Goal: Task Accomplishment & Management: Complete application form

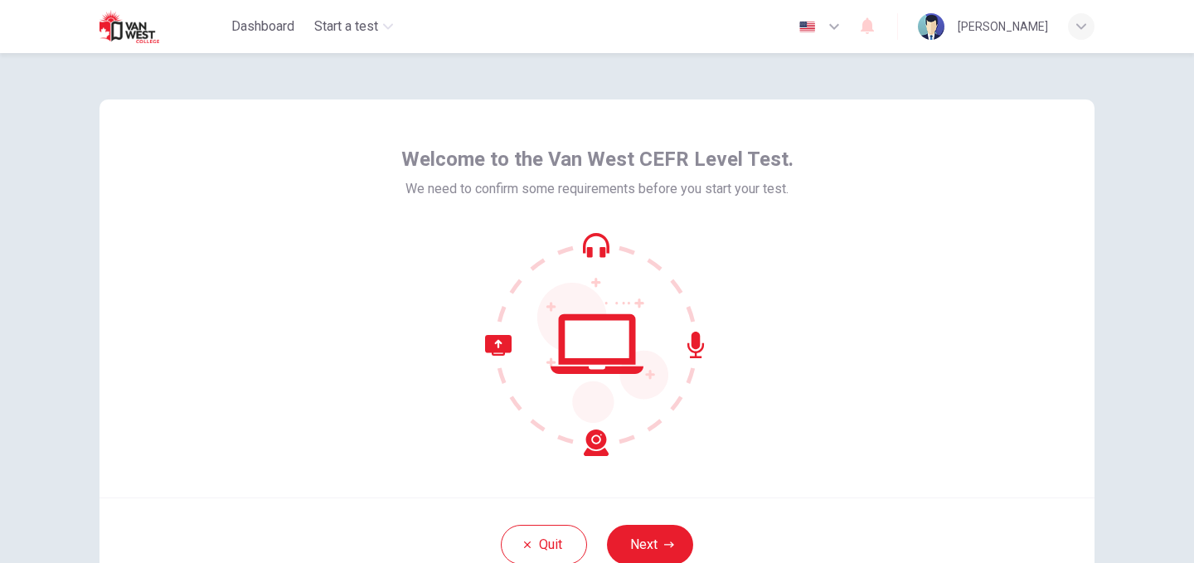
scroll to position [128, 0]
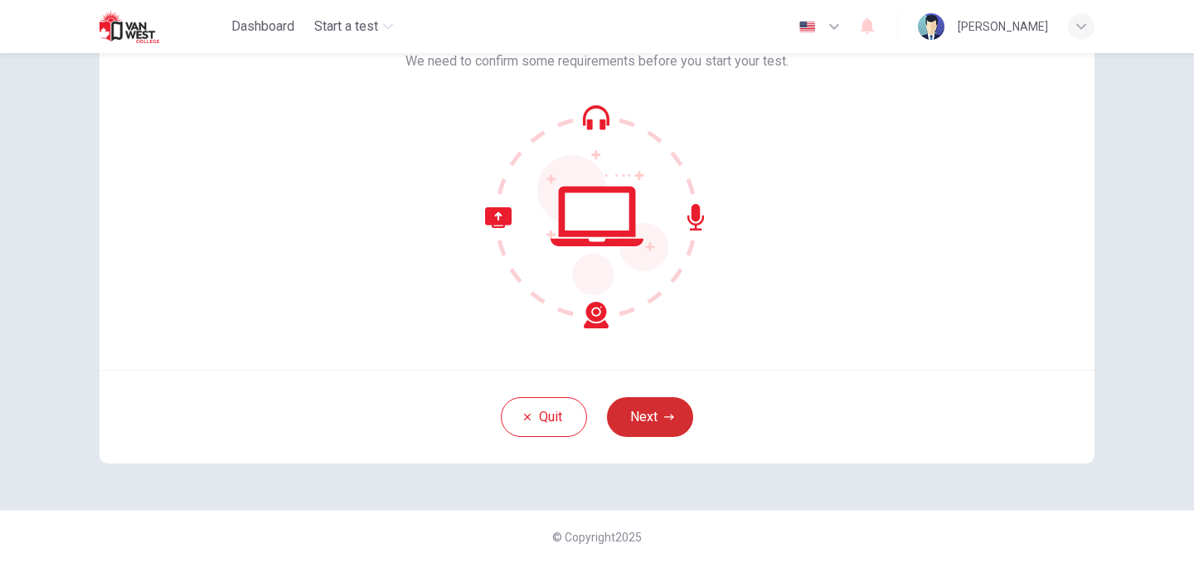
click at [672, 418] on button "Next" at bounding box center [650, 417] width 86 height 40
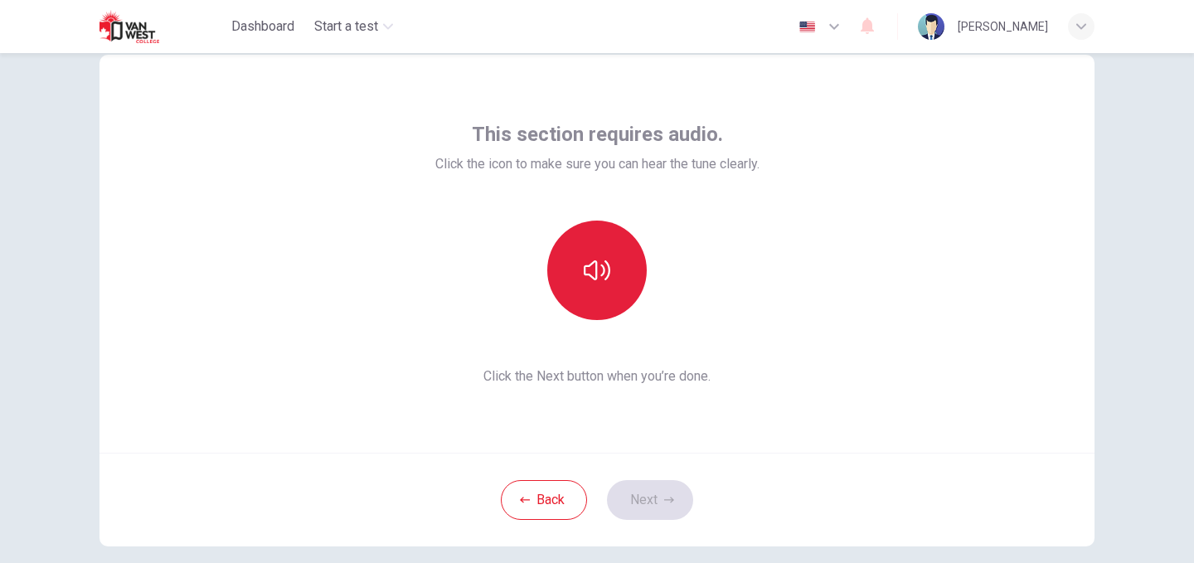
scroll to position [44, 0]
click at [605, 260] on icon "button" at bounding box center [597, 271] width 27 height 27
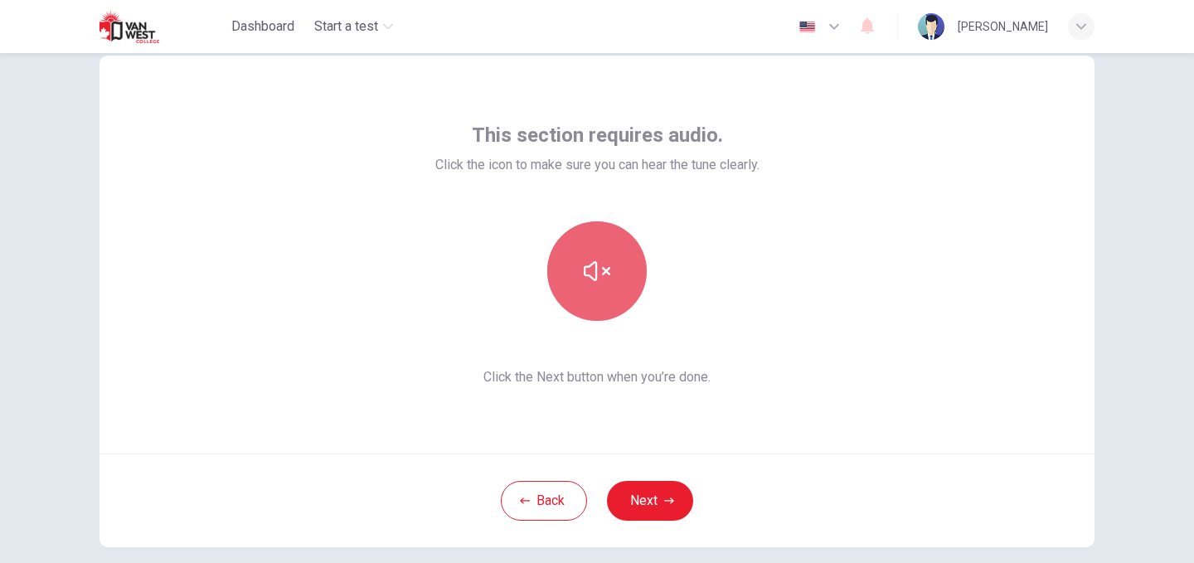
click at [605, 260] on icon "button" at bounding box center [597, 271] width 27 height 27
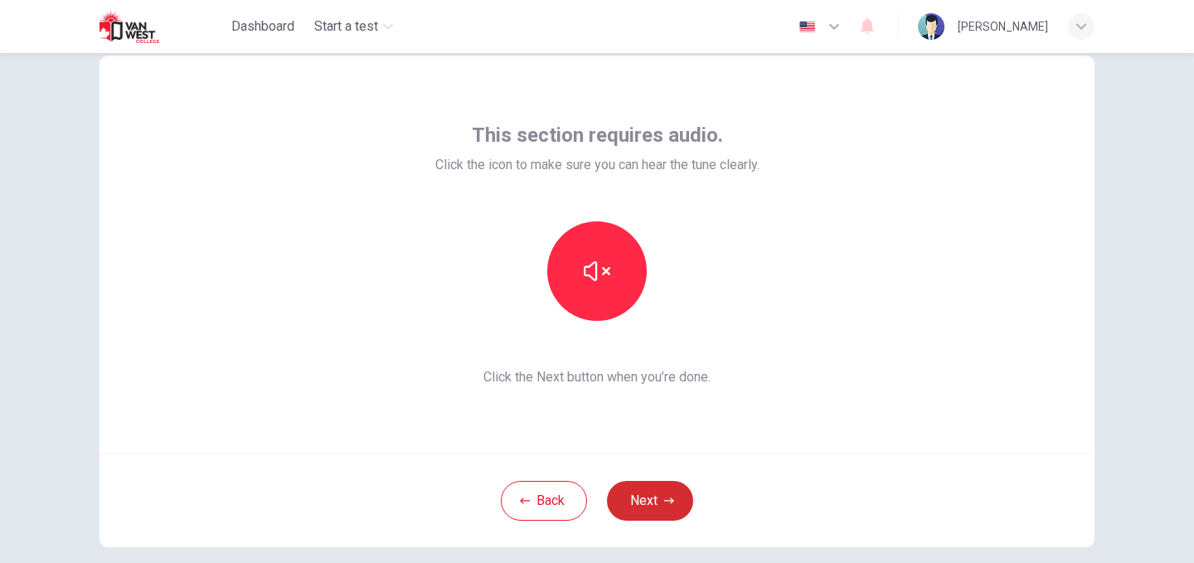
click at [645, 507] on button "Next" at bounding box center [650, 501] width 86 height 40
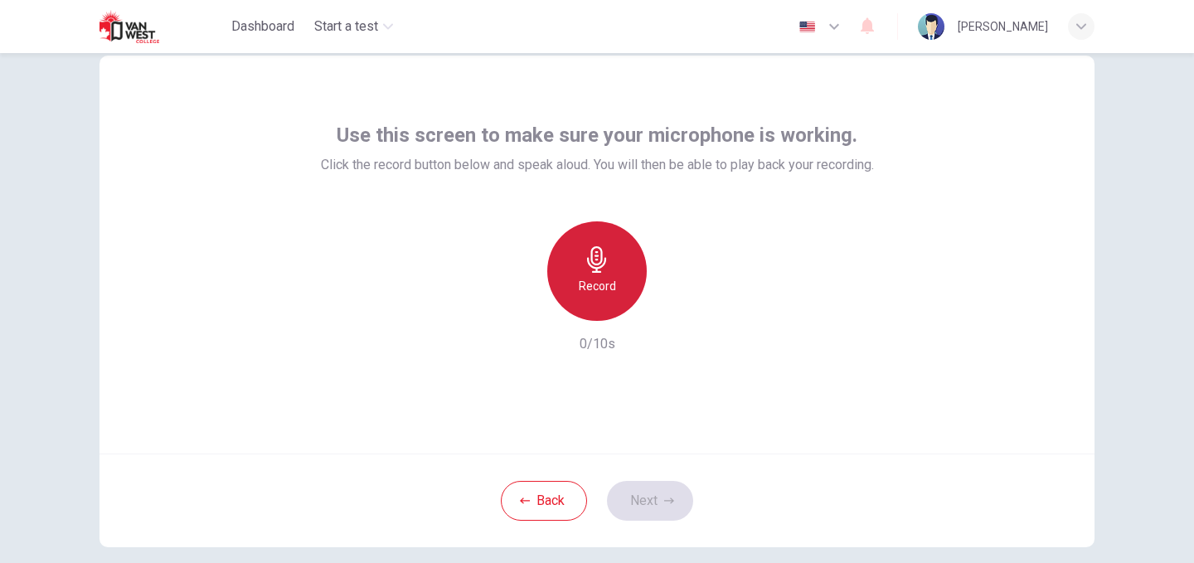
click at [574, 279] on div "Record" at bounding box center [596, 270] width 99 height 99
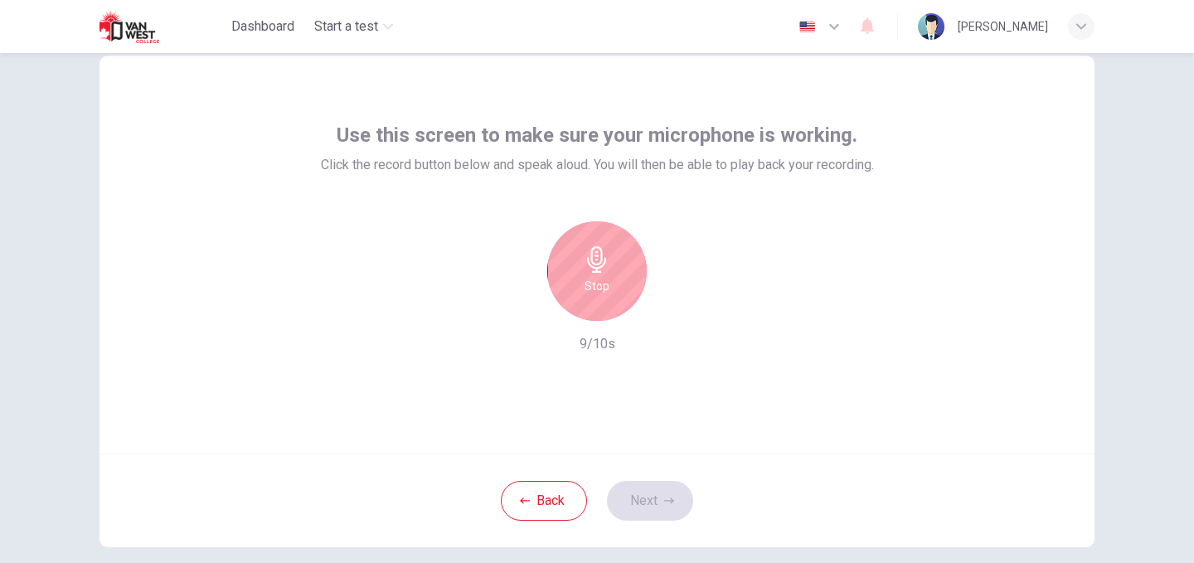
click at [574, 279] on div "Stop" at bounding box center [596, 270] width 99 height 99
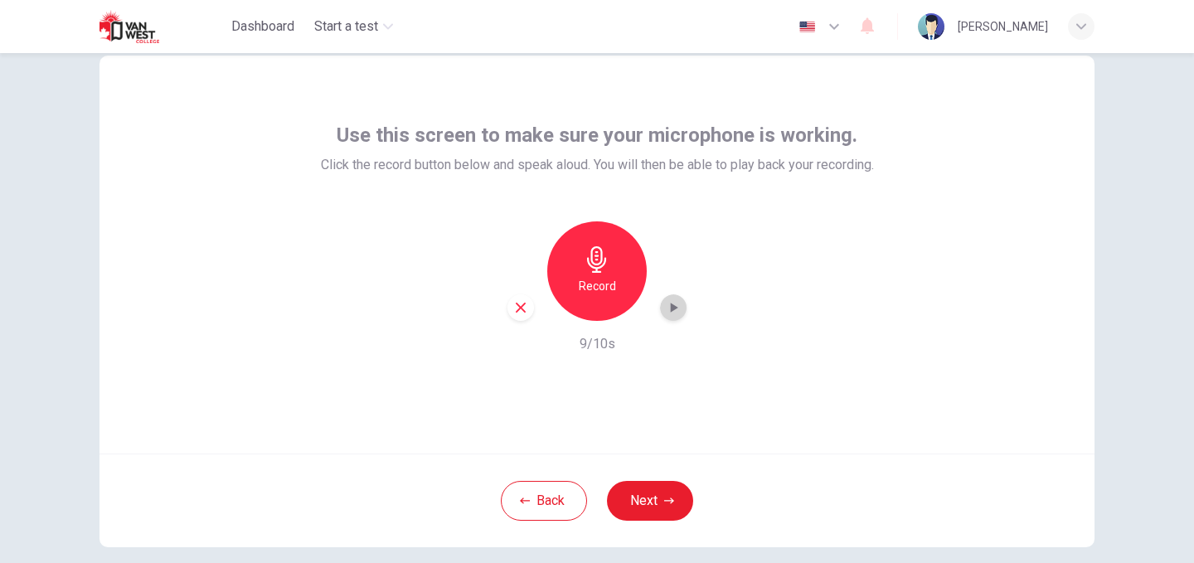
click at [660, 311] on div "button" at bounding box center [673, 307] width 27 height 27
click at [652, 497] on button "Next" at bounding box center [650, 501] width 86 height 40
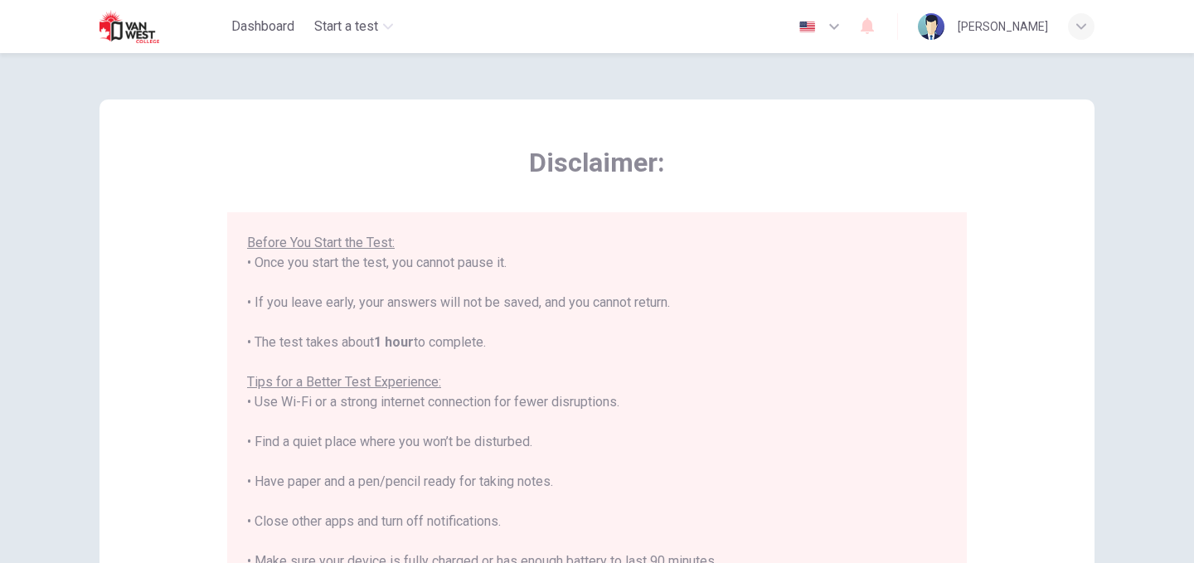
scroll to position [298, 0]
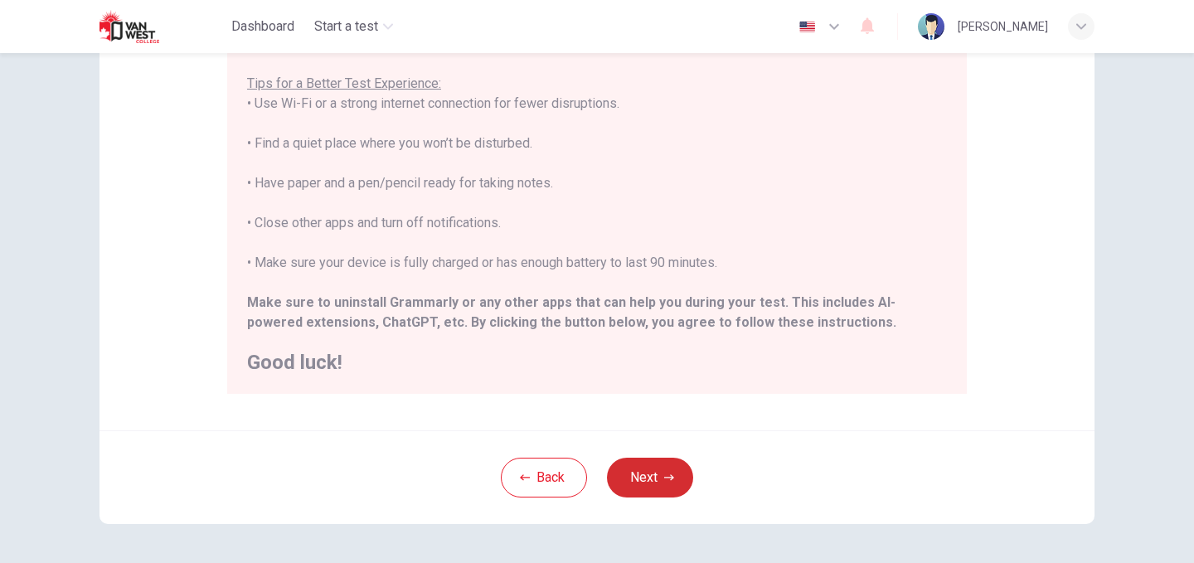
click at [649, 470] on button "Next" at bounding box center [650, 478] width 86 height 40
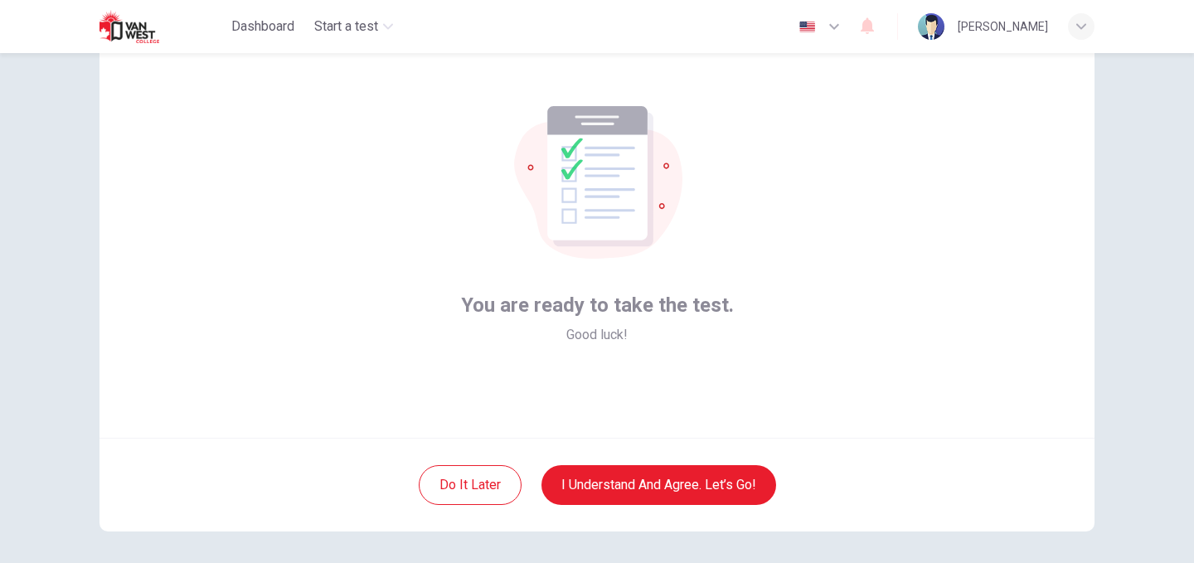
scroll to position [128, 0]
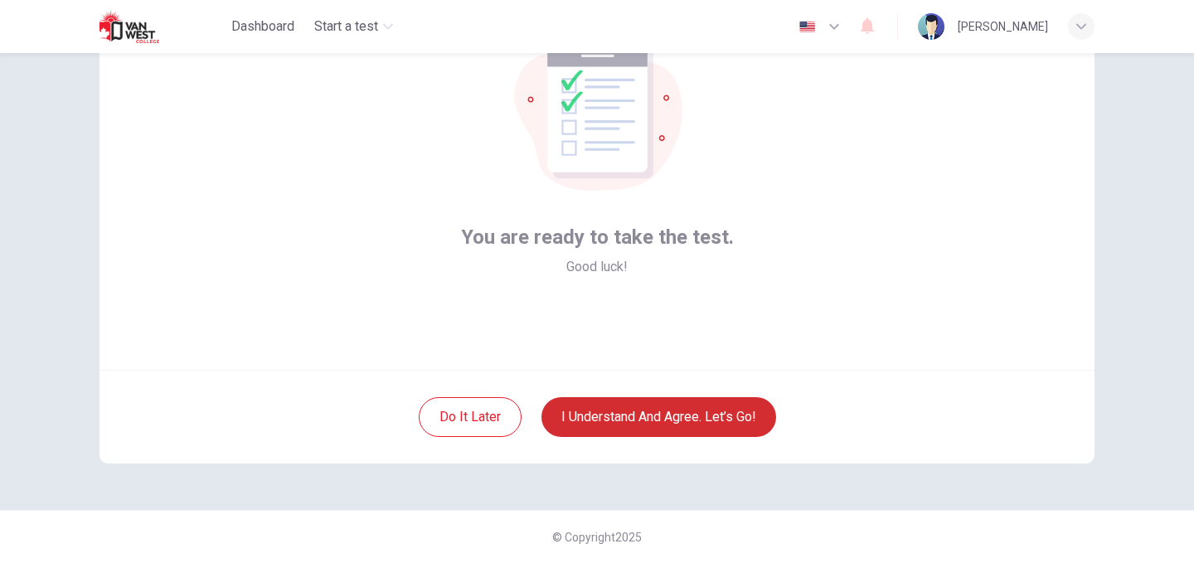
click at [695, 413] on button "I understand and agree. Let’s go!" at bounding box center [658, 417] width 235 height 40
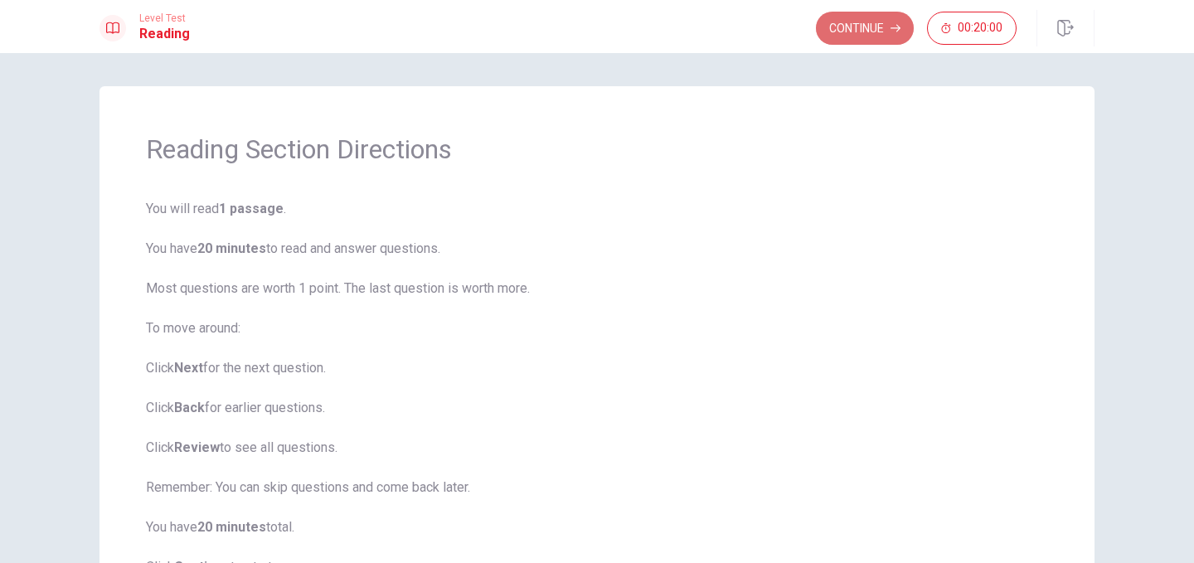
click at [846, 23] on button "Continue" at bounding box center [865, 28] width 98 height 33
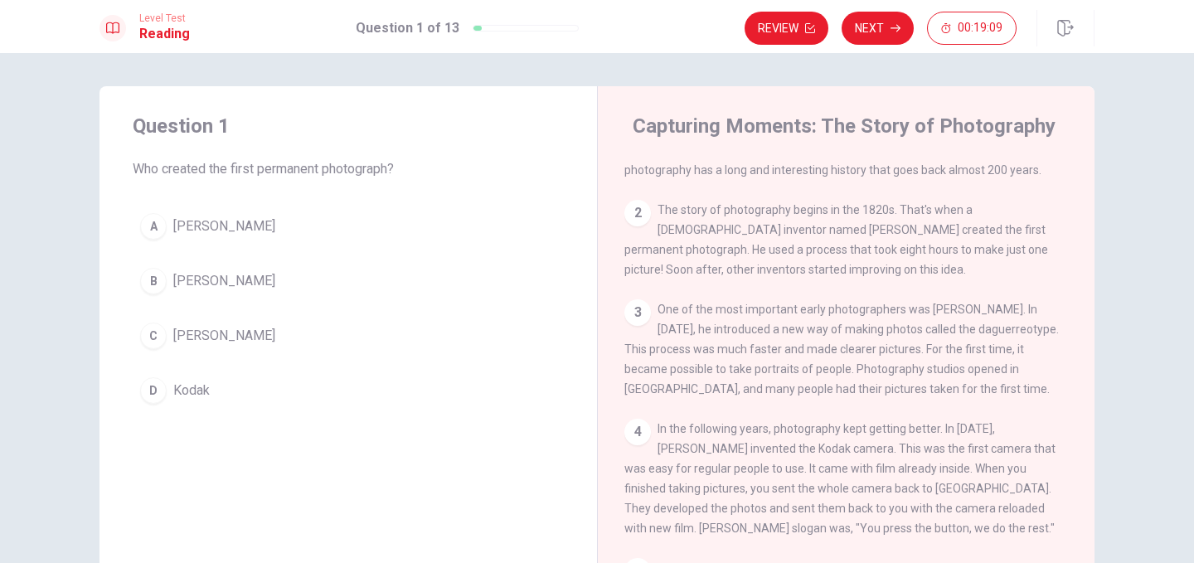
scroll to position [49, 0]
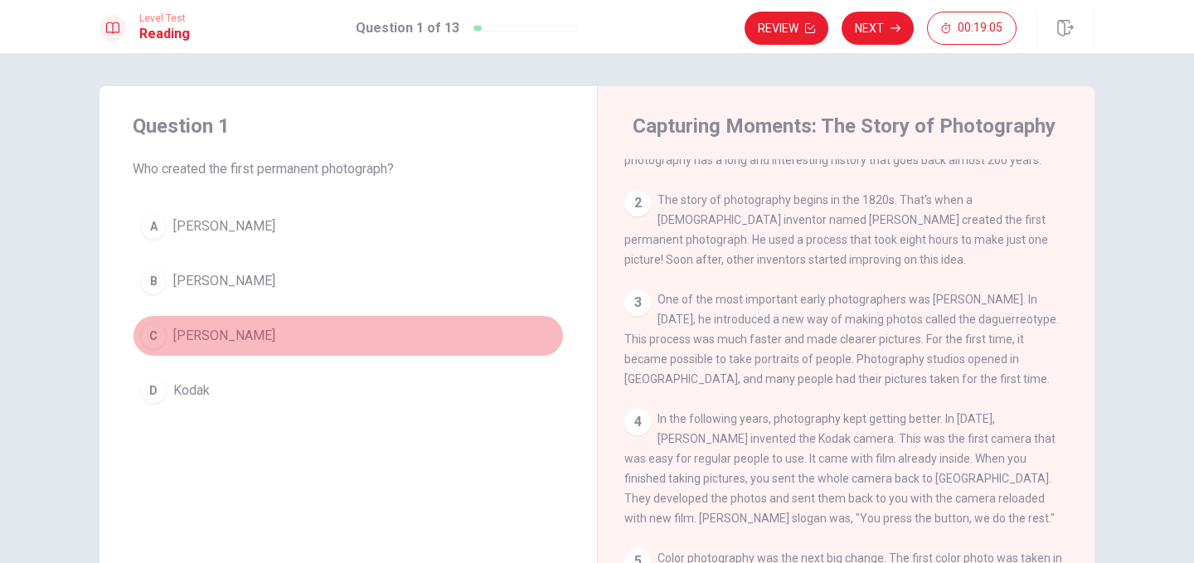
click at [156, 336] on div "C" at bounding box center [153, 335] width 27 height 27
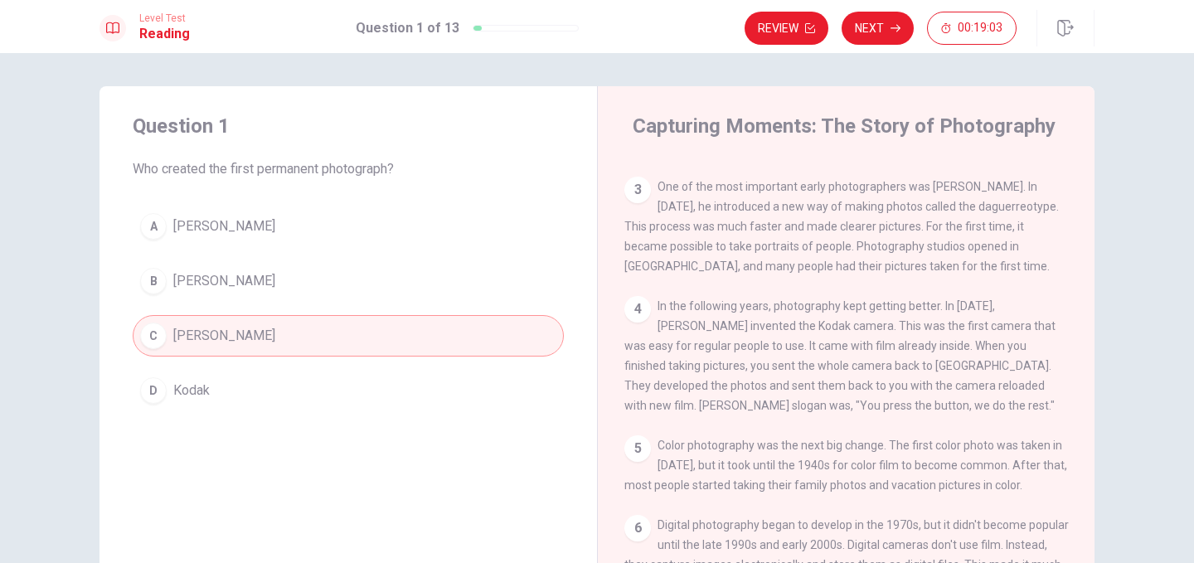
scroll to position [264, 0]
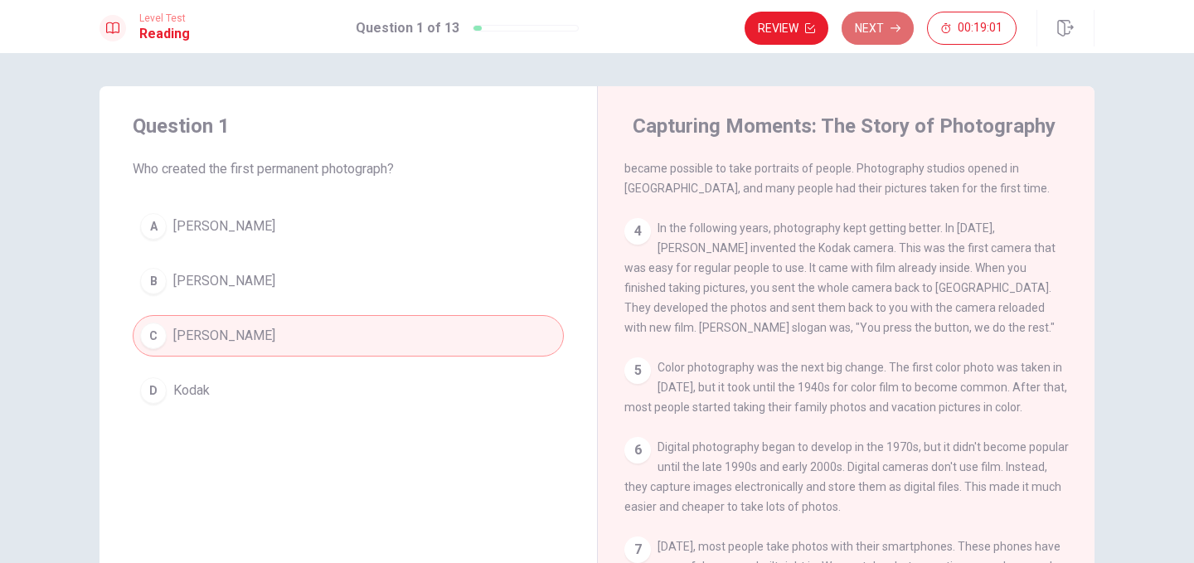
click at [864, 34] on button "Next" at bounding box center [877, 28] width 72 height 33
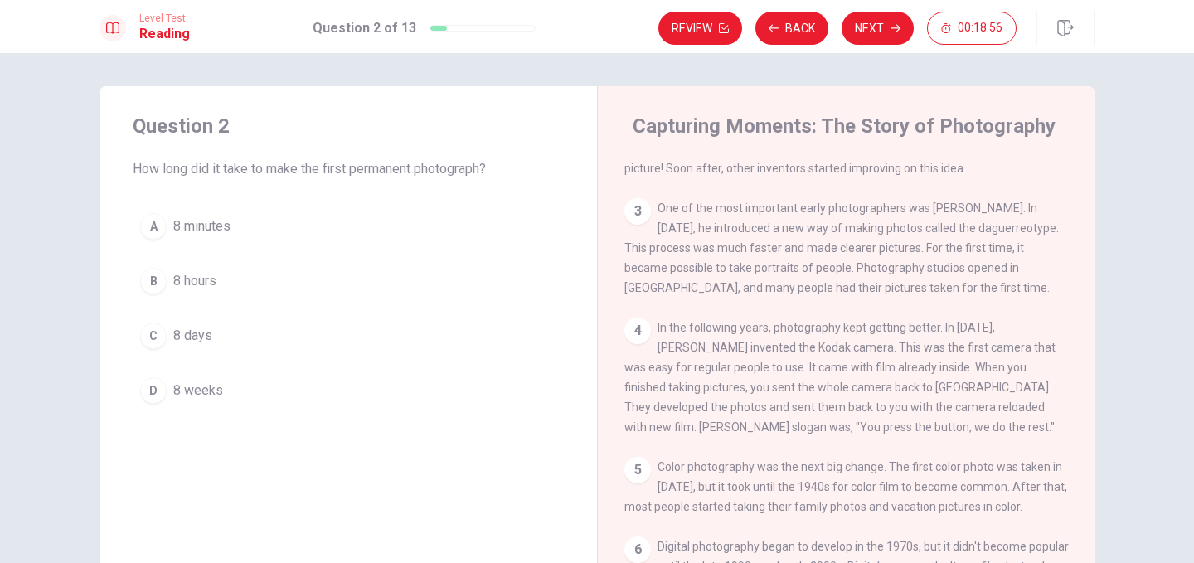
scroll to position [0, 0]
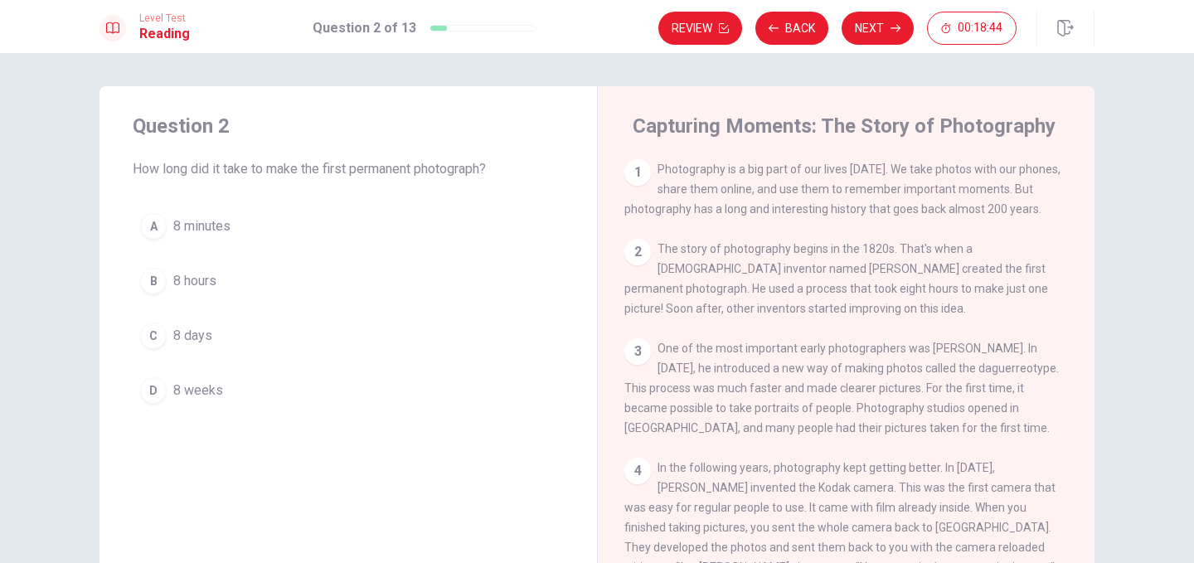
click at [149, 283] on div "B" at bounding box center [153, 281] width 27 height 27
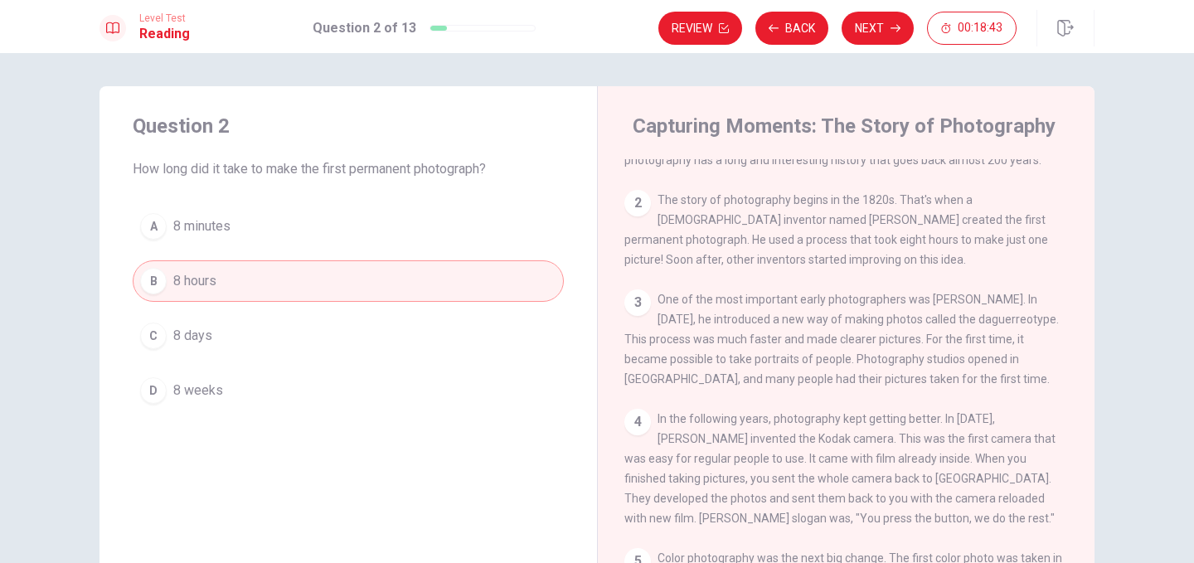
scroll to position [62, 0]
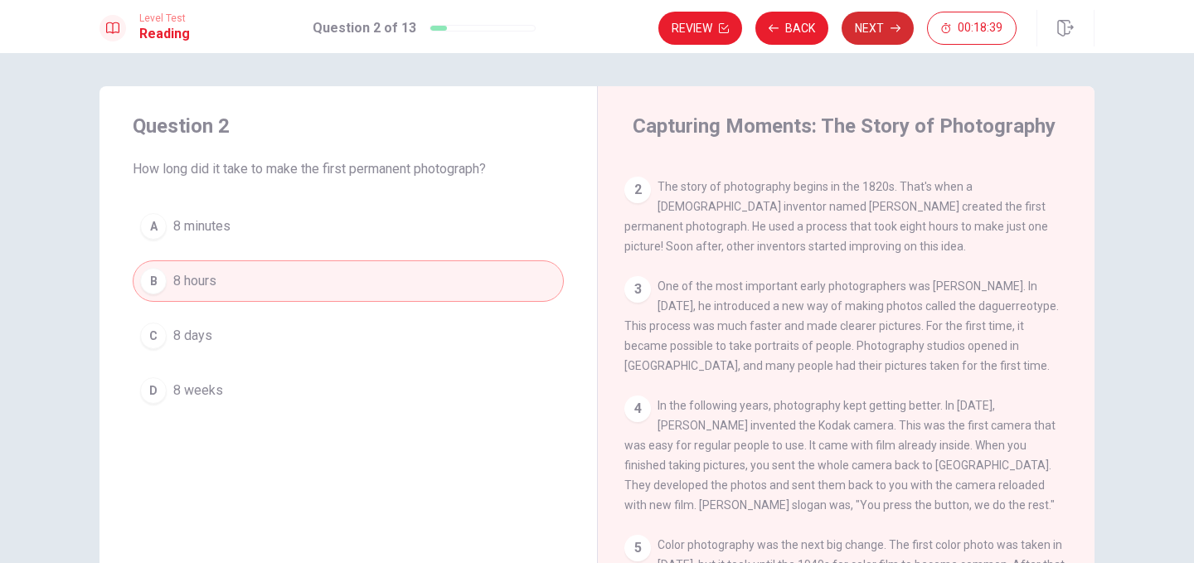
click at [873, 31] on button "Next" at bounding box center [877, 28] width 72 height 33
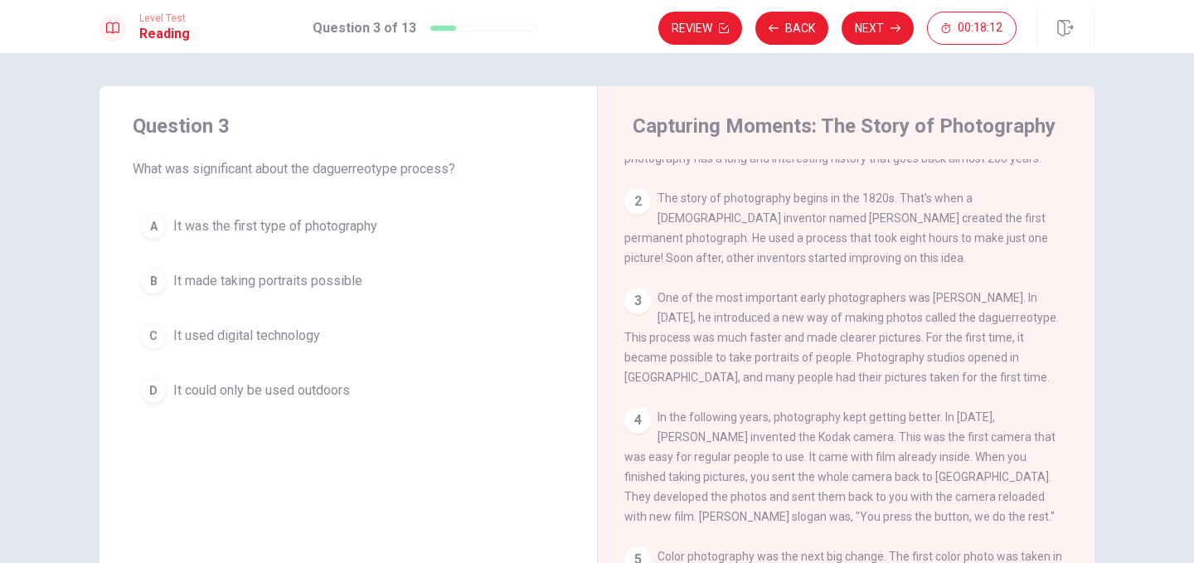
scroll to position [50, 0]
click at [152, 284] on div "B" at bounding box center [153, 281] width 27 height 27
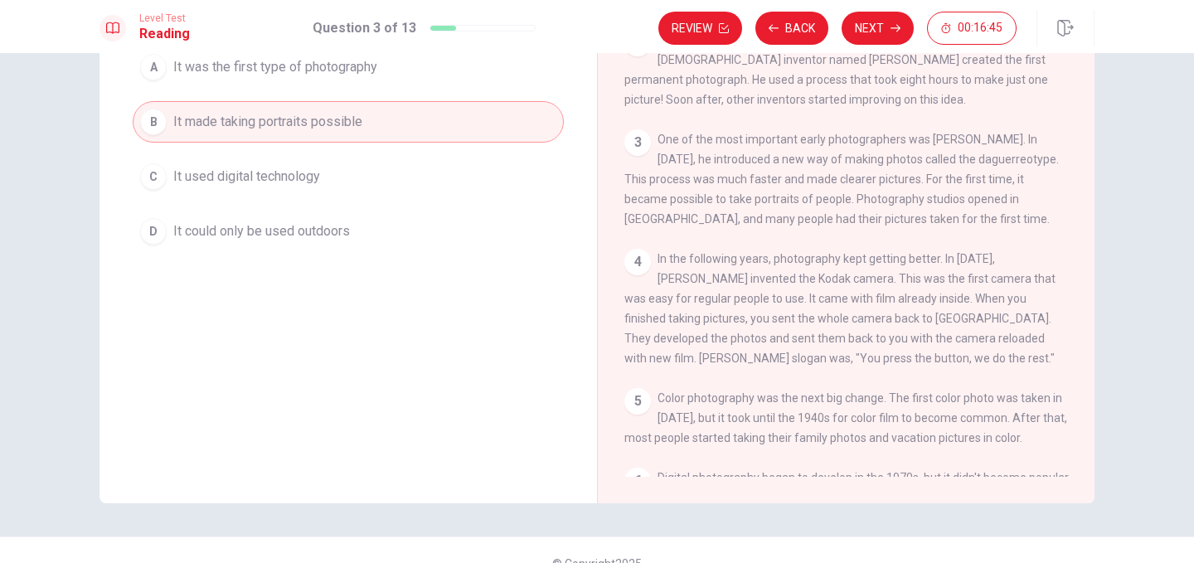
scroll to position [164, 0]
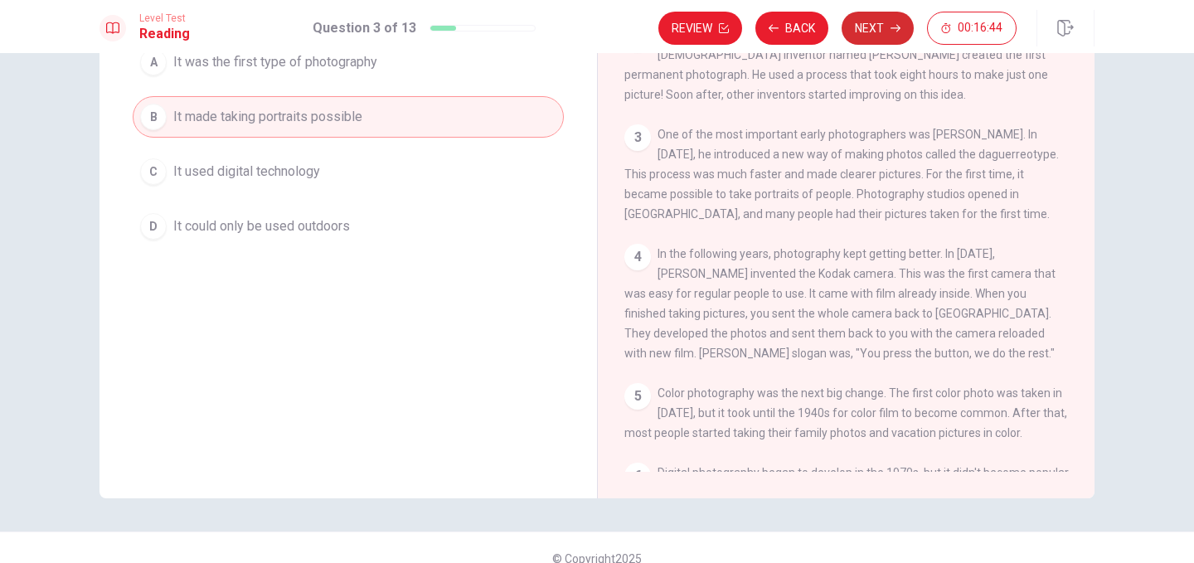
click at [877, 31] on button "Next" at bounding box center [877, 28] width 72 height 33
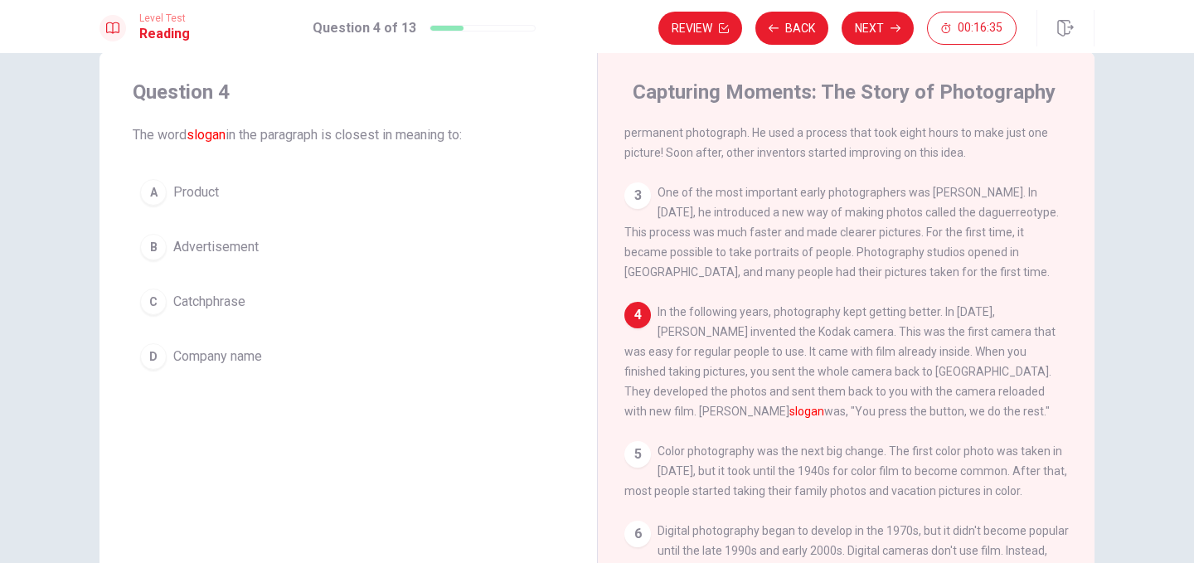
scroll to position [35, 0]
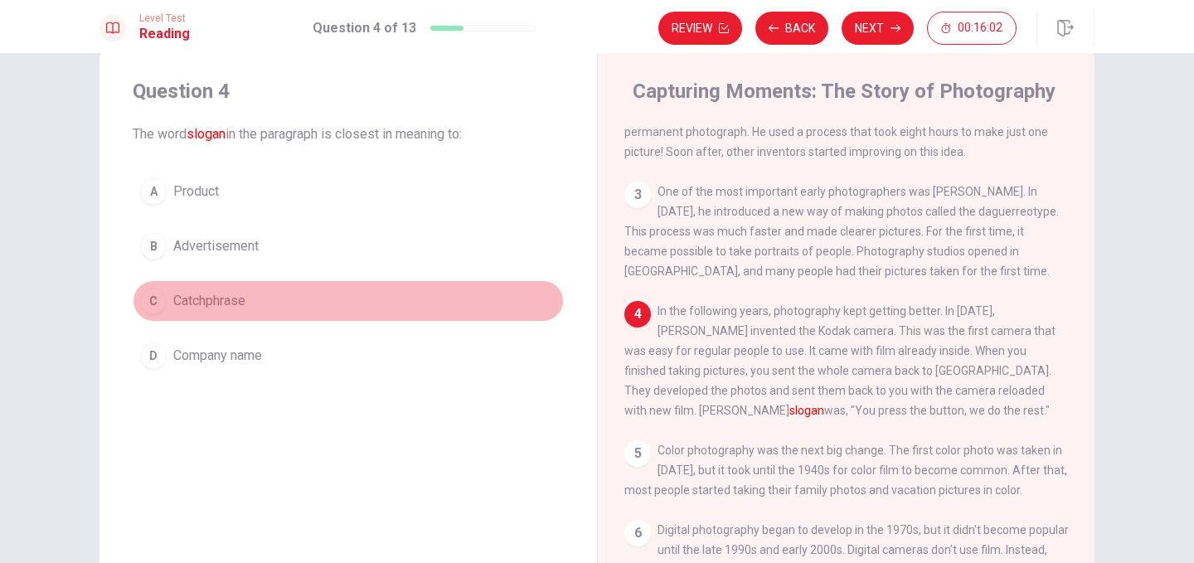
click at [151, 296] on div "C" at bounding box center [153, 301] width 27 height 27
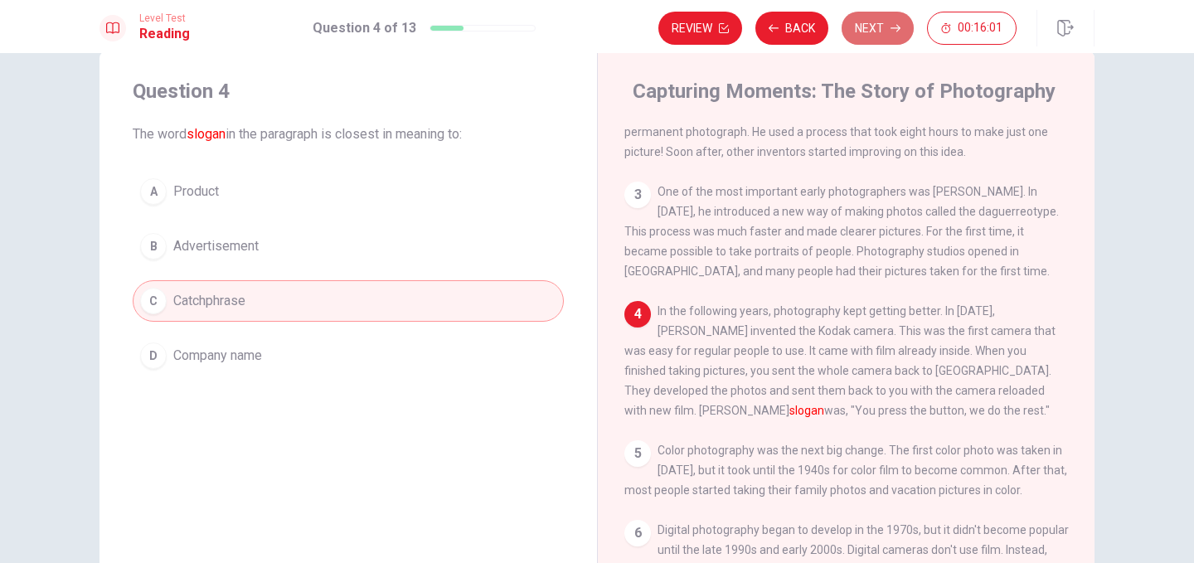
click at [855, 25] on button "Next" at bounding box center [877, 28] width 72 height 33
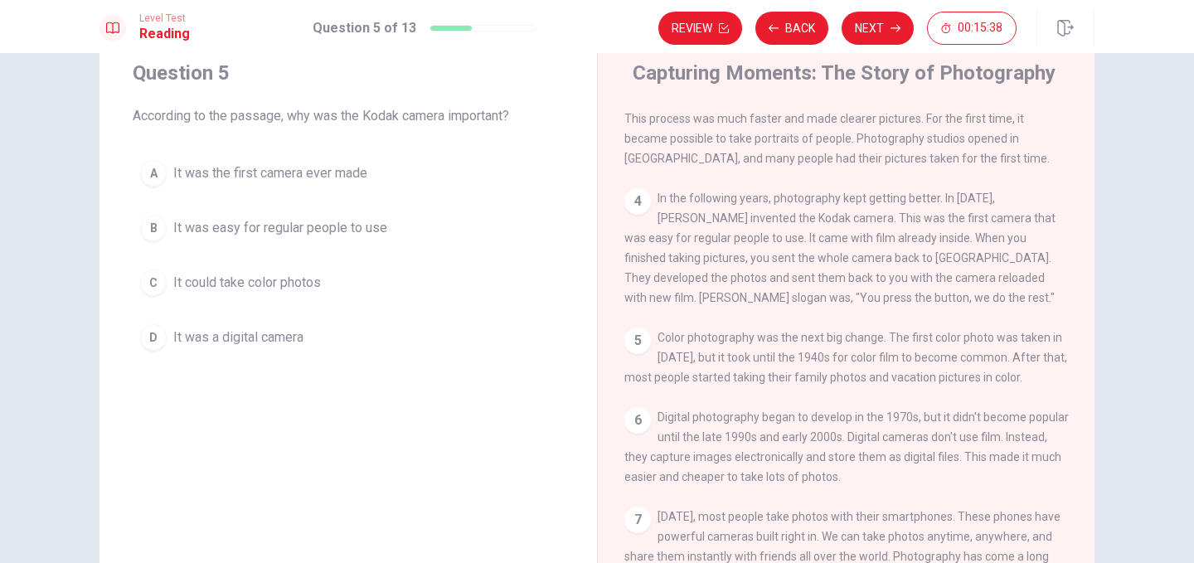
scroll to position [240, 0]
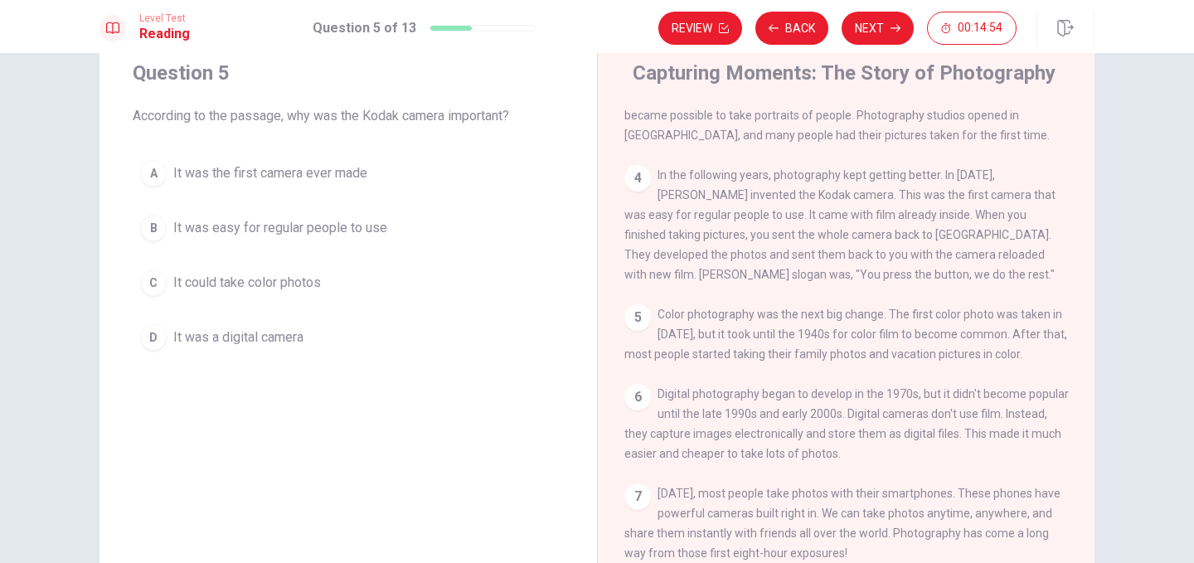
click at [150, 231] on div "B" at bounding box center [153, 228] width 27 height 27
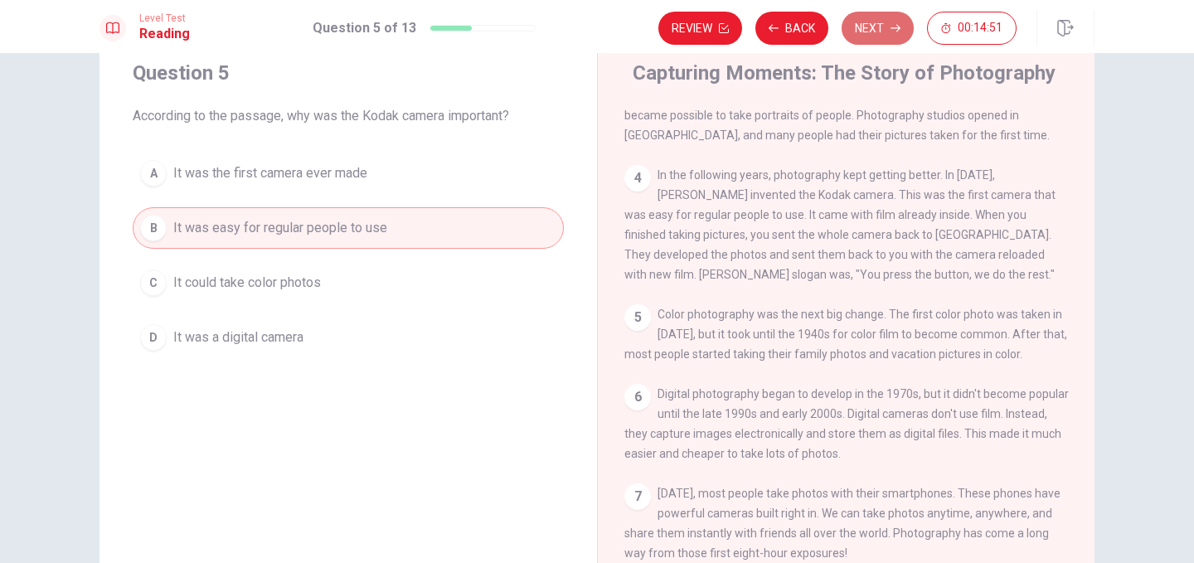
click at [878, 31] on button "Next" at bounding box center [877, 28] width 72 height 33
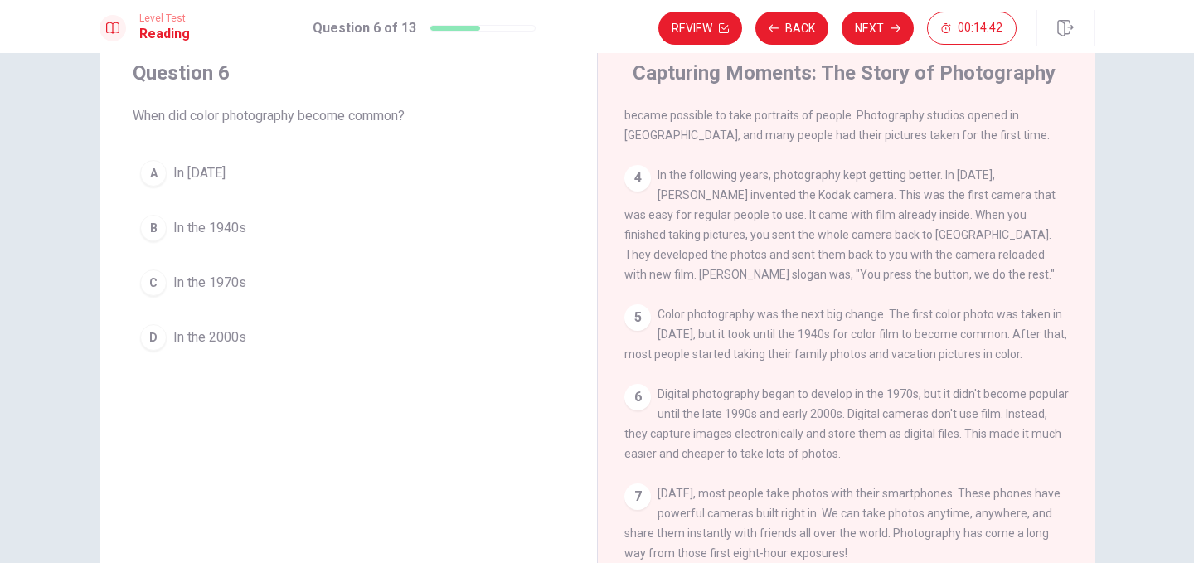
scroll to position [264, 0]
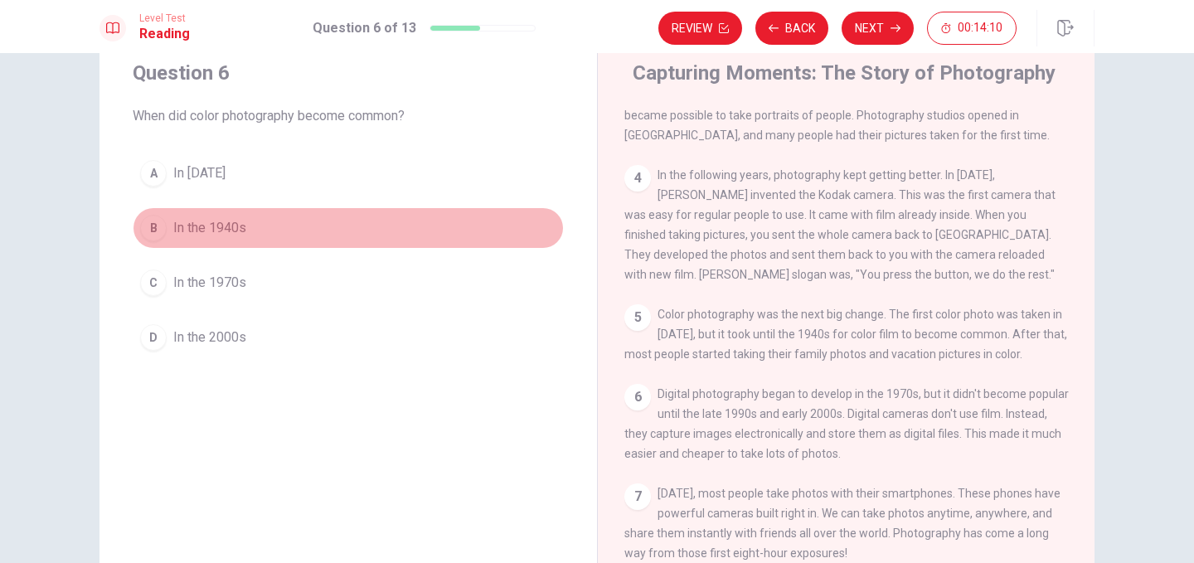
click at [152, 225] on div "B" at bounding box center [153, 228] width 27 height 27
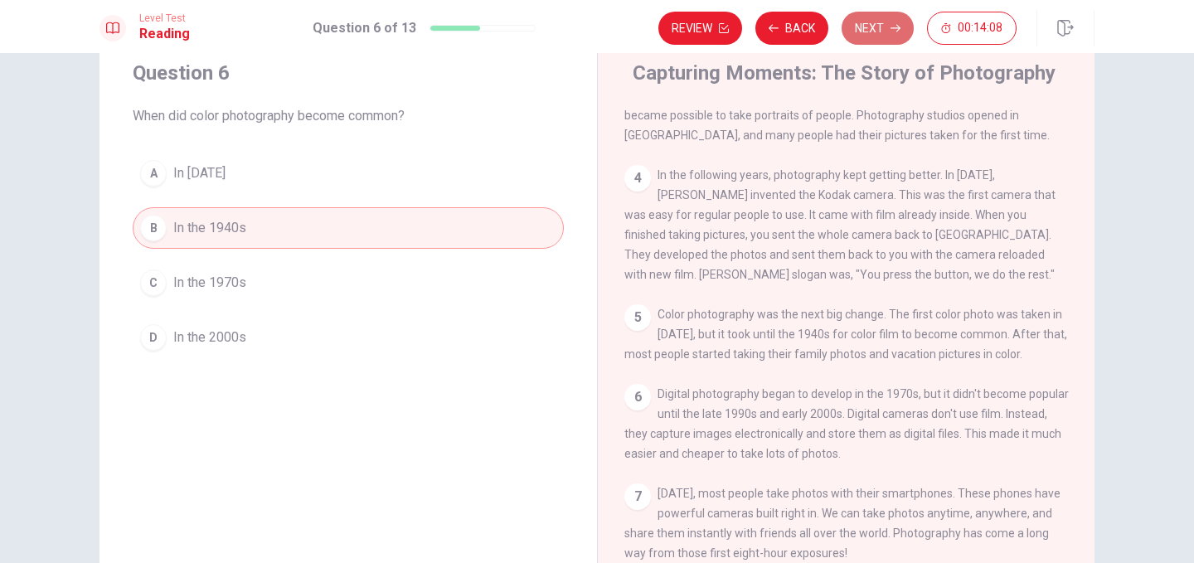
click at [871, 31] on button "Next" at bounding box center [877, 28] width 72 height 33
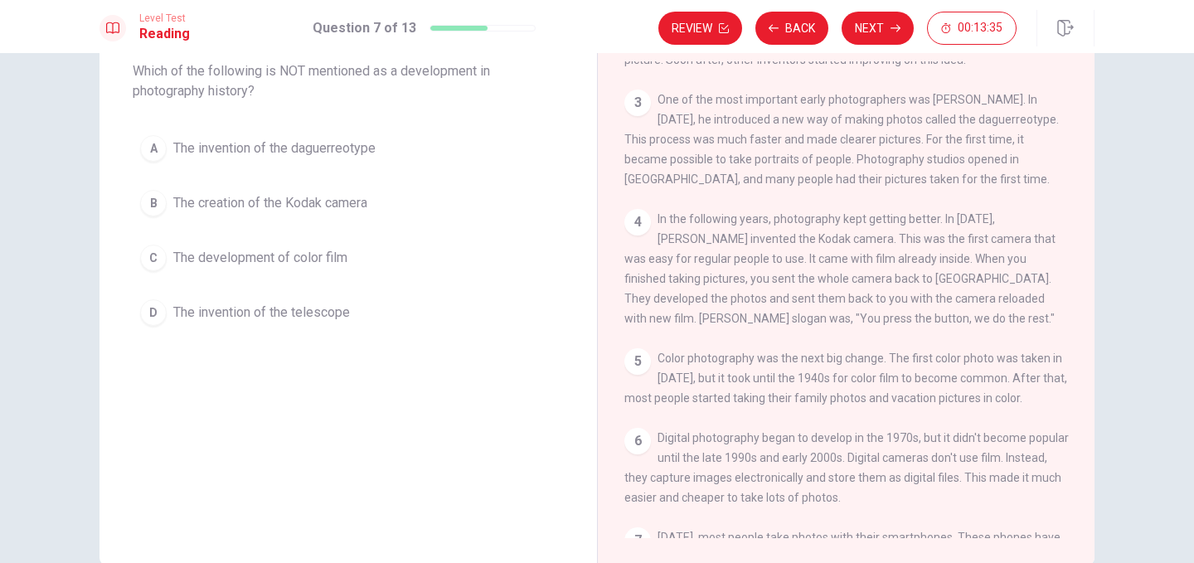
scroll to position [100, 0]
click at [153, 304] on div "D" at bounding box center [153, 310] width 27 height 27
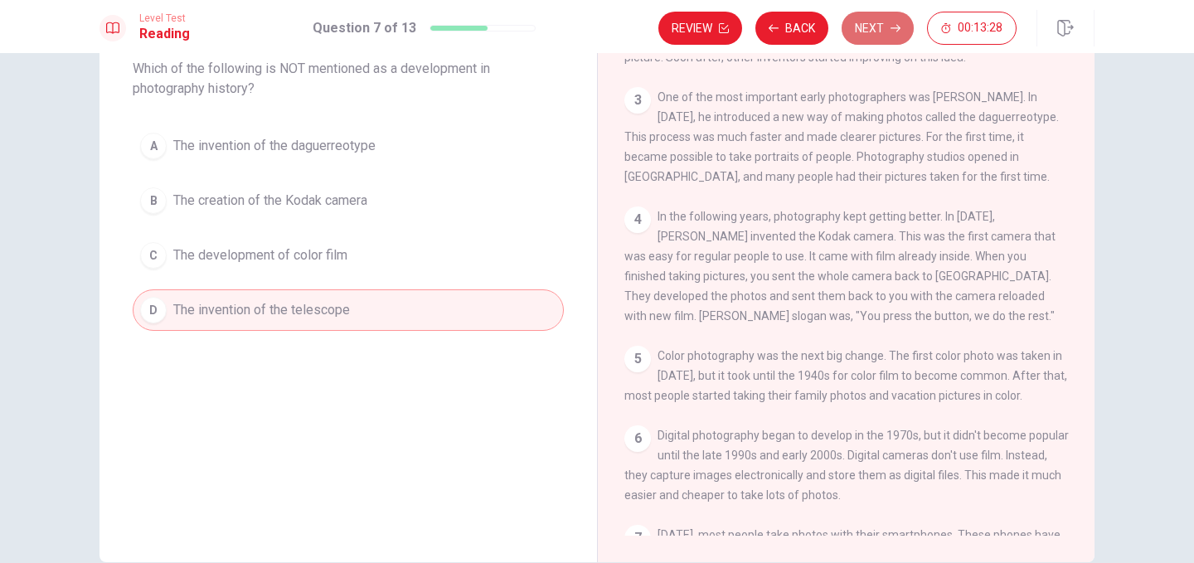
click at [889, 24] on button "Next" at bounding box center [877, 28] width 72 height 33
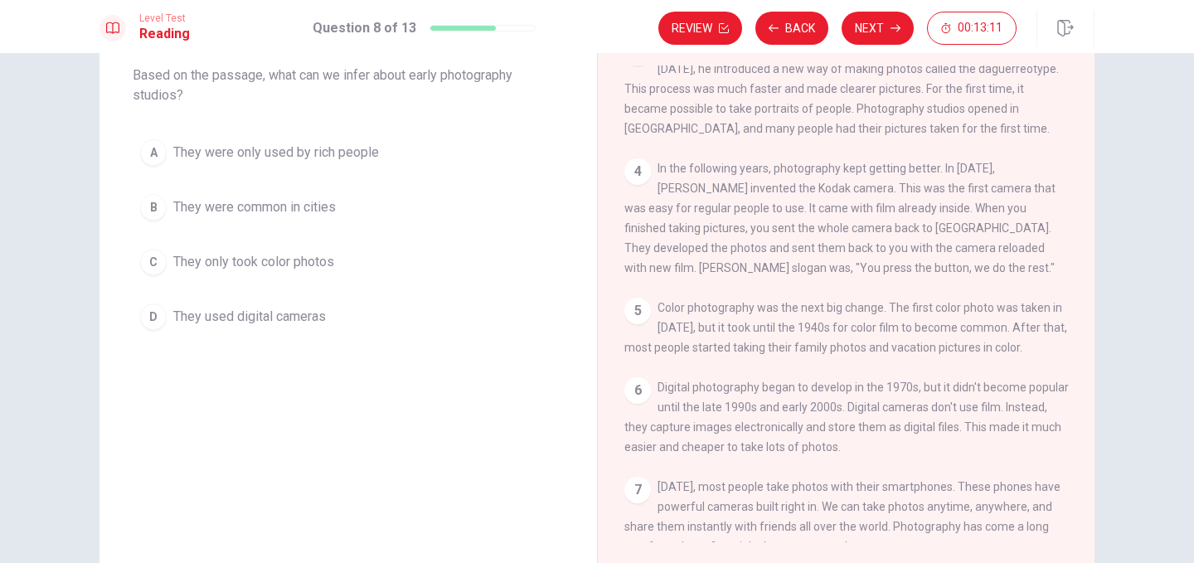
scroll to position [264, 0]
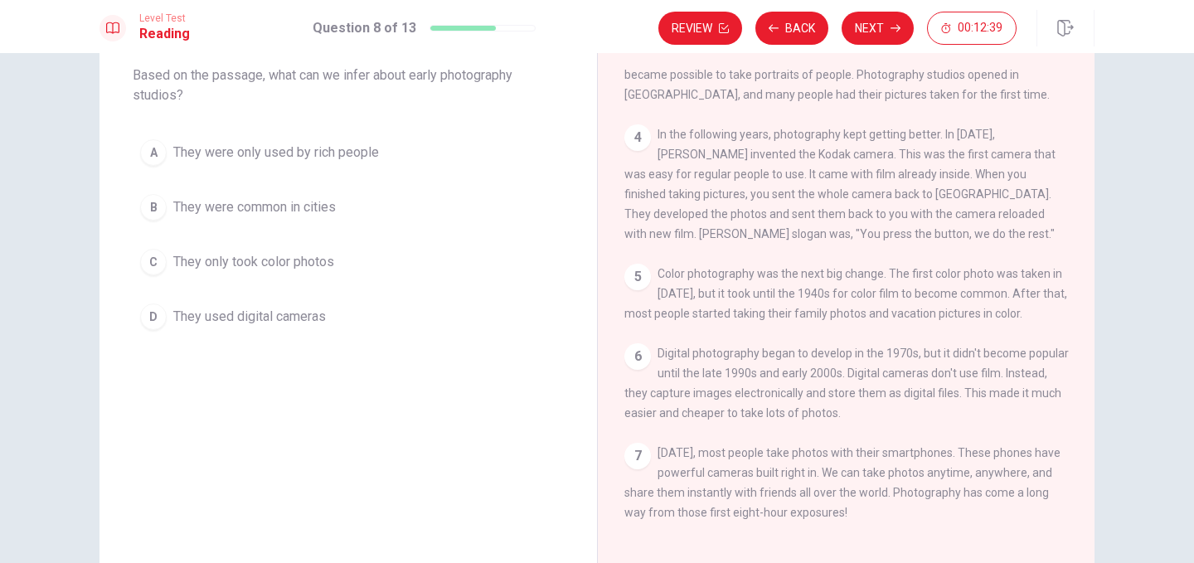
click at [151, 212] on div "B" at bounding box center [153, 207] width 27 height 27
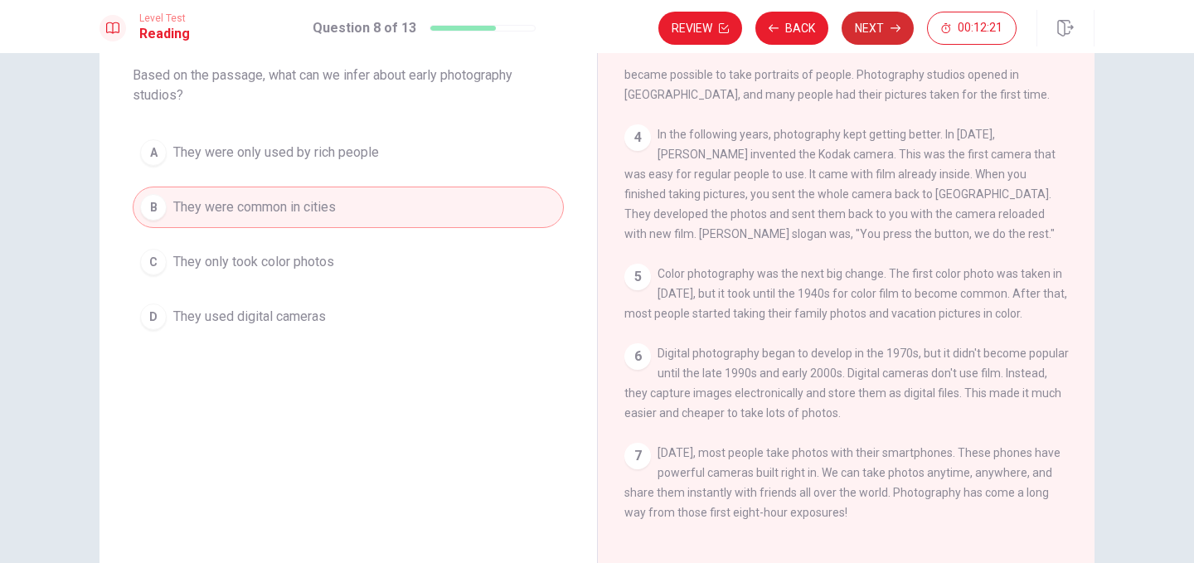
click at [875, 27] on button "Next" at bounding box center [877, 28] width 72 height 33
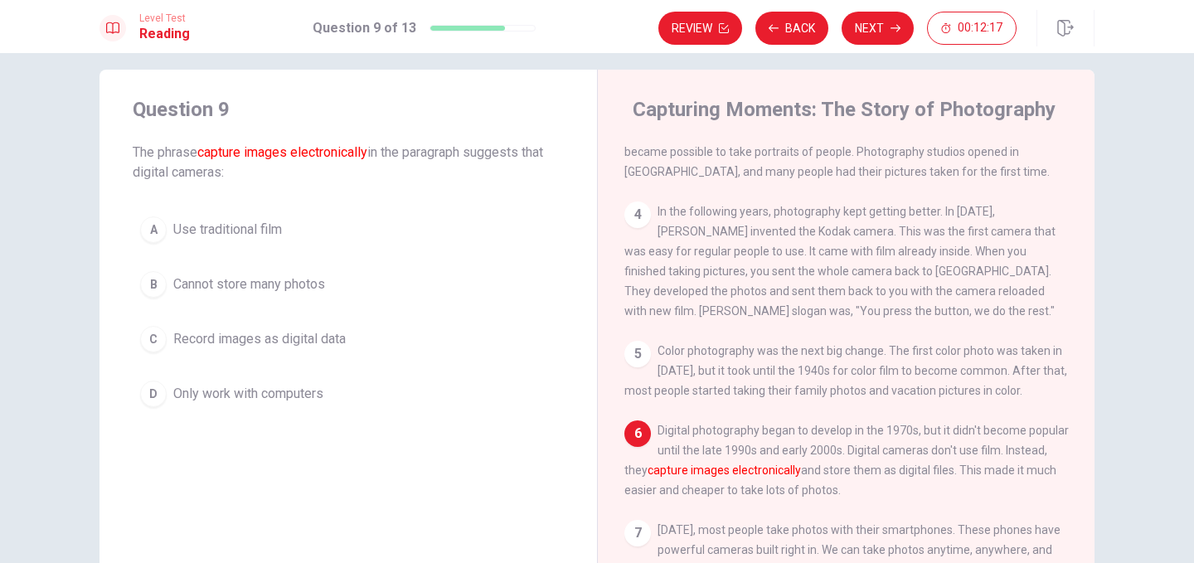
scroll to position [38, 0]
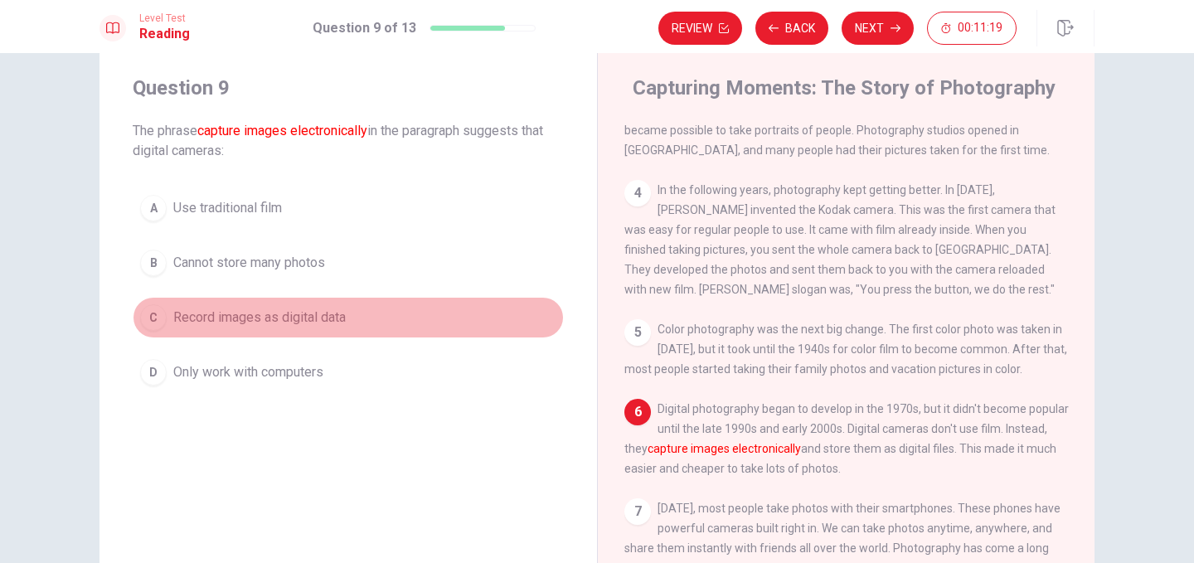
click at [152, 320] on div "C" at bounding box center [153, 317] width 27 height 27
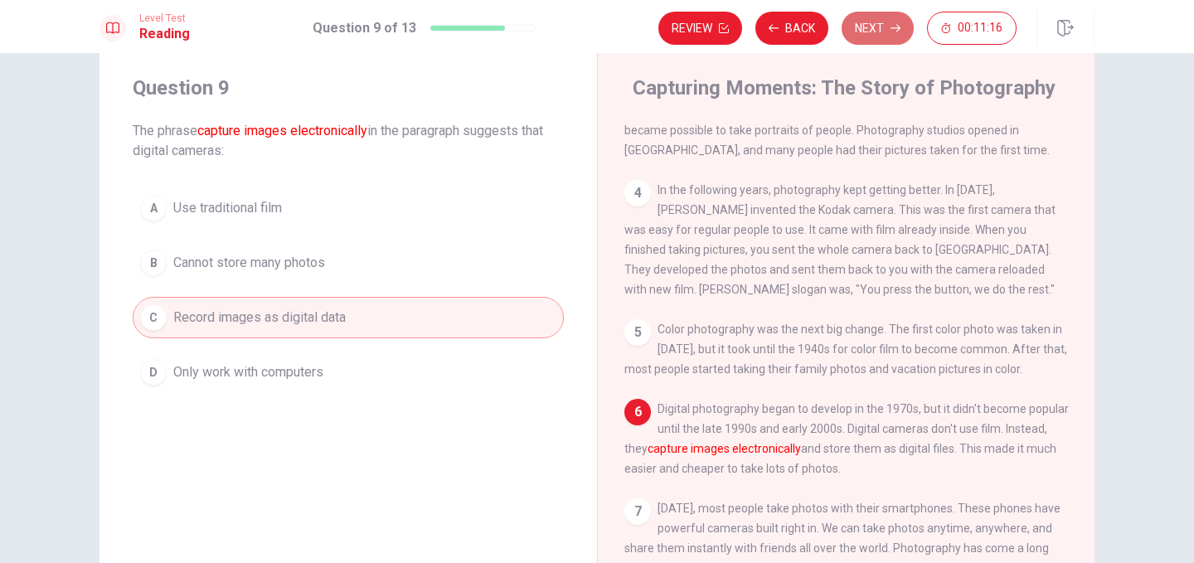
click at [868, 26] on button "Next" at bounding box center [877, 28] width 72 height 33
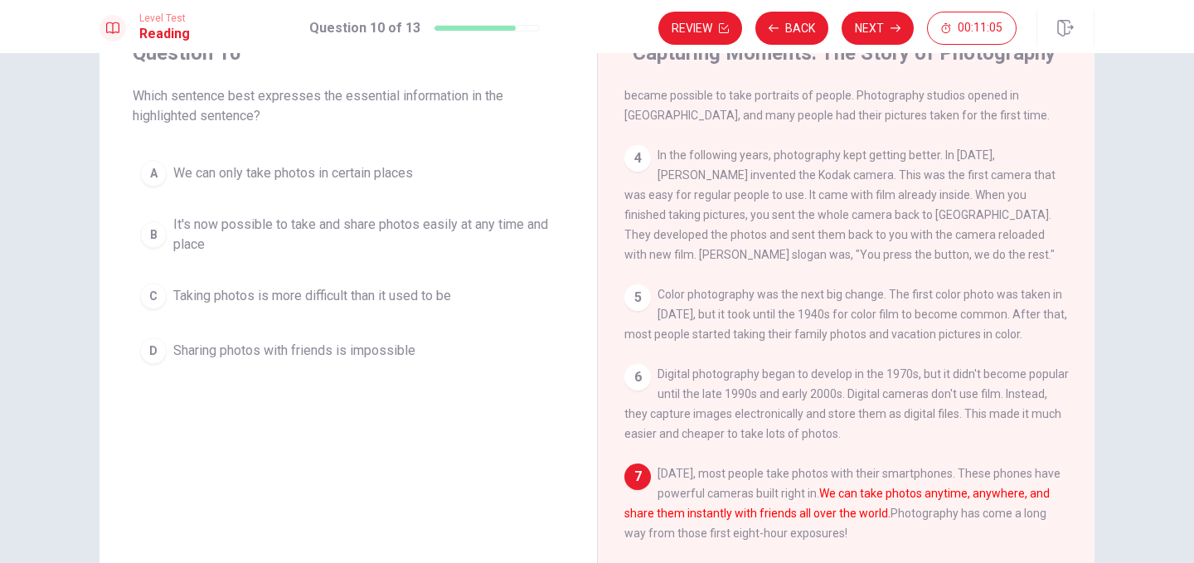
scroll to position [73, 0]
click at [143, 230] on div "B" at bounding box center [153, 234] width 27 height 27
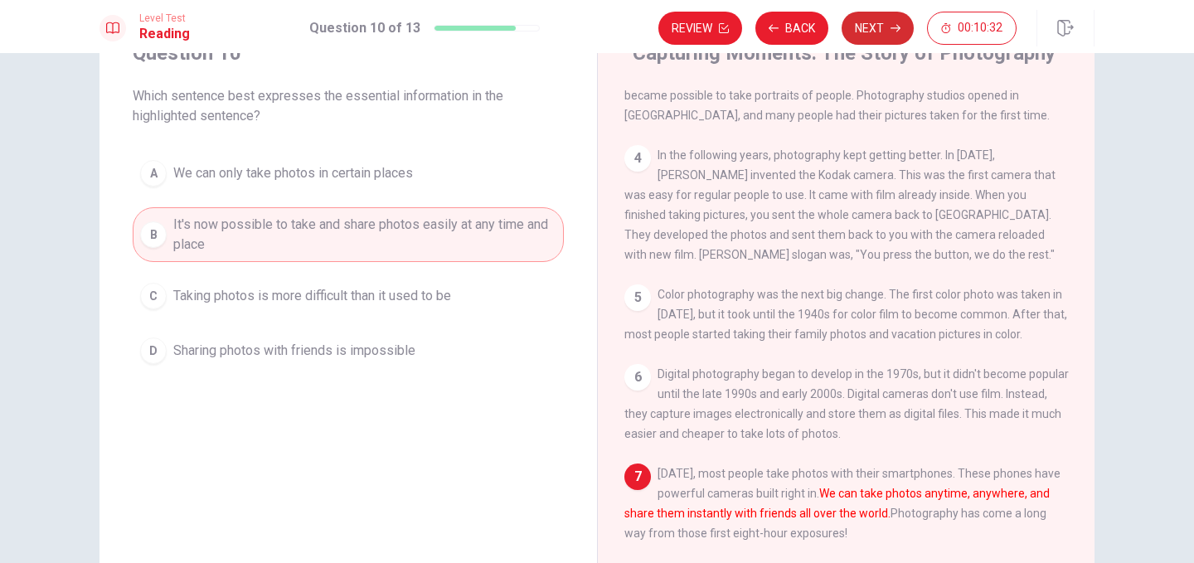
click at [875, 33] on button "Next" at bounding box center [877, 28] width 72 height 33
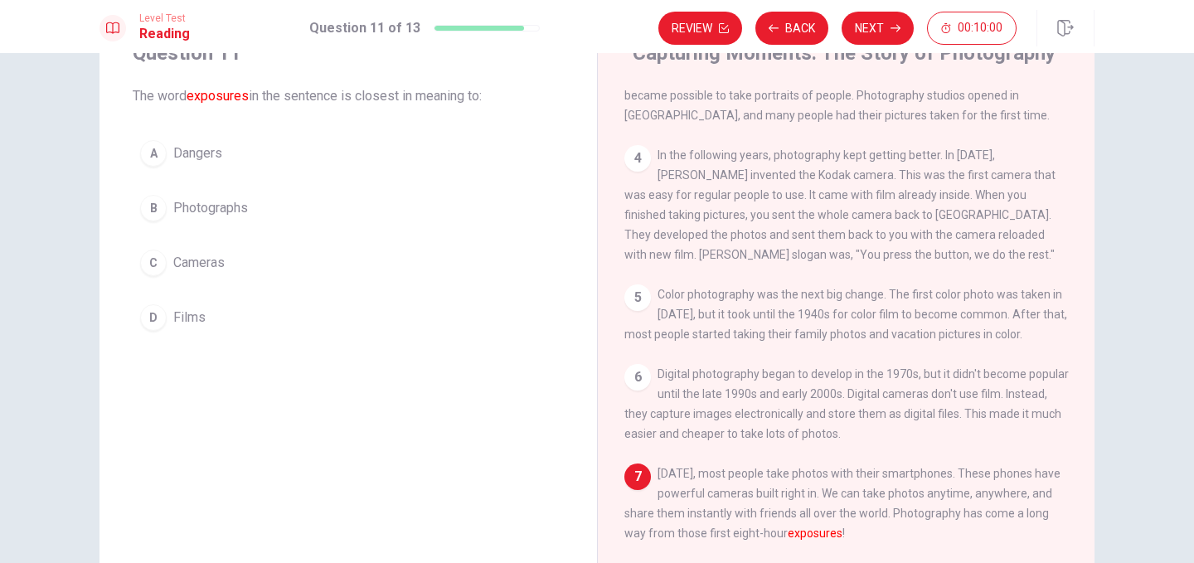
click at [149, 204] on div "B" at bounding box center [153, 208] width 27 height 27
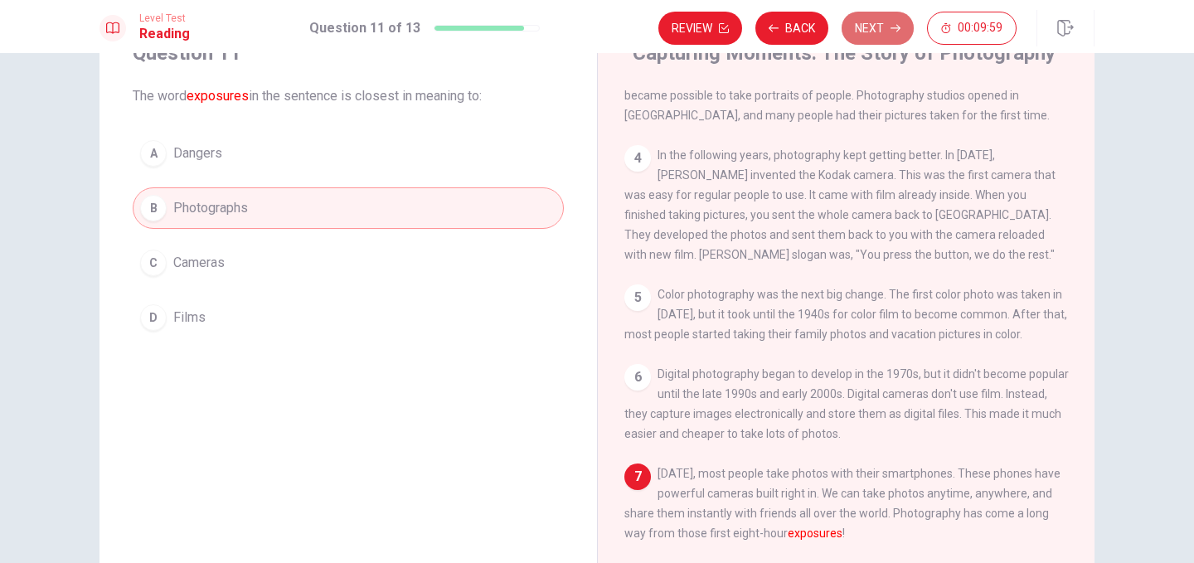
click at [880, 33] on button "Next" at bounding box center [877, 28] width 72 height 33
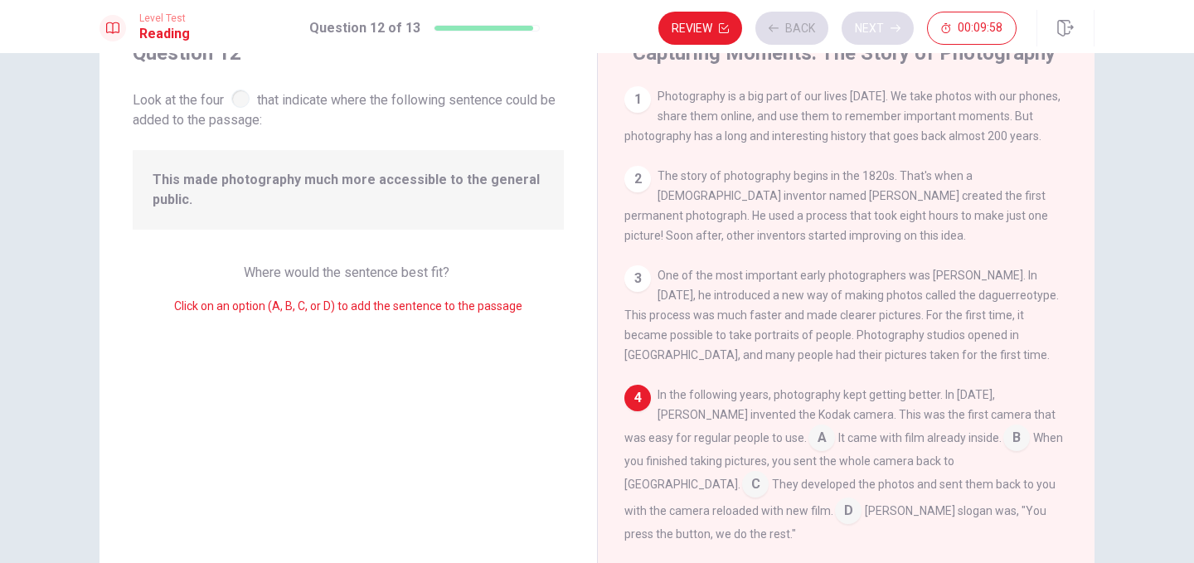
scroll to position [137, 0]
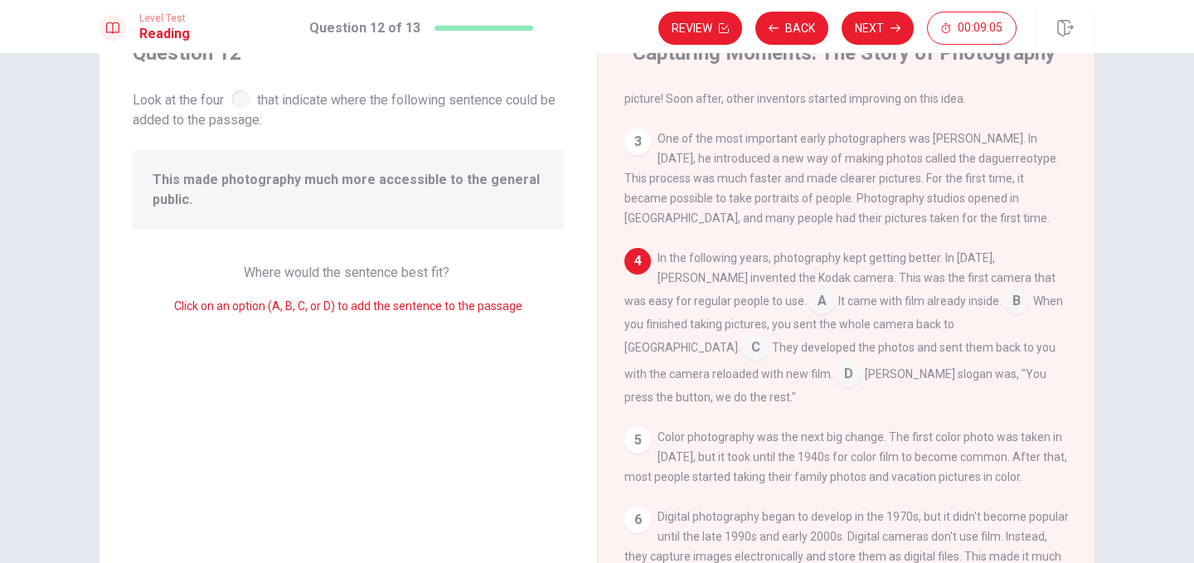
click at [808, 307] on input at bounding box center [821, 302] width 27 height 27
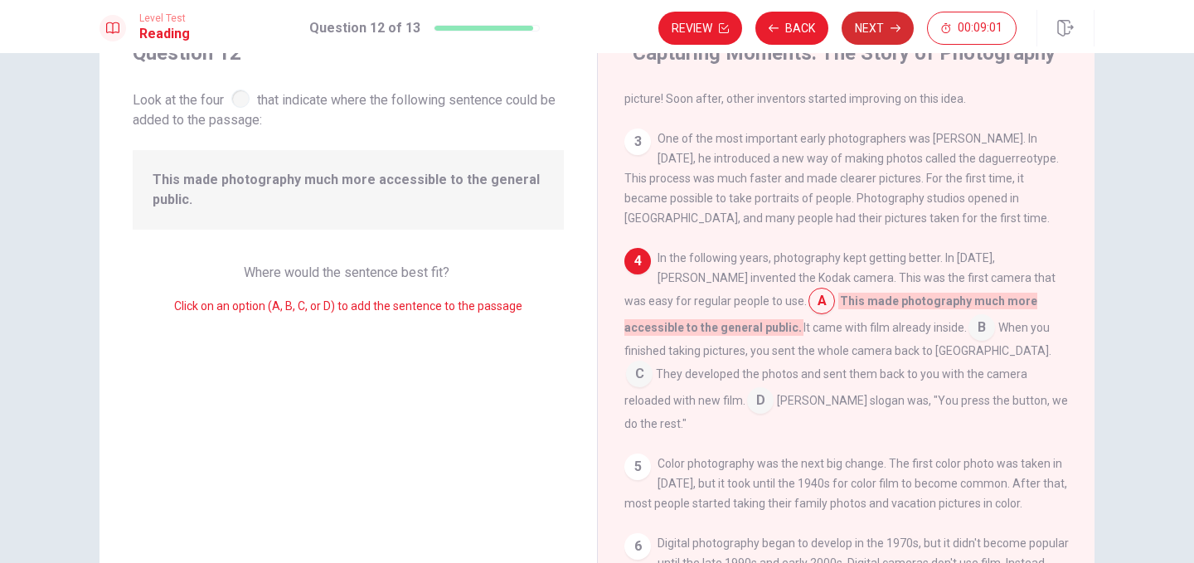
click at [871, 39] on button "Next" at bounding box center [877, 28] width 72 height 33
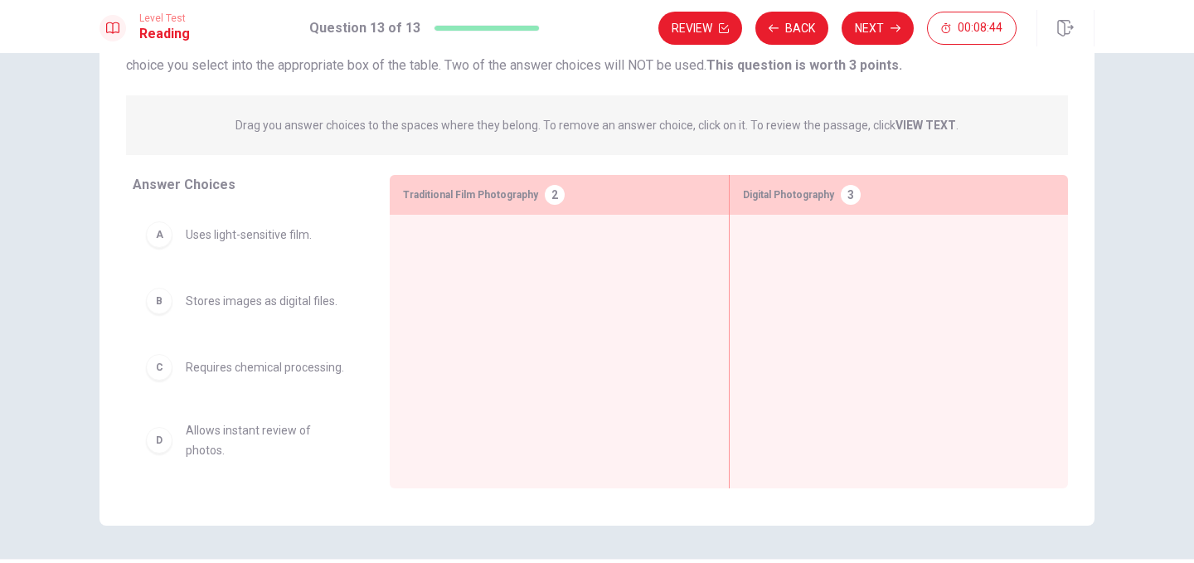
scroll to position [138, 0]
drag, startPoint x: 157, startPoint y: 306, endPoint x: 812, endPoint y: 311, distance: 654.0
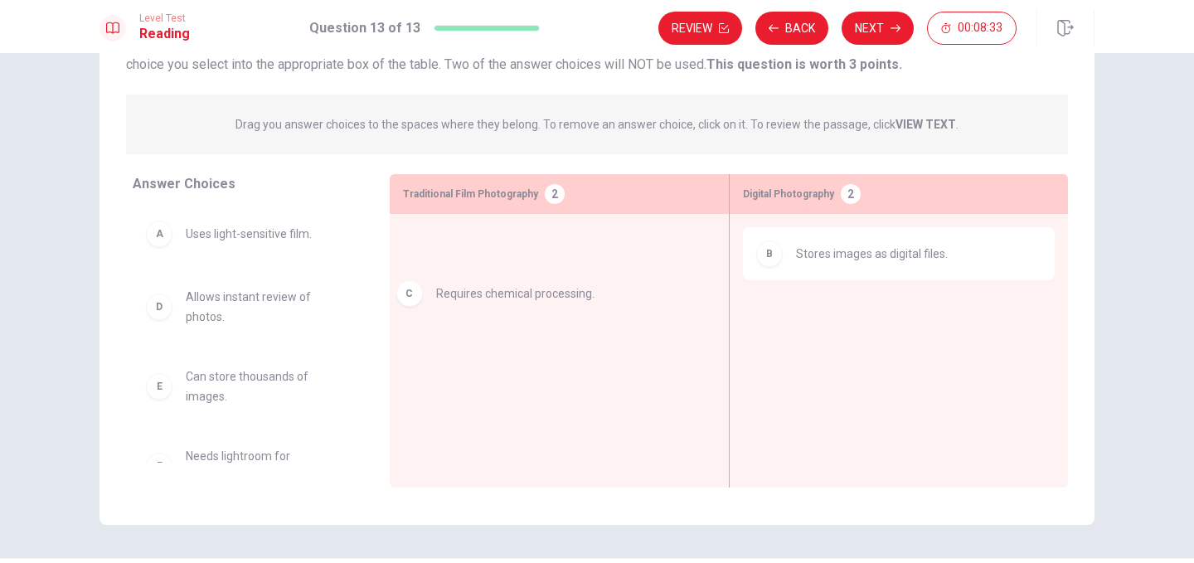
drag, startPoint x: 153, startPoint y: 303, endPoint x: 411, endPoint y: 296, distance: 258.7
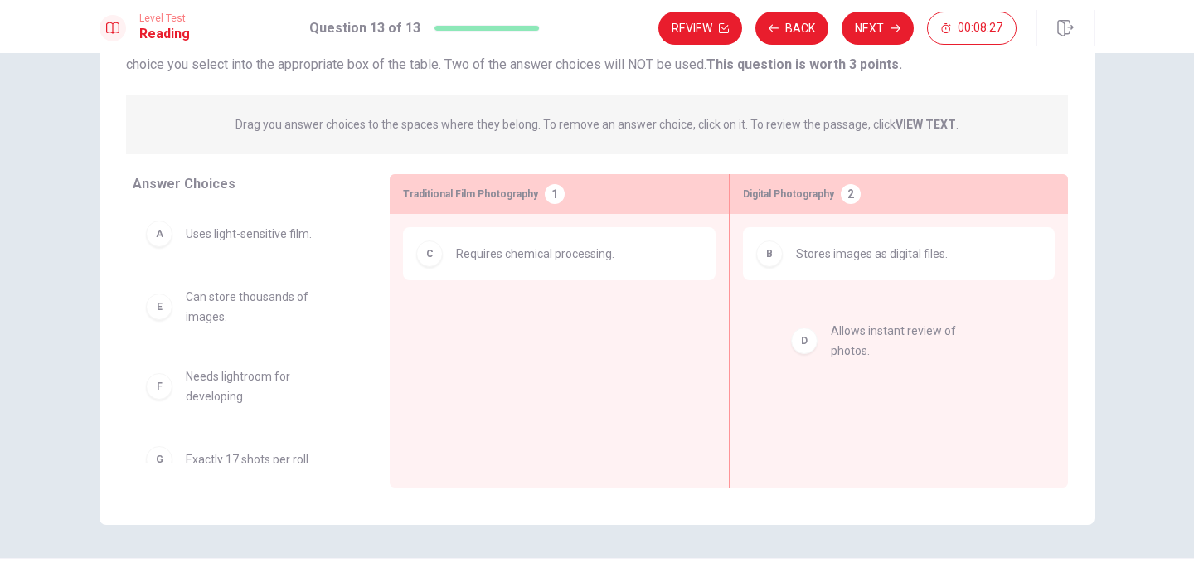
drag, startPoint x: 155, startPoint y: 311, endPoint x: 808, endPoint y: 344, distance: 654.0
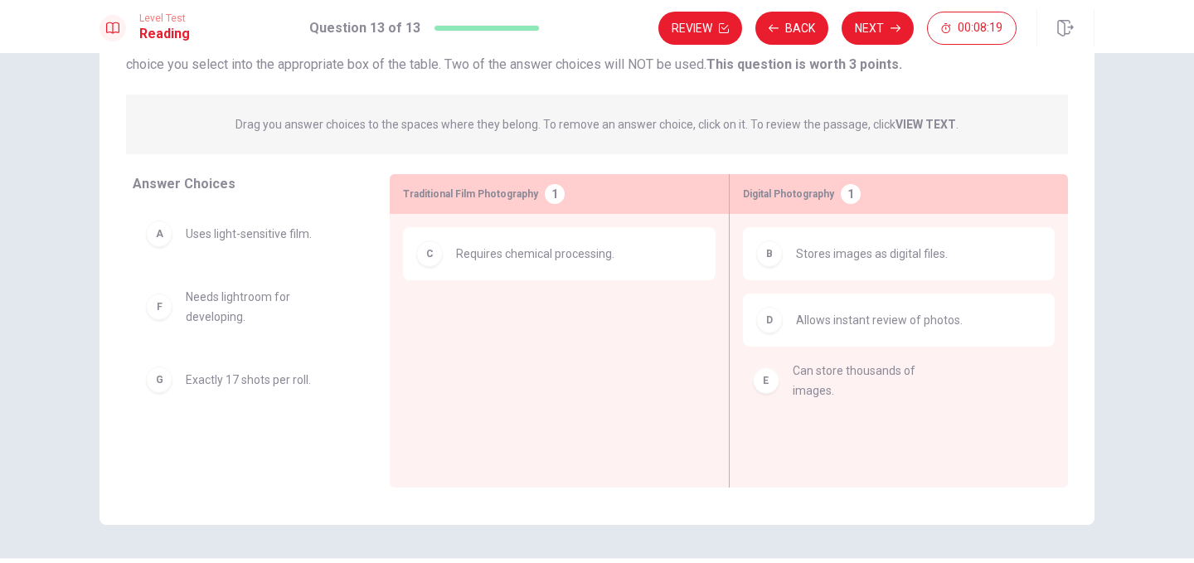
drag, startPoint x: 153, startPoint y: 314, endPoint x: 766, endPoint y: 386, distance: 616.8
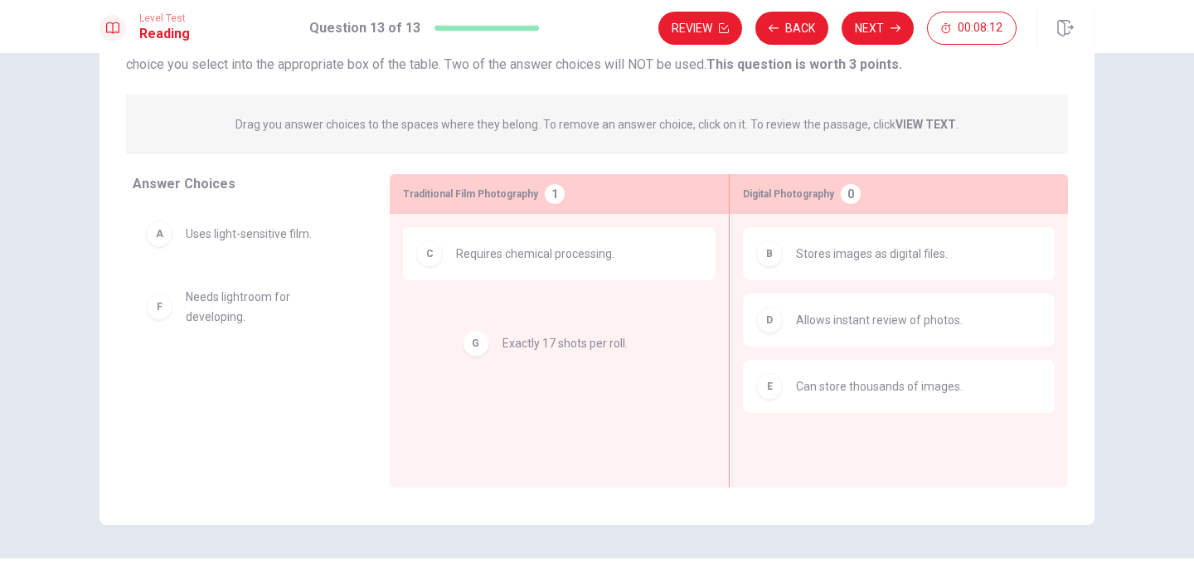
drag, startPoint x: 162, startPoint y: 386, endPoint x: 485, endPoint y: 349, distance: 324.6
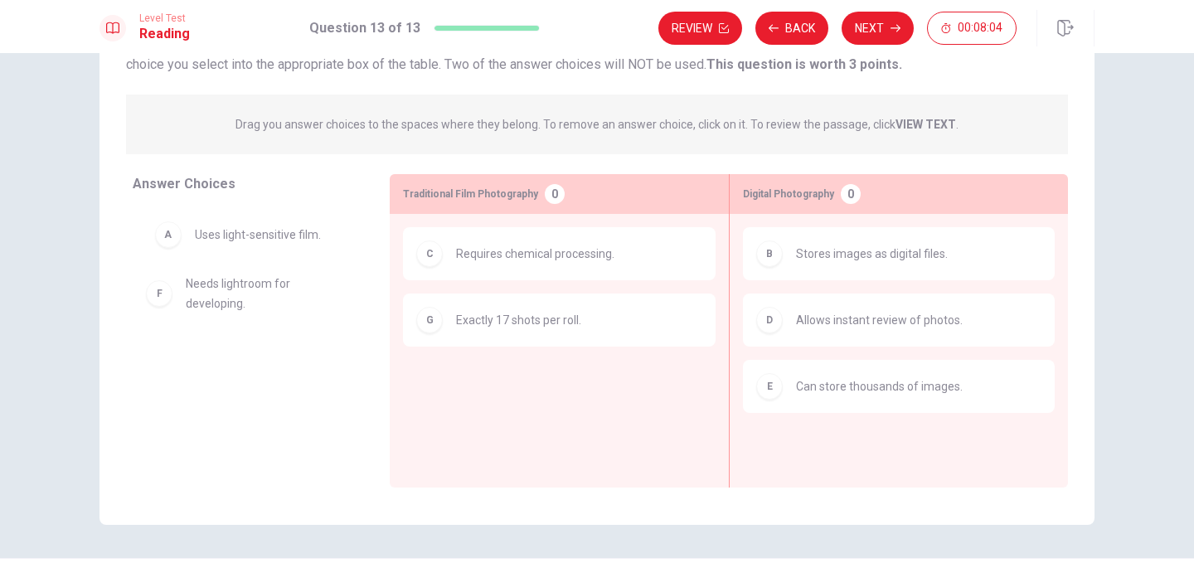
drag, startPoint x: 160, startPoint y: 238, endPoint x: 176, endPoint y: 239, distance: 15.8
drag, startPoint x: 217, startPoint y: 239, endPoint x: 535, endPoint y: 380, distance: 347.7
drag, startPoint x: 259, startPoint y: 238, endPoint x: 546, endPoint y: 406, distance: 332.5
drag, startPoint x: 266, startPoint y: 239, endPoint x: 518, endPoint y: 235, distance: 252.0
drag, startPoint x: 167, startPoint y: 303, endPoint x: 563, endPoint y: 280, distance: 396.9
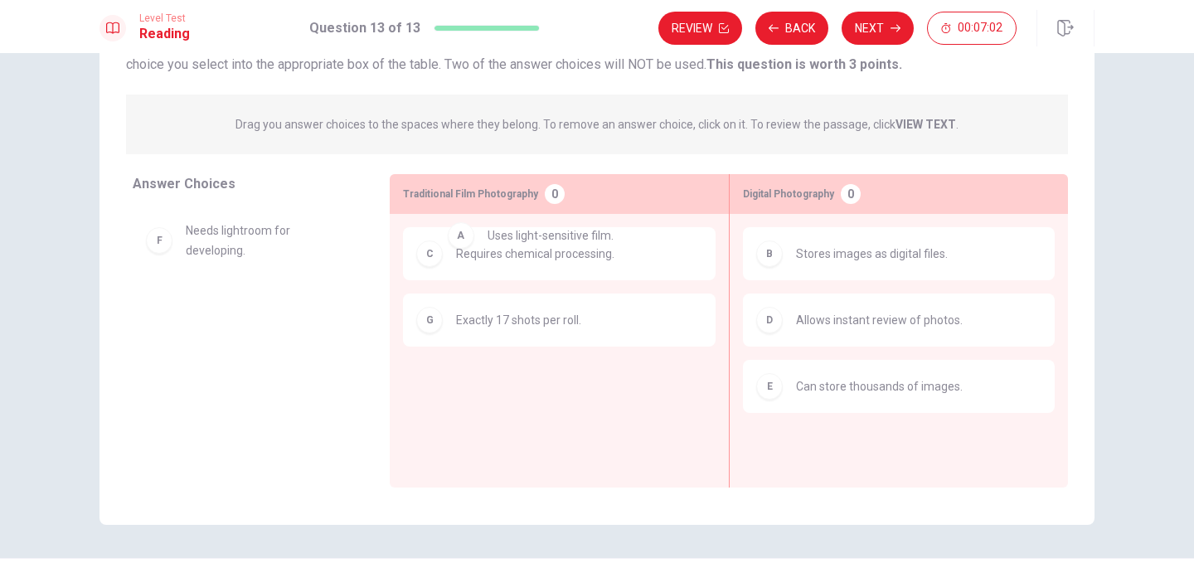
drag, startPoint x: 265, startPoint y: 235, endPoint x: 573, endPoint y: 236, distance: 307.5
drag, startPoint x: 859, startPoint y: 281, endPoint x: 855, endPoint y: 303, distance: 21.8
click at [855, 303] on div "B Stores images as digital files. D Allows instant review of photos. E Can stor…" at bounding box center [899, 325] width 312 height 196
drag, startPoint x: 516, startPoint y: 222, endPoint x: 629, endPoint y: 298, distance: 136.8
drag, startPoint x: 244, startPoint y: 296, endPoint x: 318, endPoint y: 301, distance: 74.8
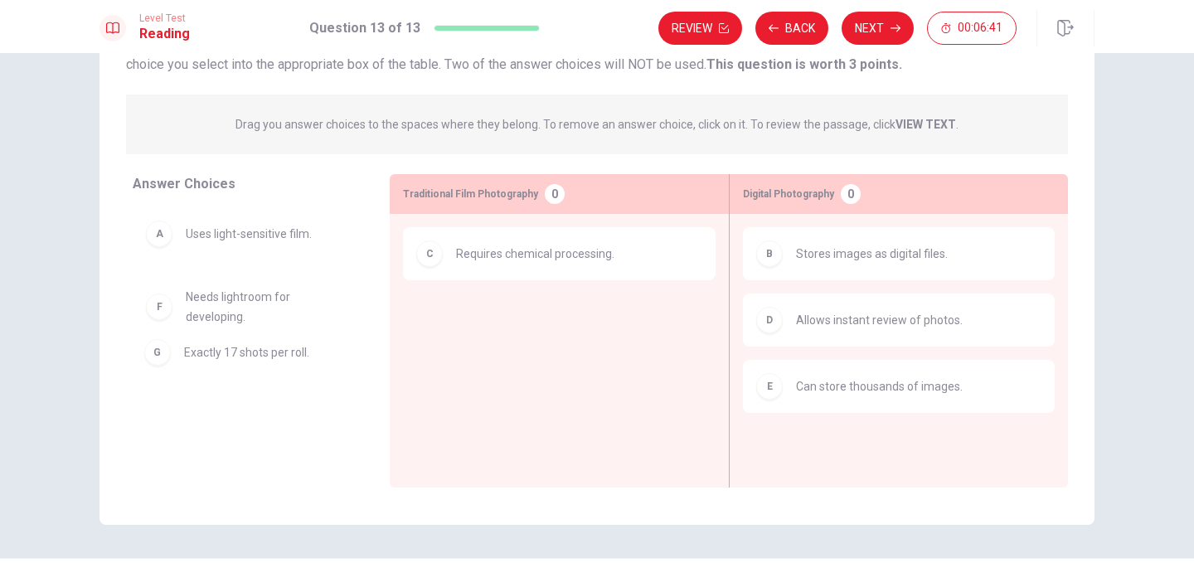
drag, startPoint x: 554, startPoint y: 334, endPoint x: 275, endPoint y: 366, distance: 280.4
drag, startPoint x: 225, startPoint y: 315, endPoint x: 503, endPoint y: 341, distance: 279.7
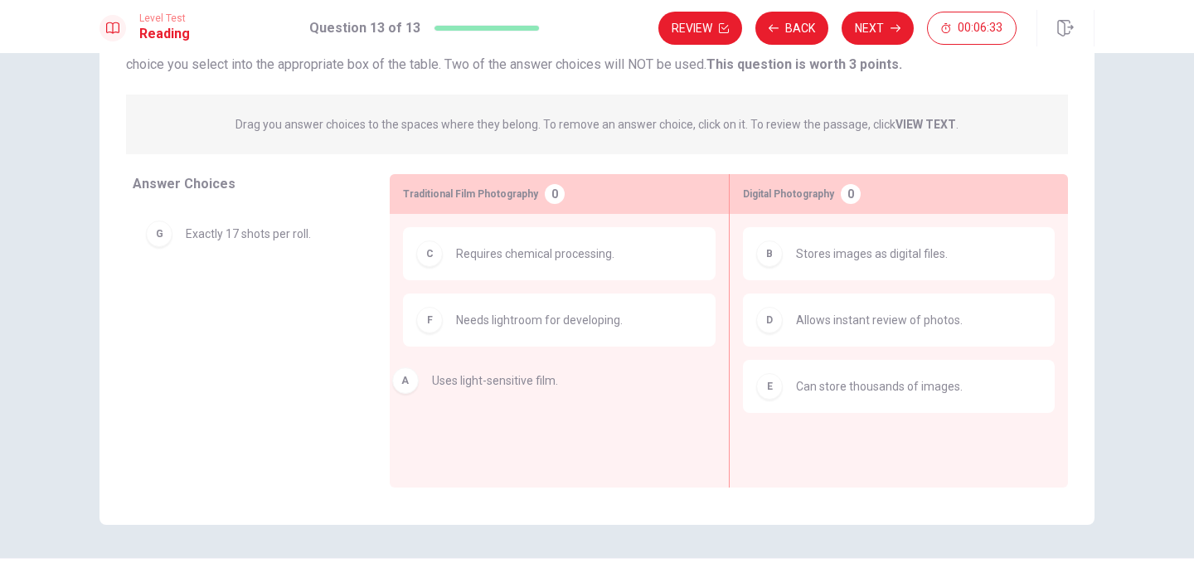
drag, startPoint x: 289, startPoint y: 245, endPoint x: 550, endPoint y: 391, distance: 298.8
drag, startPoint x: 282, startPoint y: 241, endPoint x: 590, endPoint y: 269, distance: 309.6
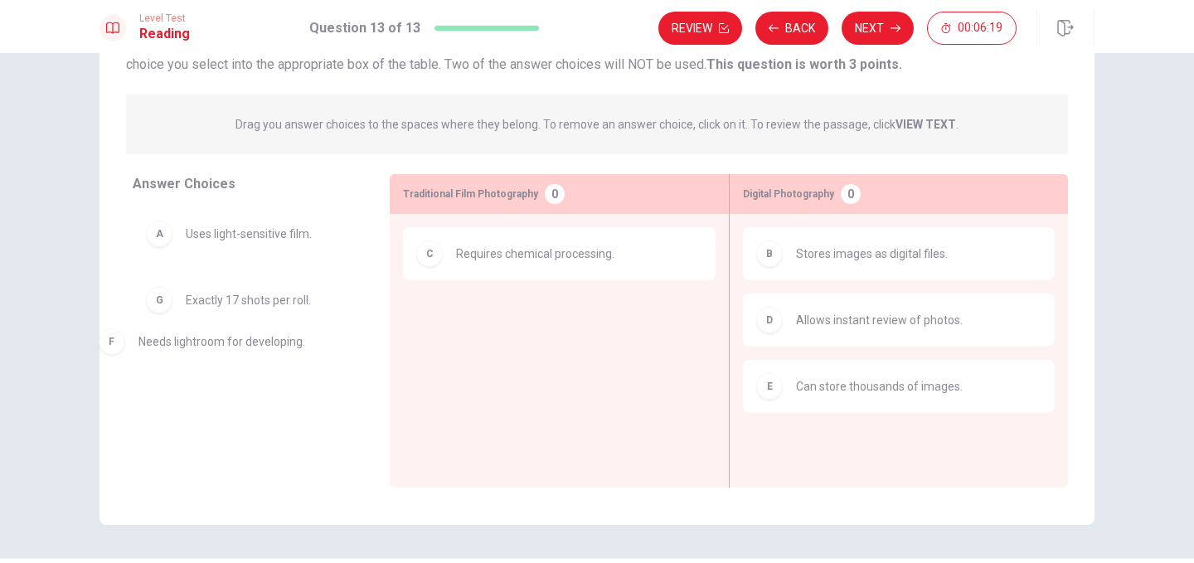
drag, startPoint x: 569, startPoint y: 327, endPoint x: 249, endPoint y: 349, distance: 321.5
drag, startPoint x: 250, startPoint y: 241, endPoint x: 528, endPoint y: 307, distance: 286.1
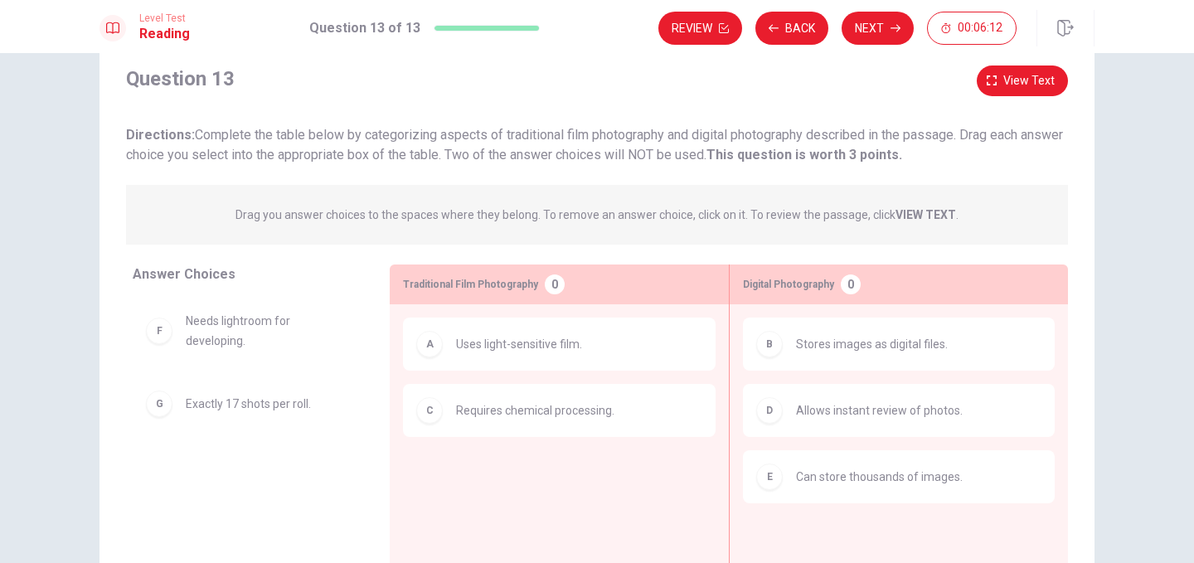
scroll to position [38, 0]
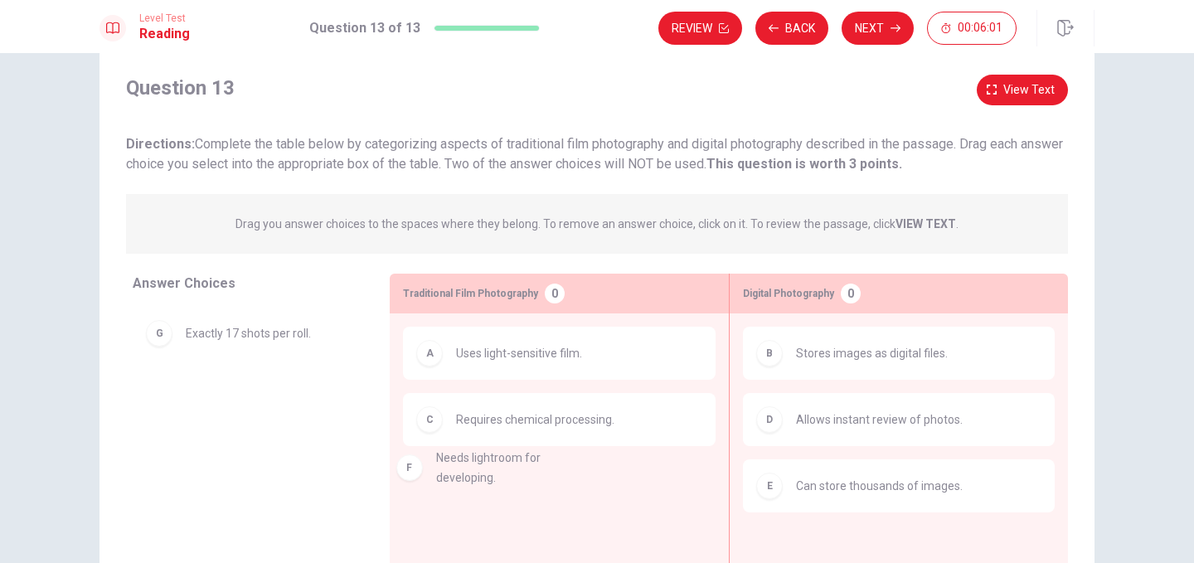
drag, startPoint x: 274, startPoint y: 341, endPoint x: 533, endPoint y: 468, distance: 288.1
drag, startPoint x: 220, startPoint y: 331, endPoint x: 652, endPoint y: 505, distance: 464.9
drag, startPoint x: 241, startPoint y: 346, endPoint x: 906, endPoint y: 488, distance: 679.9
drag, startPoint x: 286, startPoint y: 349, endPoint x: 576, endPoint y: 462, distance: 311.3
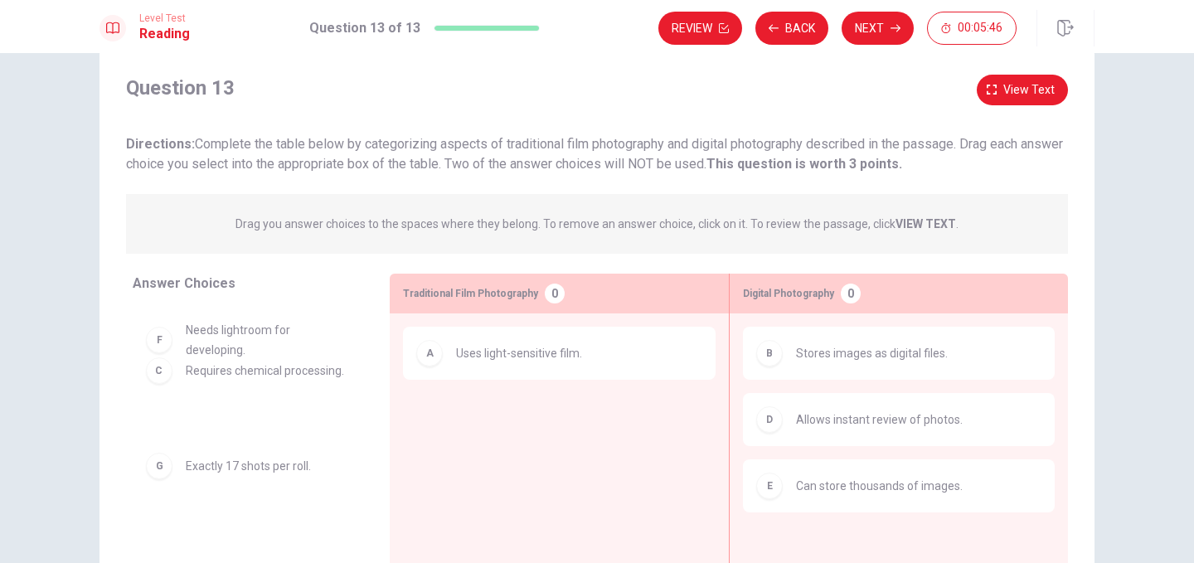
drag, startPoint x: 545, startPoint y: 426, endPoint x: 269, endPoint y: 376, distance: 280.5
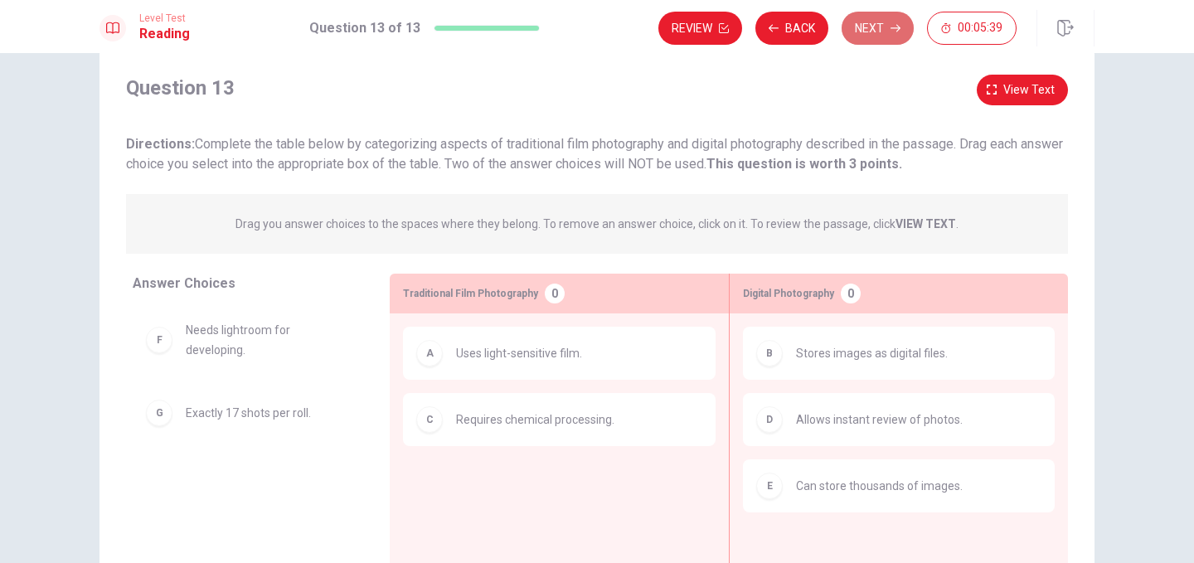
click at [859, 22] on button "Next" at bounding box center [877, 28] width 72 height 33
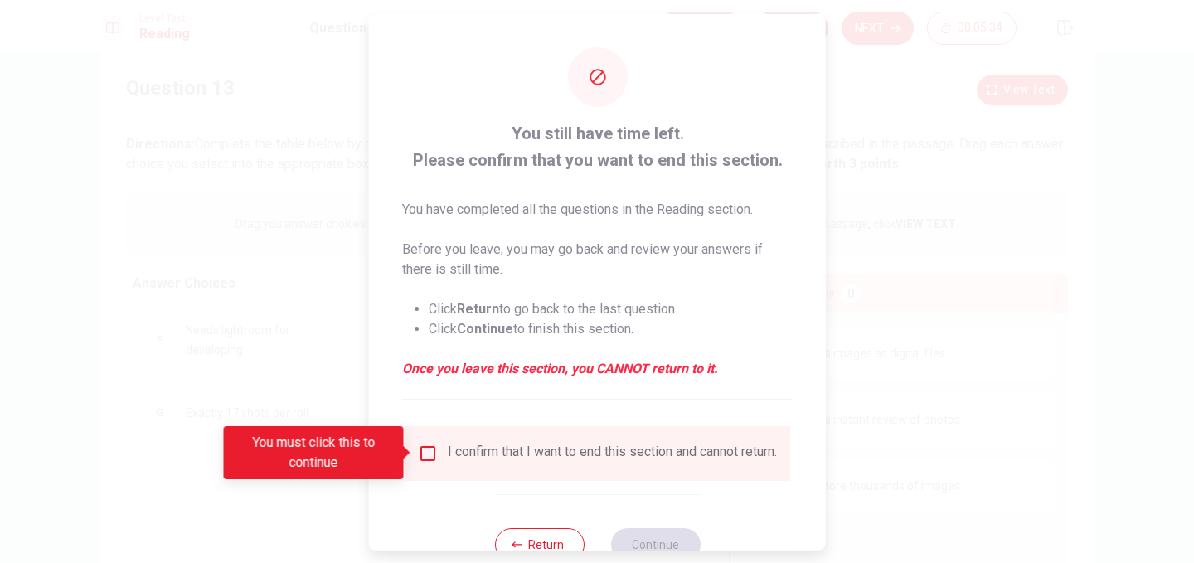
click at [428, 456] on input "You must click this to continue" at bounding box center [428, 453] width 20 height 20
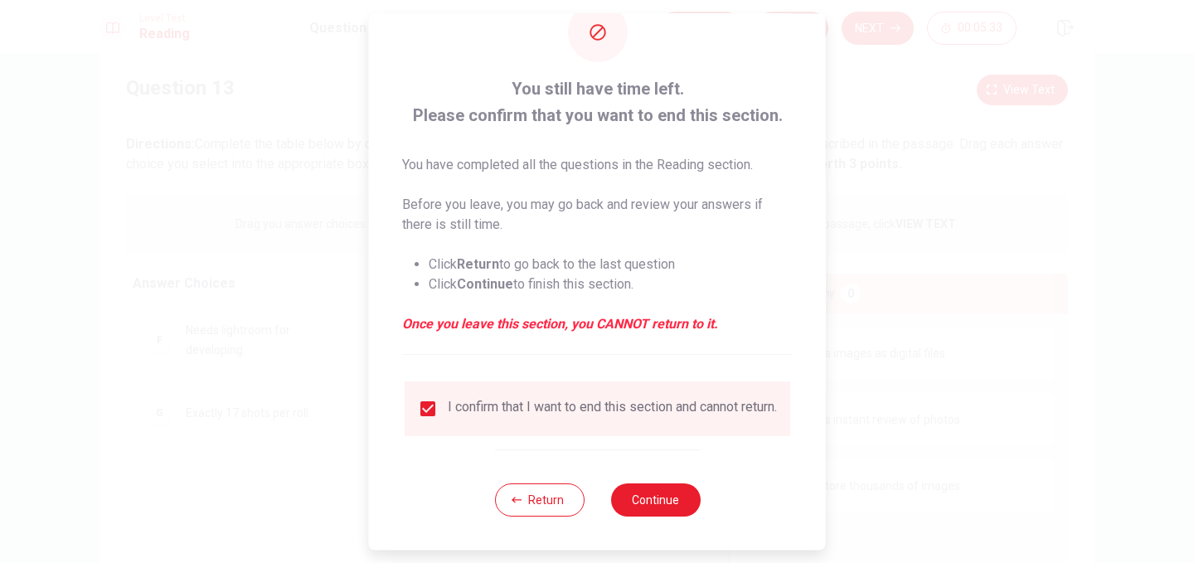
scroll to position [56, 0]
click at [656, 497] on button "Continue" at bounding box center [655, 499] width 90 height 33
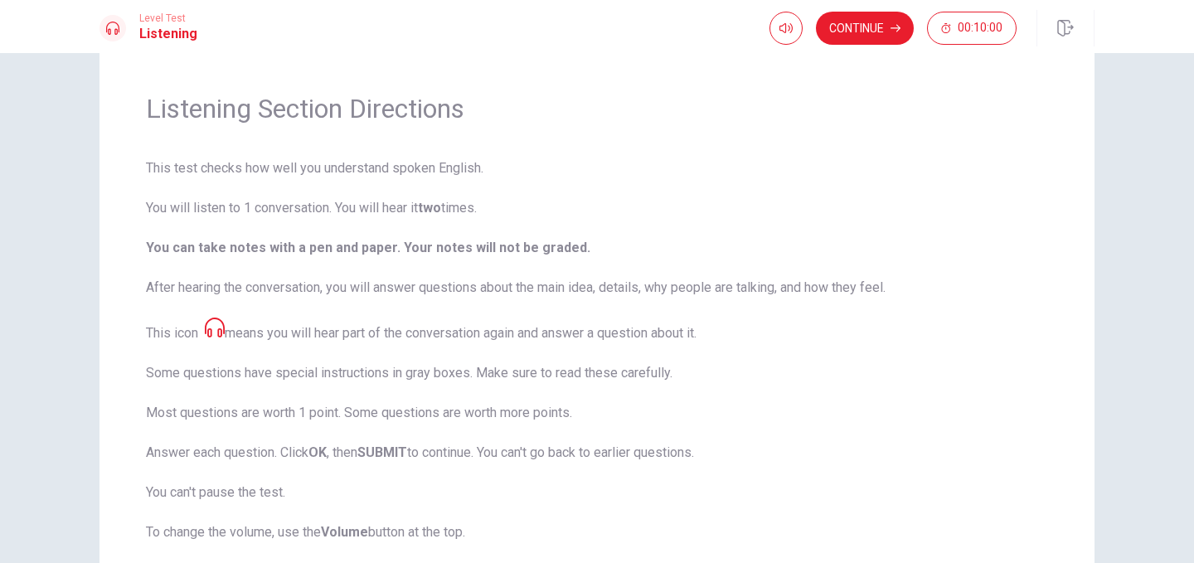
scroll to position [0, 0]
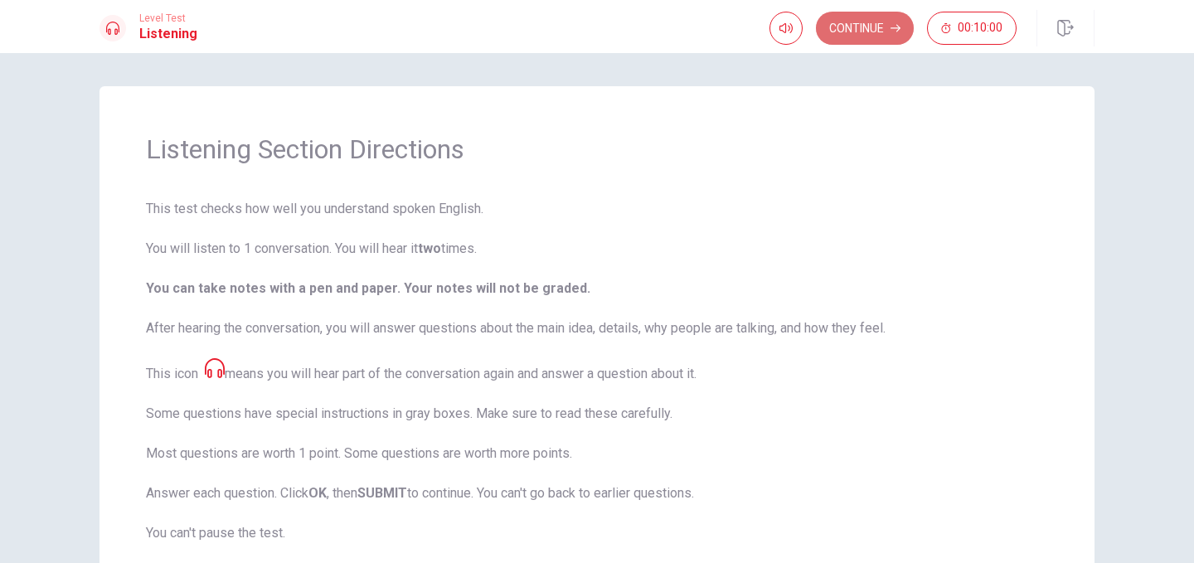
click at [860, 22] on button "Continue" at bounding box center [865, 28] width 98 height 33
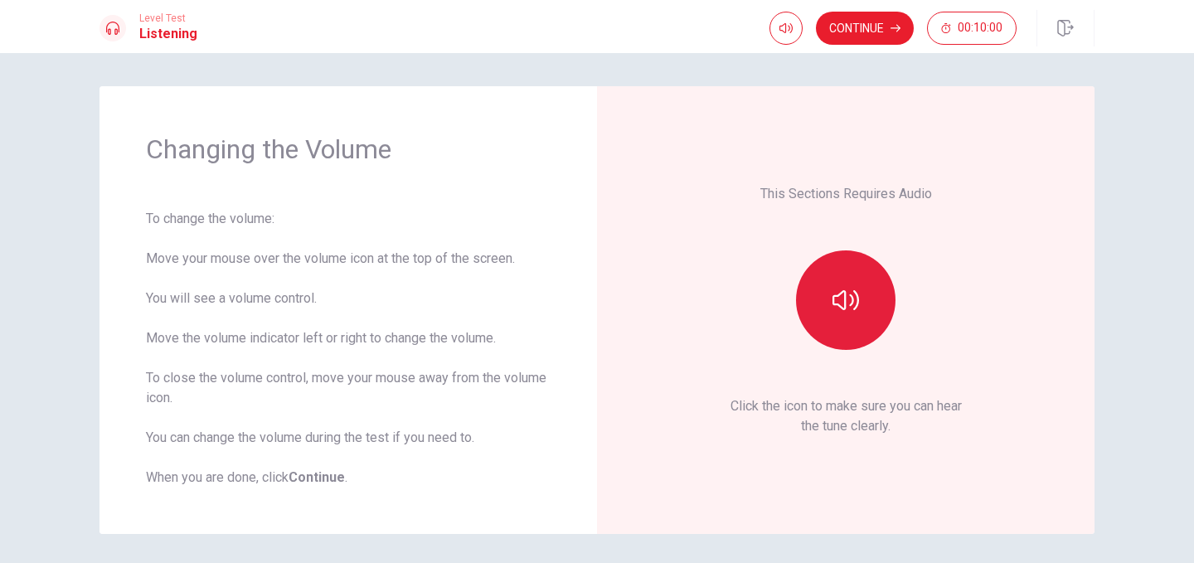
click at [857, 298] on button "button" at bounding box center [845, 299] width 99 height 99
click at [851, 299] on icon "button" at bounding box center [845, 300] width 27 height 20
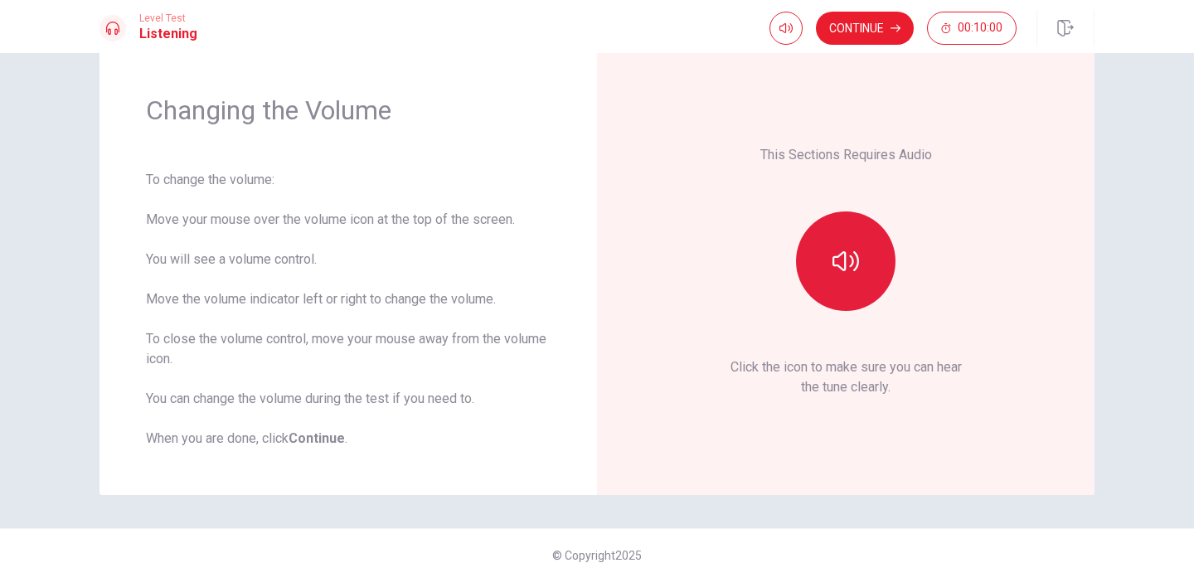
scroll to position [42, 0]
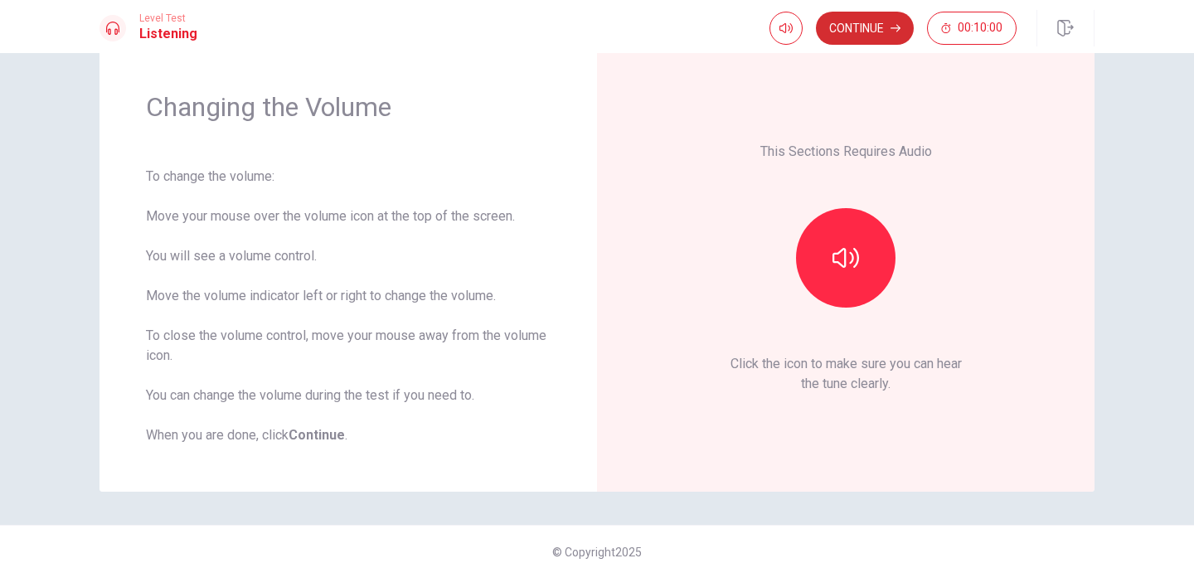
click at [850, 25] on button "Continue" at bounding box center [865, 28] width 98 height 33
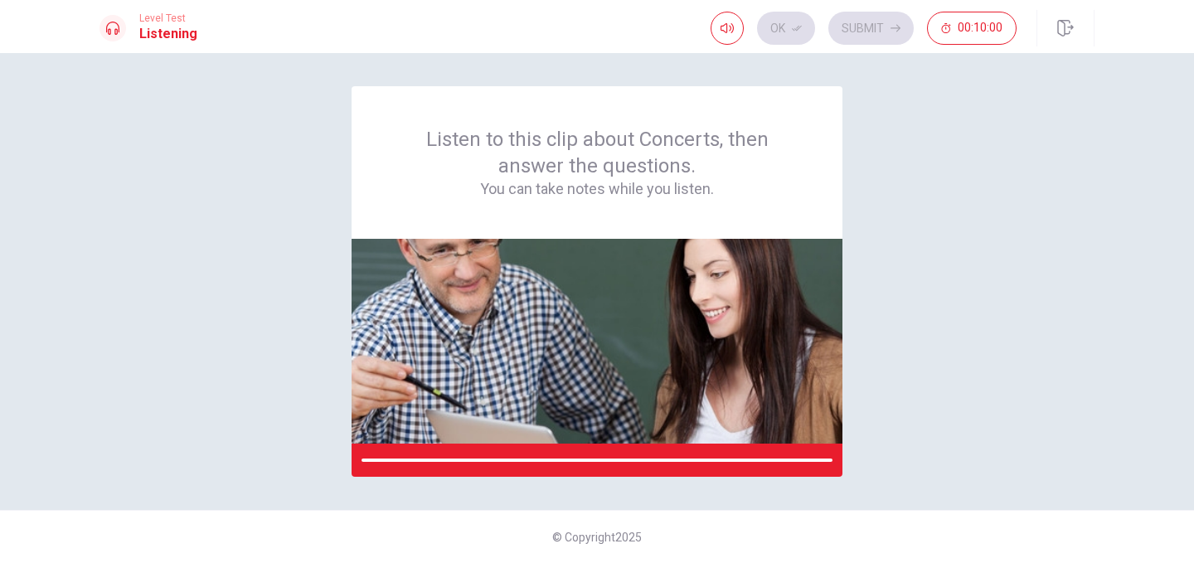
scroll to position [0, 0]
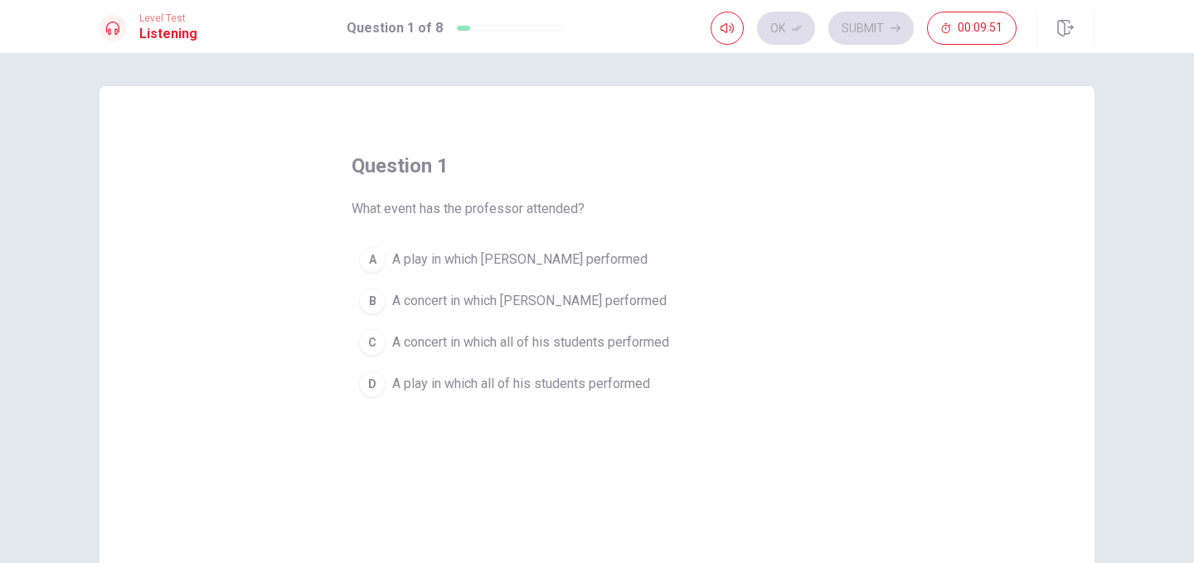
click at [369, 301] on div "B" at bounding box center [372, 301] width 27 height 27
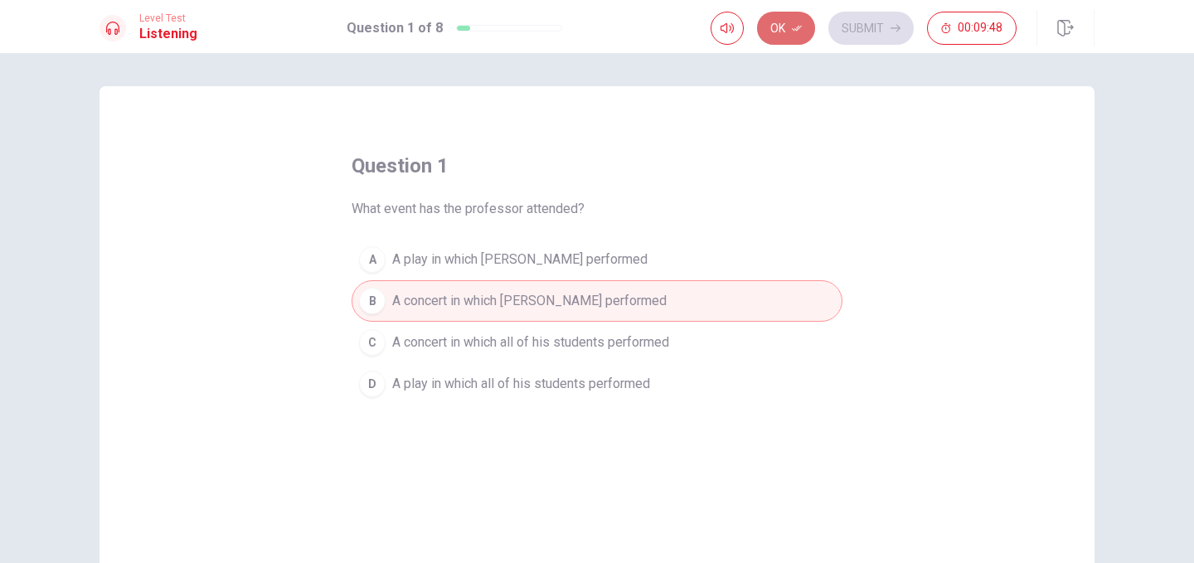
click at [773, 27] on button "Ok" at bounding box center [786, 28] width 58 height 33
click at [855, 29] on button "Submit" at bounding box center [870, 28] width 85 height 33
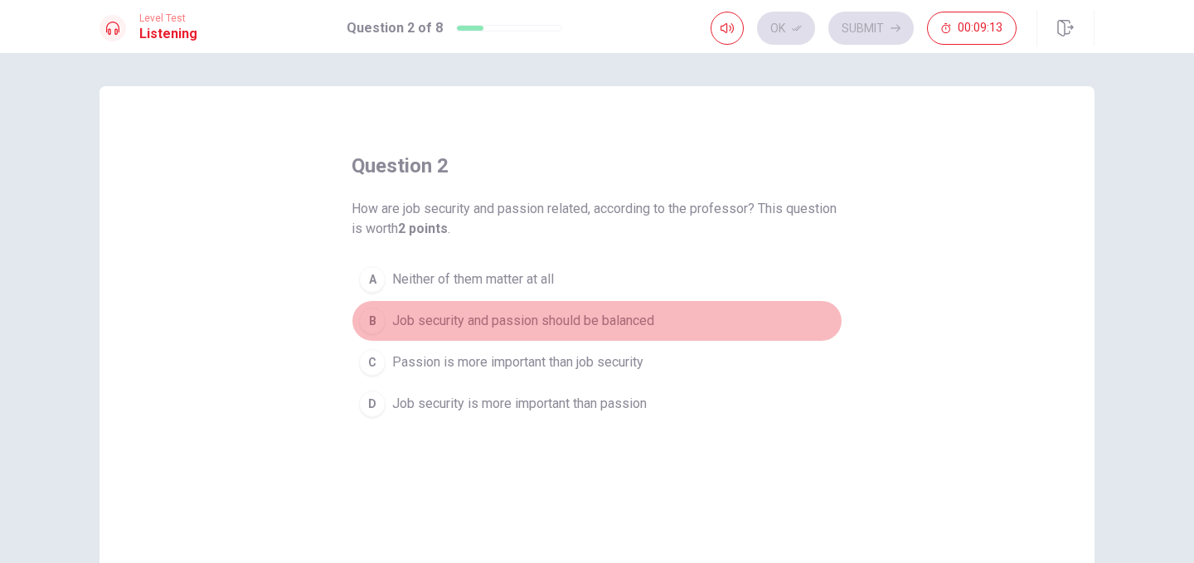
click at [364, 317] on div "B" at bounding box center [372, 321] width 27 height 27
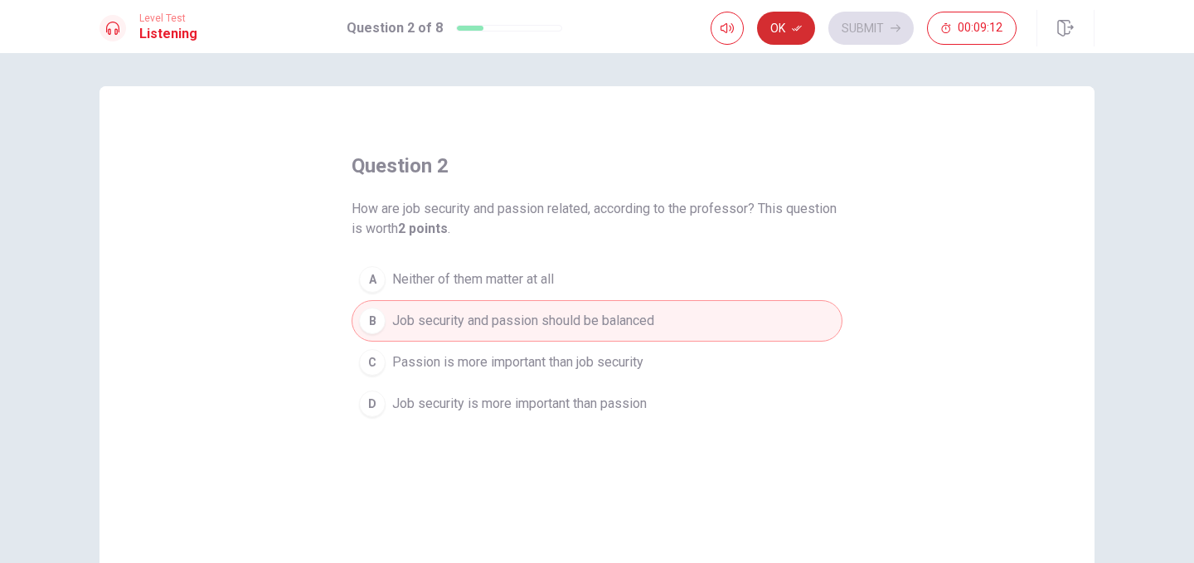
click at [791, 30] on button "Ok" at bounding box center [786, 28] width 58 height 33
click at [863, 32] on button "Submit" at bounding box center [870, 28] width 85 height 33
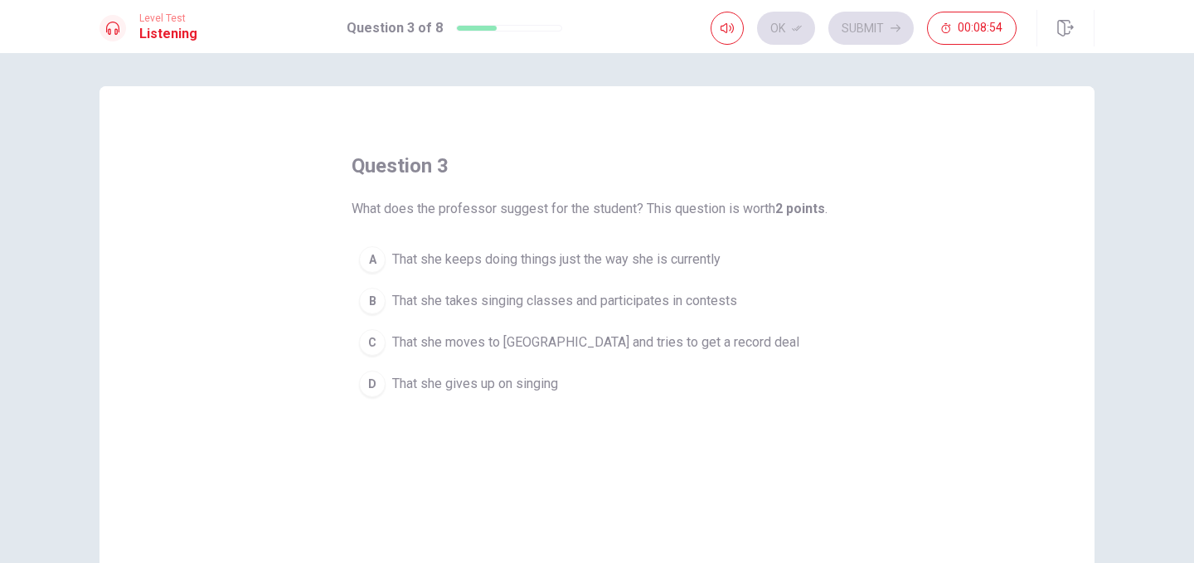
click at [367, 301] on div "B" at bounding box center [372, 301] width 27 height 27
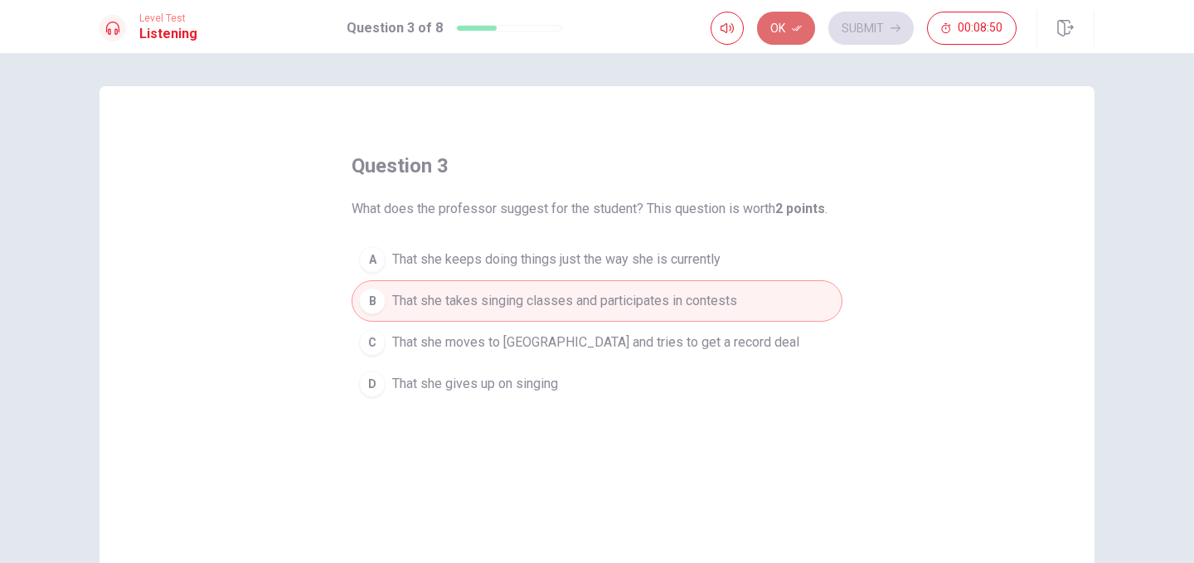
click at [785, 30] on button "Ok" at bounding box center [786, 28] width 58 height 33
click at [866, 25] on button "Submit" at bounding box center [870, 28] width 85 height 33
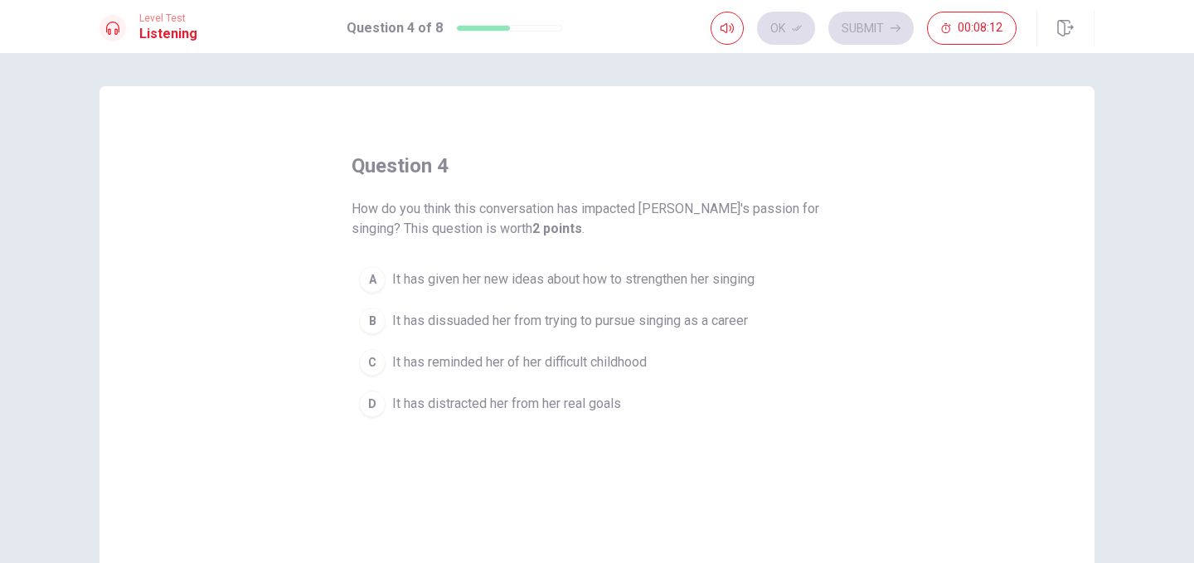
click at [376, 319] on div "B" at bounding box center [372, 321] width 27 height 27
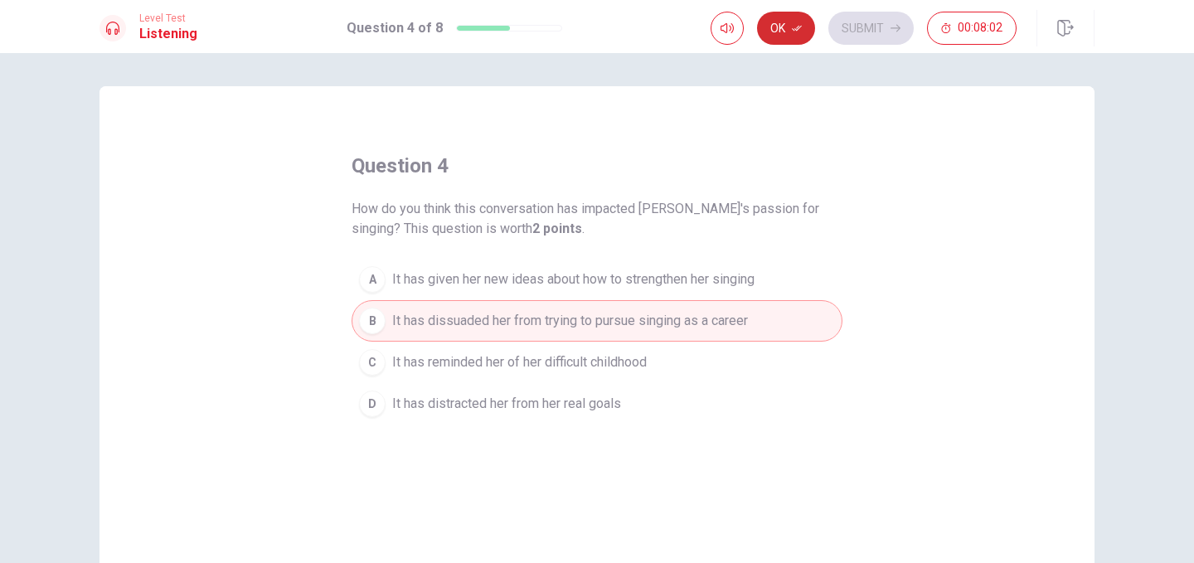
click at [784, 22] on button "Ok" at bounding box center [786, 28] width 58 height 33
click at [846, 25] on button "Submit" at bounding box center [870, 28] width 85 height 33
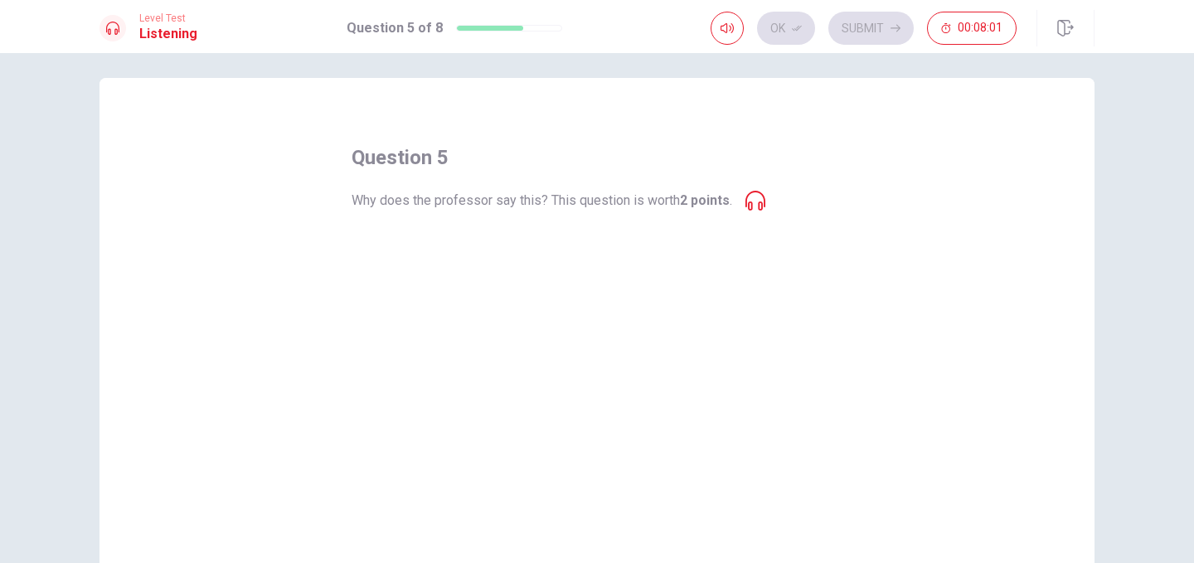
scroll to position [10, 0]
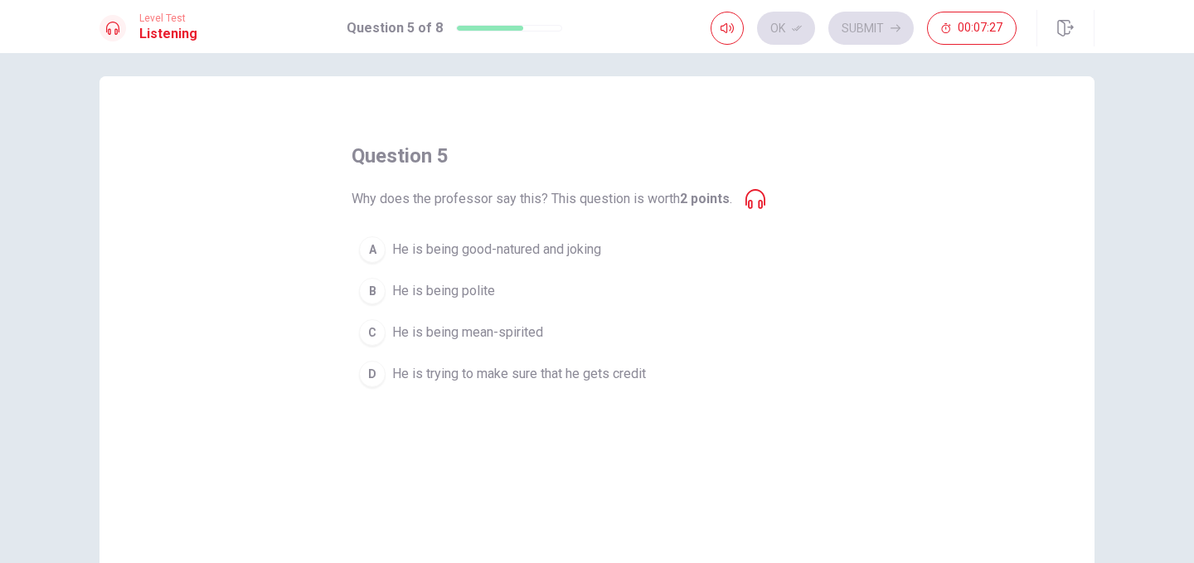
click at [373, 250] on div "A" at bounding box center [372, 249] width 27 height 27
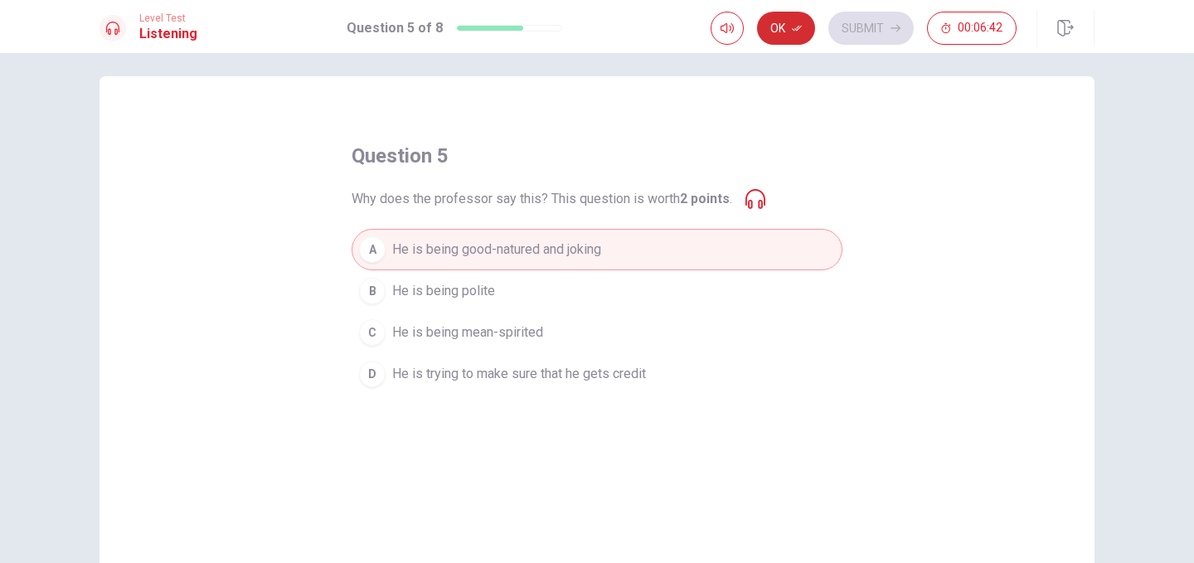
click at [769, 17] on button "Ok" at bounding box center [786, 28] width 58 height 33
click at [862, 21] on button "Submit" at bounding box center [870, 28] width 85 height 33
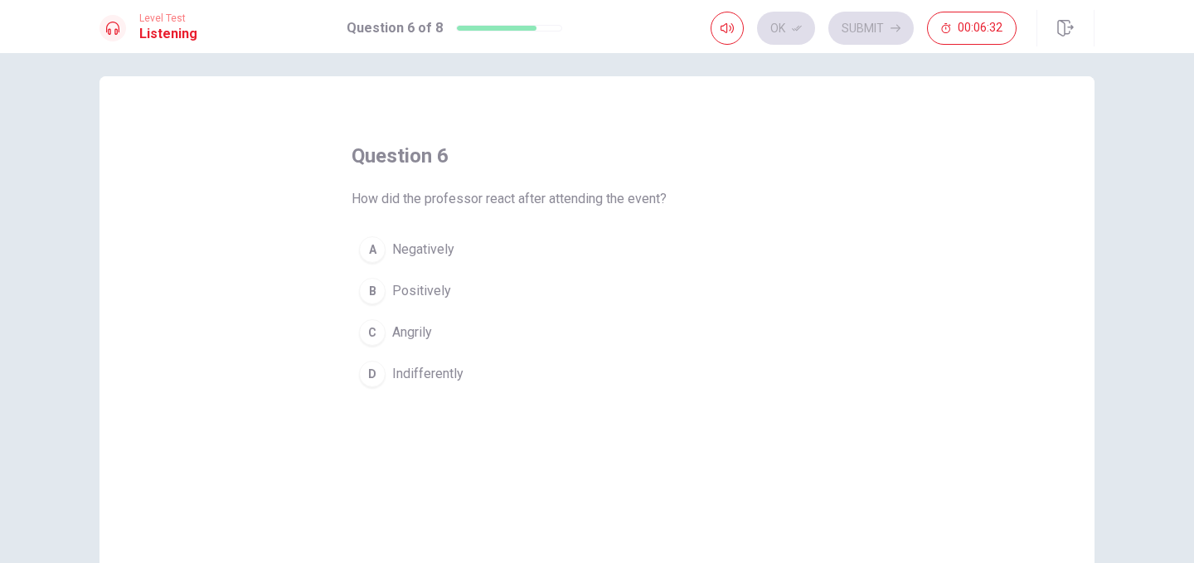
click at [371, 294] on div "B" at bounding box center [372, 291] width 27 height 27
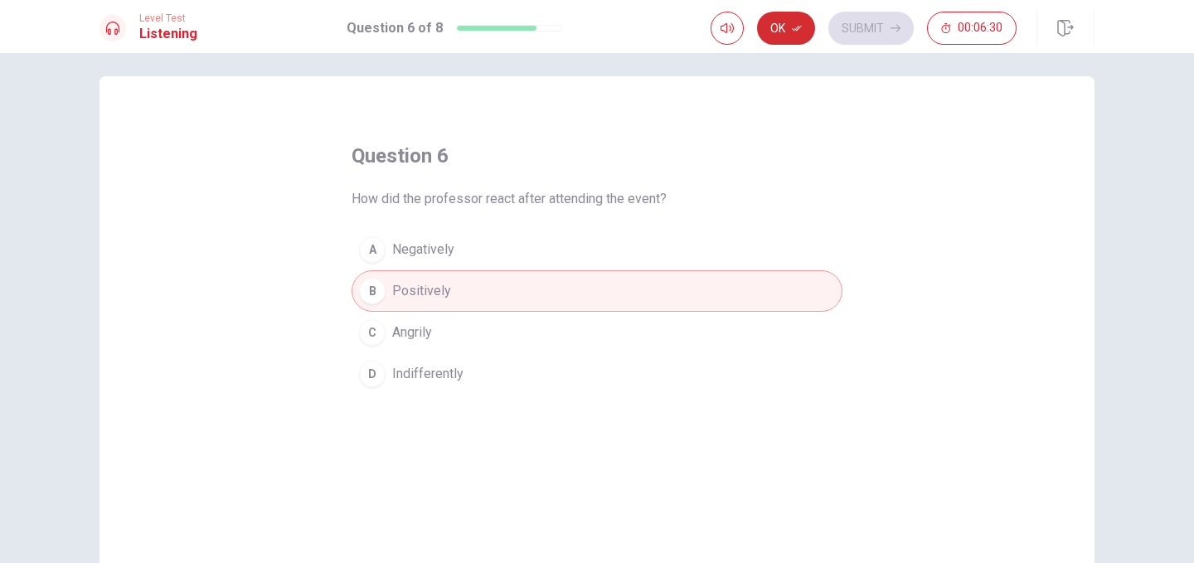
click at [794, 30] on icon "button" at bounding box center [797, 29] width 10 height 6
click at [875, 31] on button "Submit" at bounding box center [870, 28] width 85 height 33
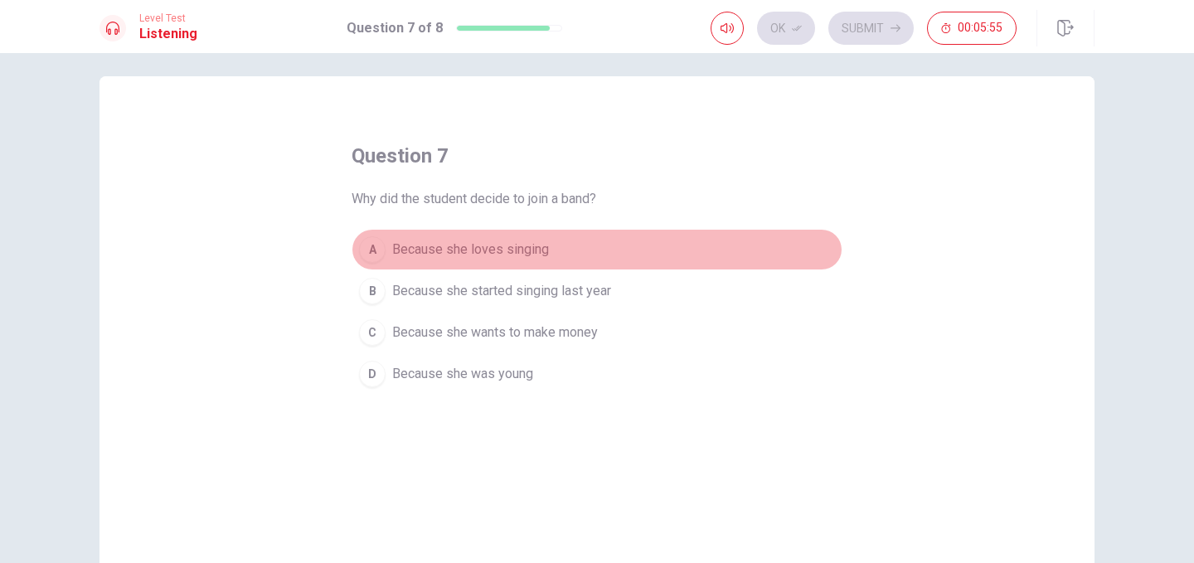
click at [375, 256] on div "A" at bounding box center [372, 249] width 27 height 27
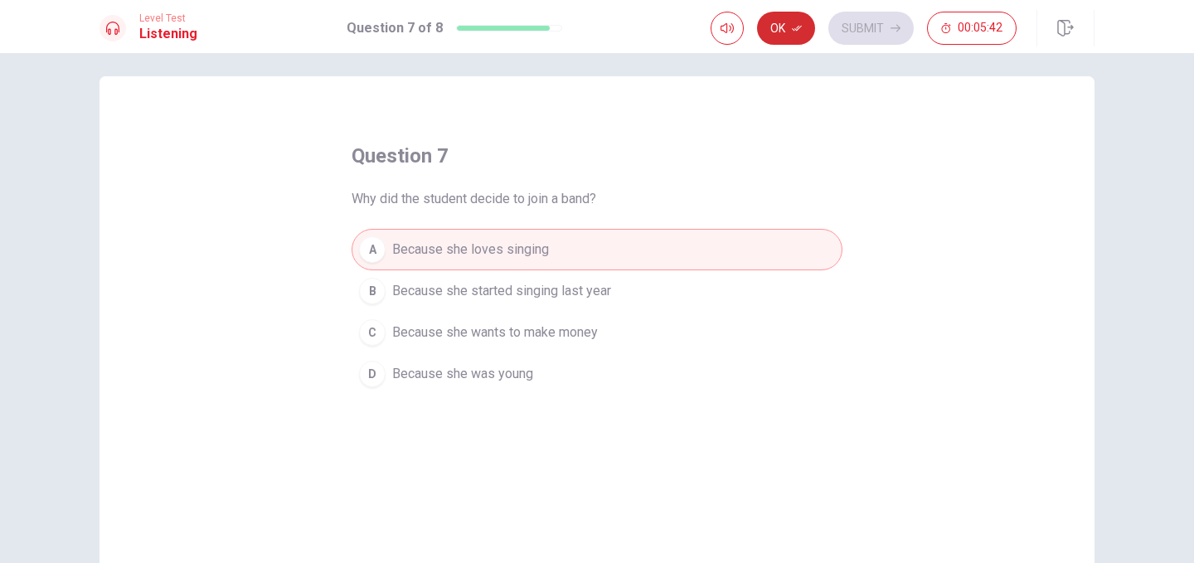
click at [776, 33] on button "Ok" at bounding box center [786, 28] width 58 height 33
click at [870, 30] on button "Submit" at bounding box center [870, 28] width 85 height 33
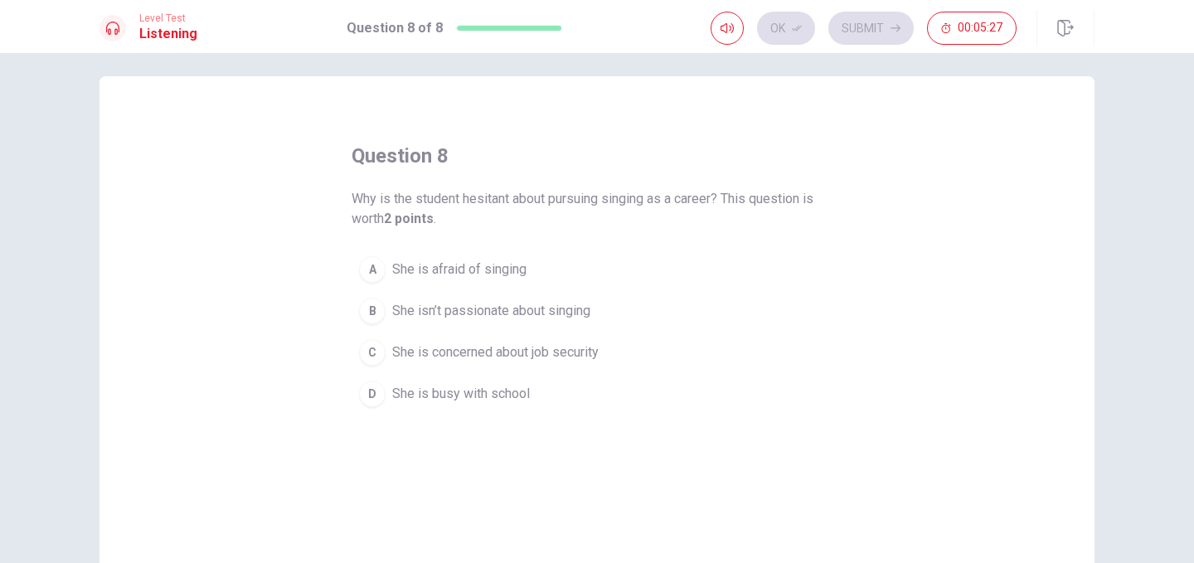
click at [375, 347] on div "C" at bounding box center [372, 352] width 27 height 27
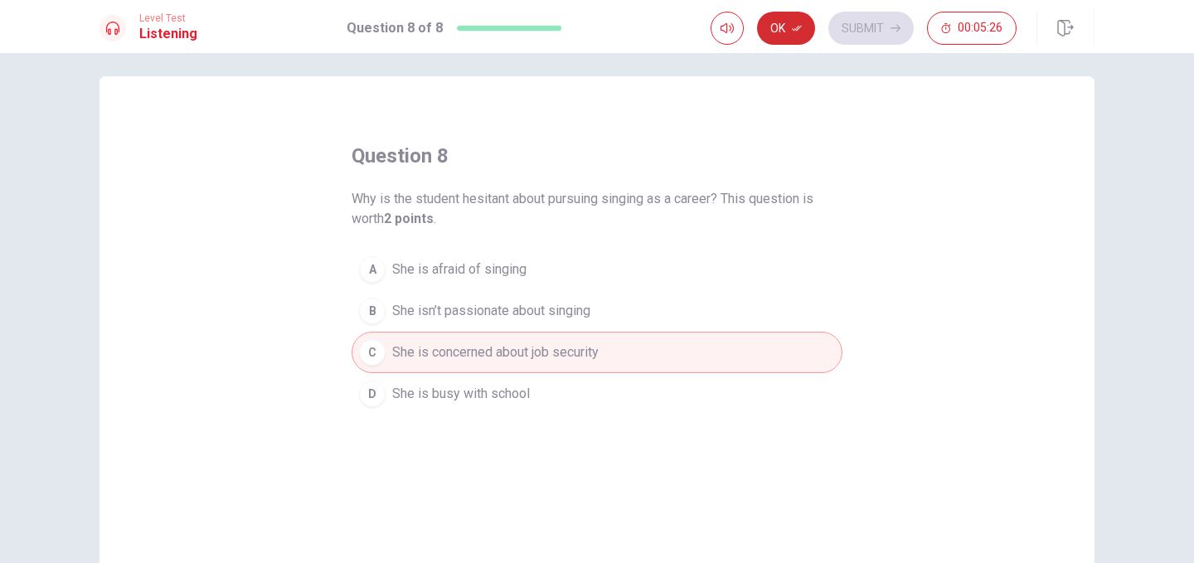
click at [787, 30] on button "Ok" at bounding box center [786, 28] width 58 height 33
click at [848, 32] on button "Submit" at bounding box center [870, 28] width 85 height 33
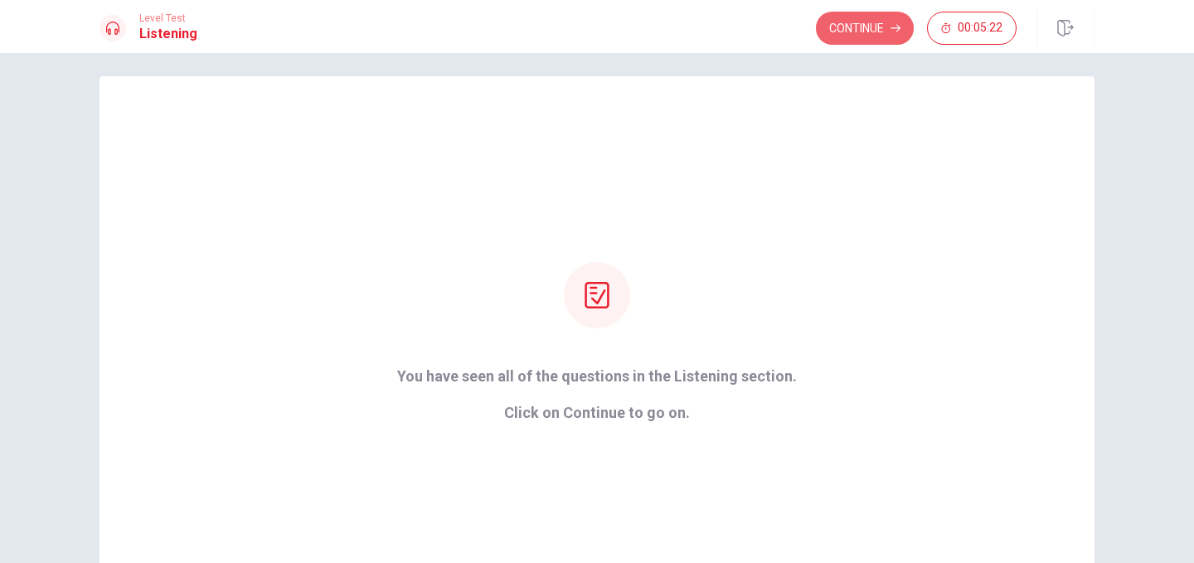
click at [848, 32] on button "Continue" at bounding box center [865, 28] width 98 height 33
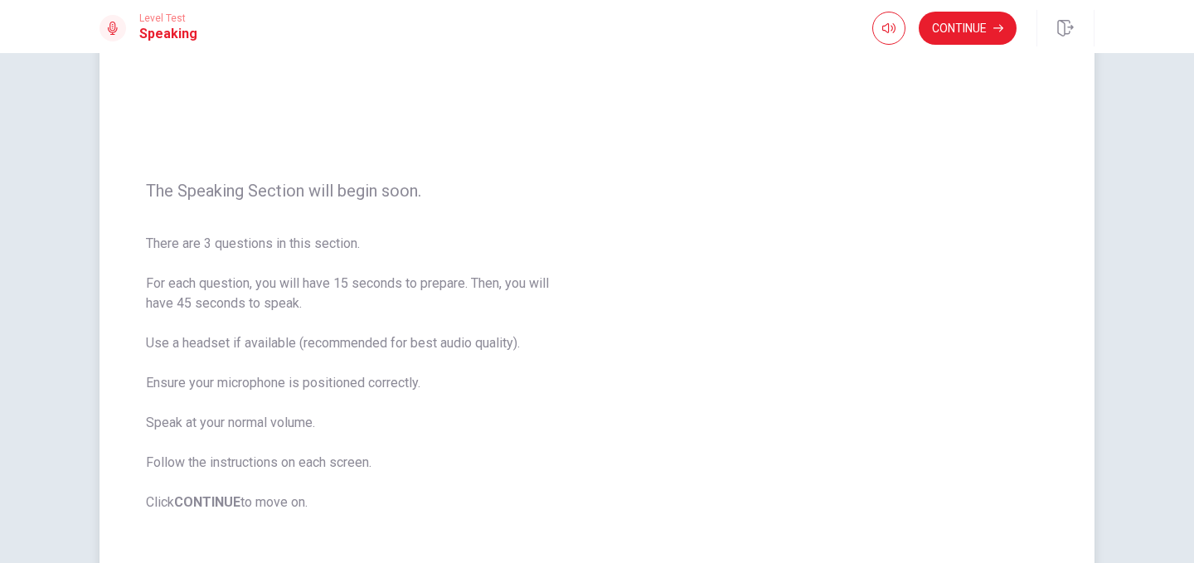
scroll to position [100, 0]
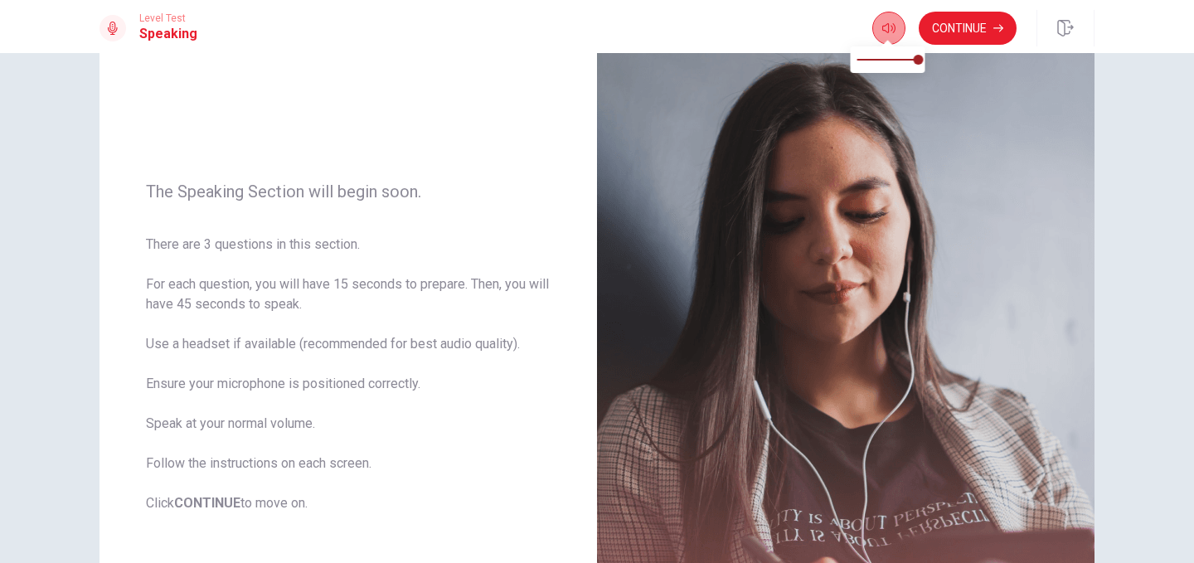
click at [891, 29] on icon "button" at bounding box center [888, 28] width 13 height 13
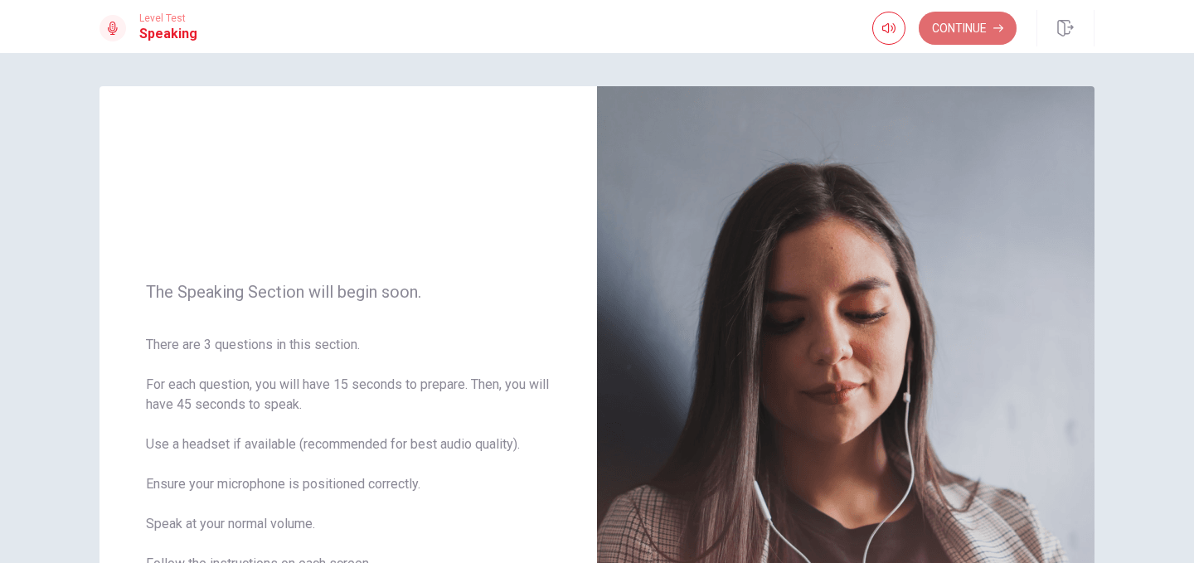
click at [960, 41] on button "Continue" at bounding box center [967, 28] width 98 height 33
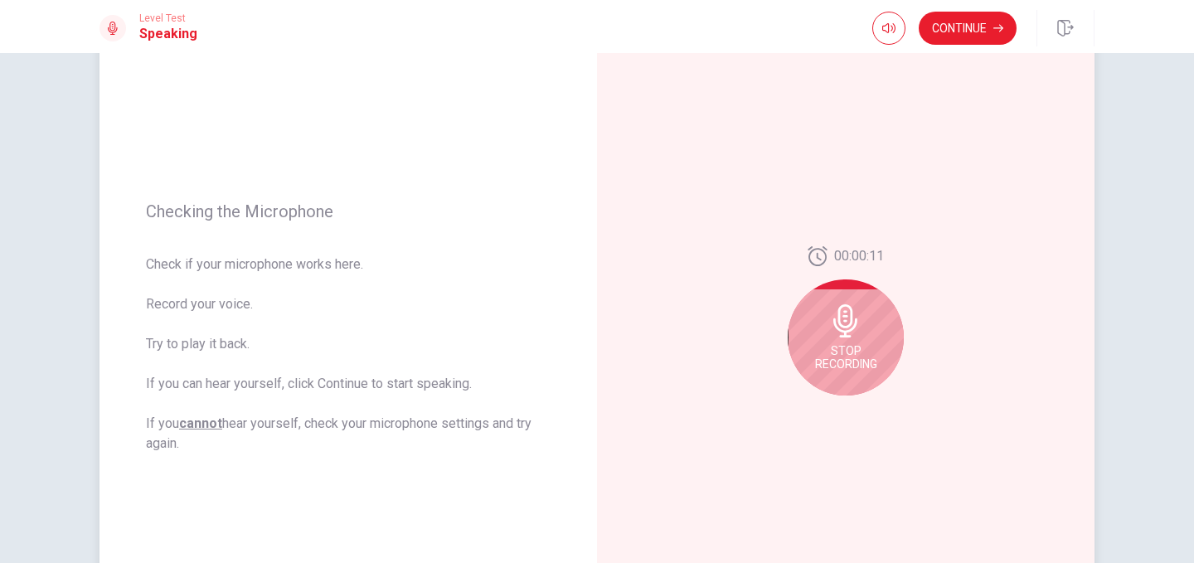
scroll to position [124, 0]
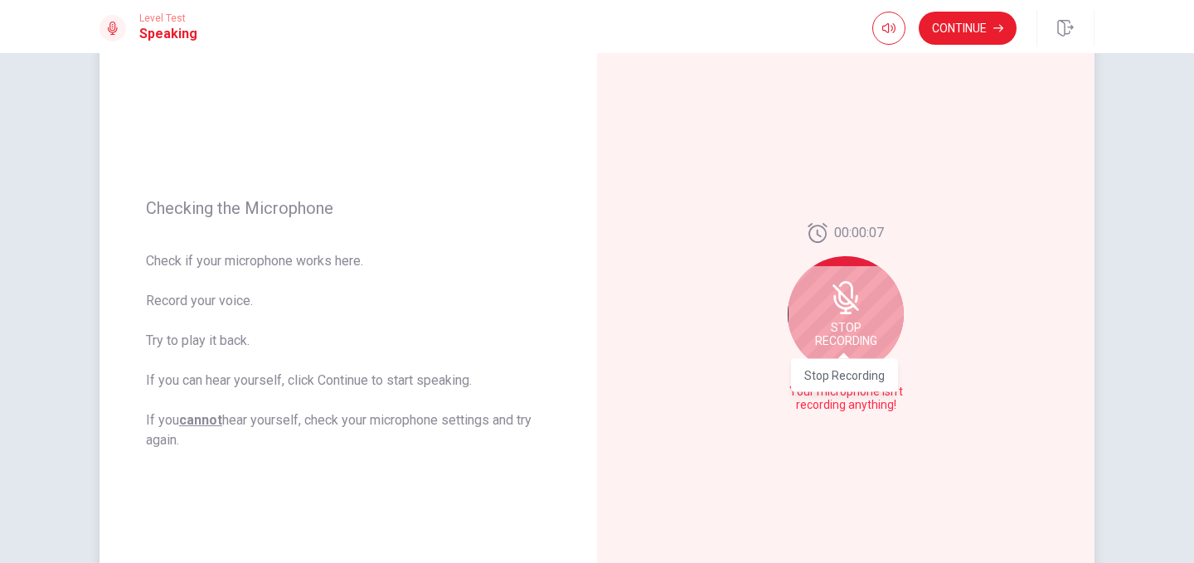
click at [840, 338] on span "Stop Recording" at bounding box center [846, 334] width 62 height 27
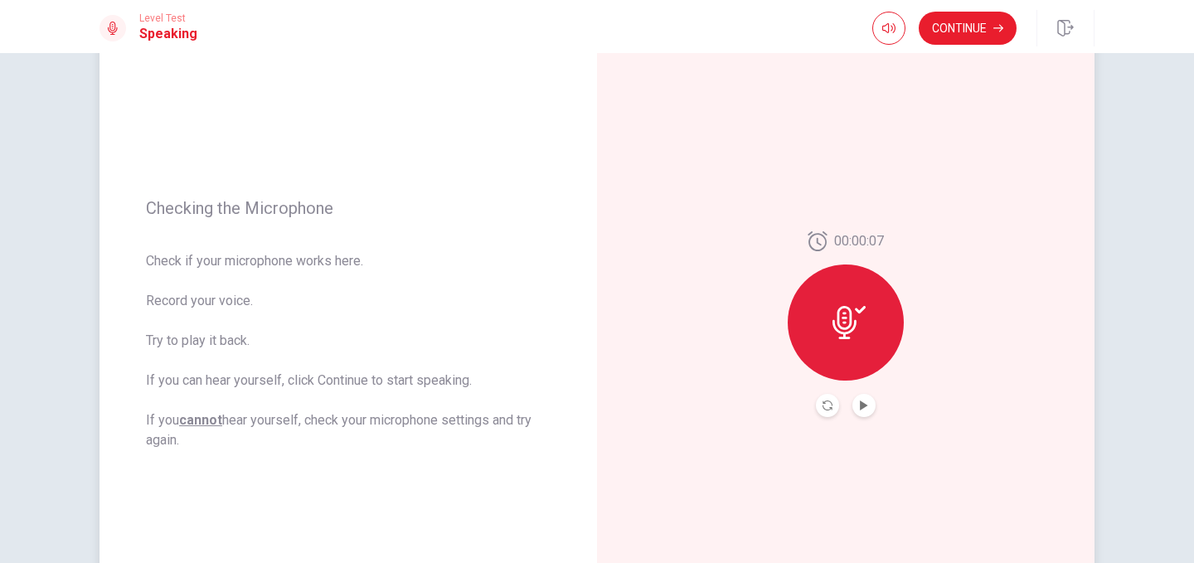
click at [860, 310] on icon at bounding box center [860, 309] width 11 height 7
click at [861, 405] on icon "Play Audio" at bounding box center [863, 405] width 7 height 10
click at [841, 330] on icon at bounding box center [848, 322] width 33 height 33
click at [825, 408] on icon "Record Again" at bounding box center [827, 405] width 10 height 10
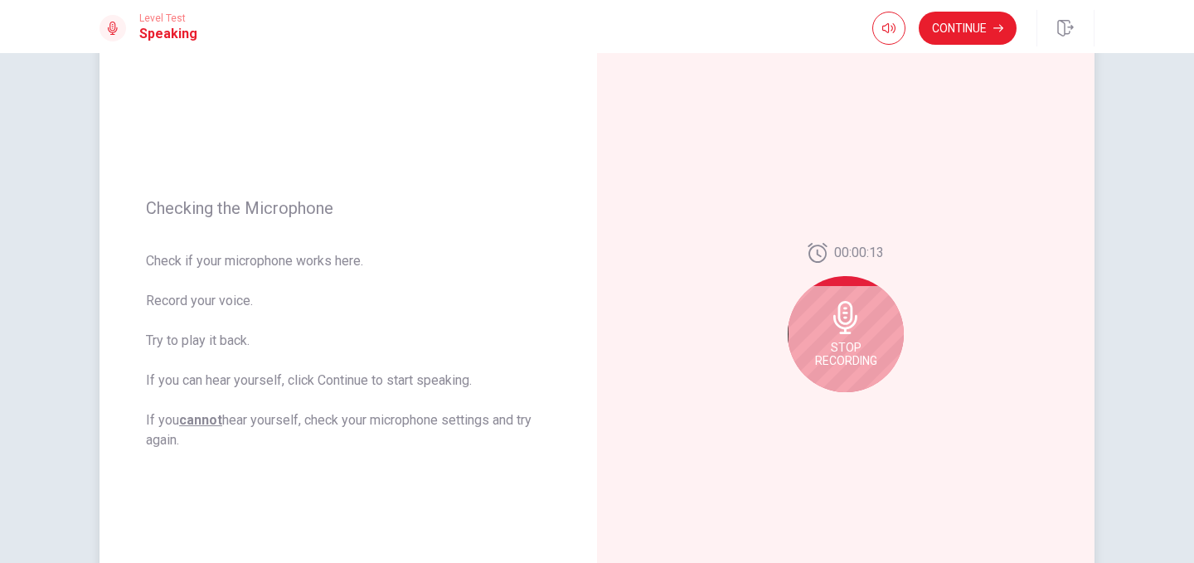
drag, startPoint x: 833, startPoint y: 318, endPoint x: 713, endPoint y: 309, distance: 120.5
click at [713, 309] on div "00:00:13 Stop Recording" at bounding box center [845, 324] width 497 height 723
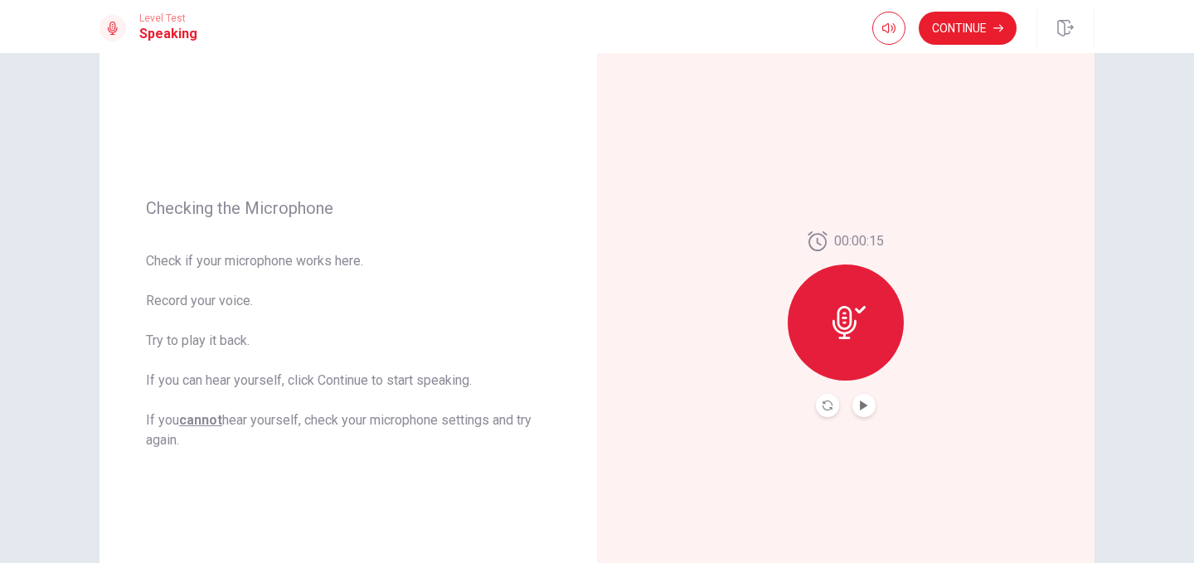
click at [855, 402] on button "Play Audio" at bounding box center [863, 405] width 23 height 23
click at [948, 32] on button "Continue" at bounding box center [967, 28] width 98 height 33
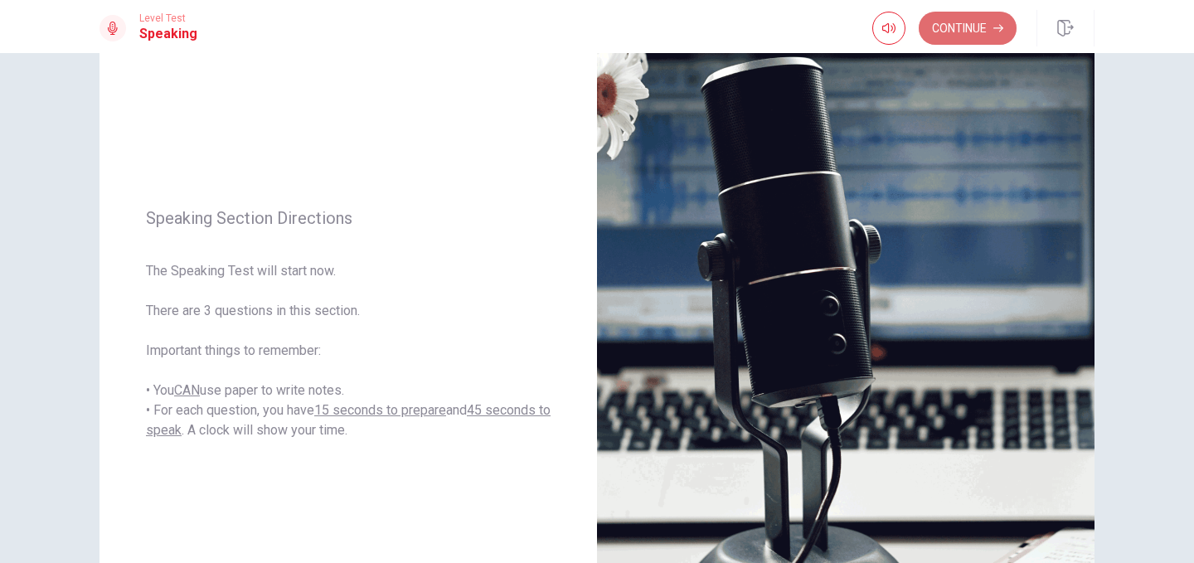
click at [948, 32] on button "Continue" at bounding box center [967, 28] width 98 height 33
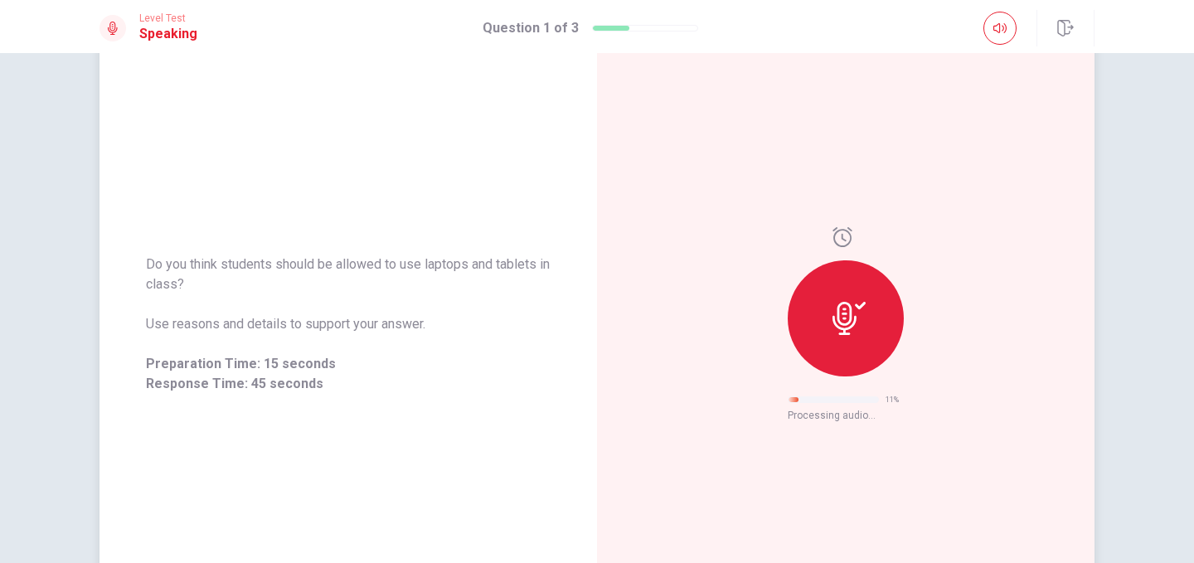
click at [850, 315] on icon at bounding box center [848, 318] width 33 height 33
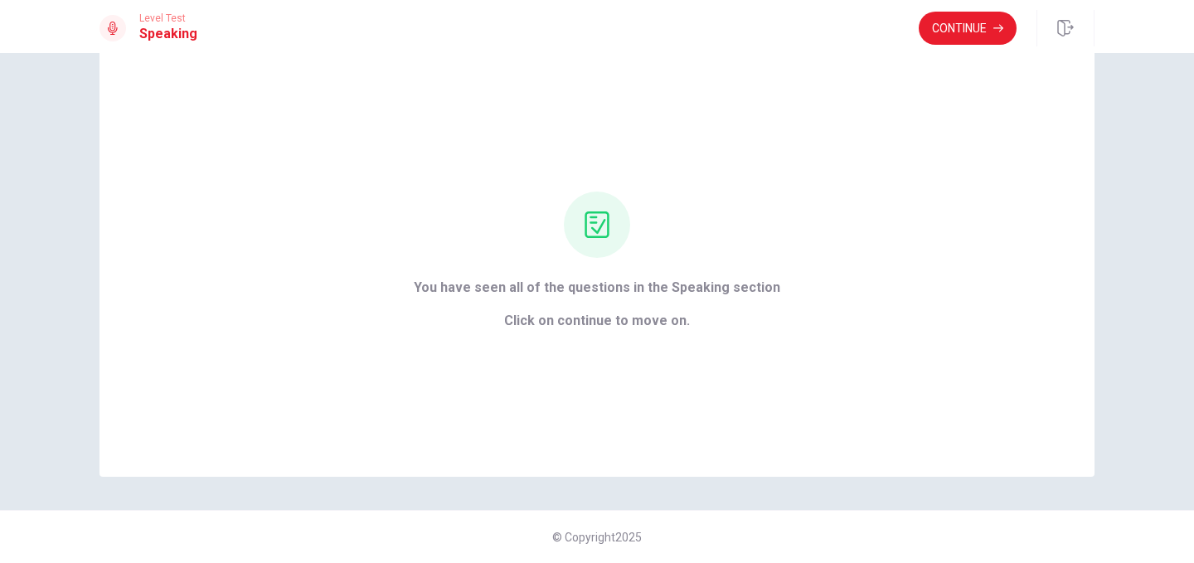
scroll to position [41, 0]
click at [969, 28] on button "Continue" at bounding box center [967, 28] width 98 height 33
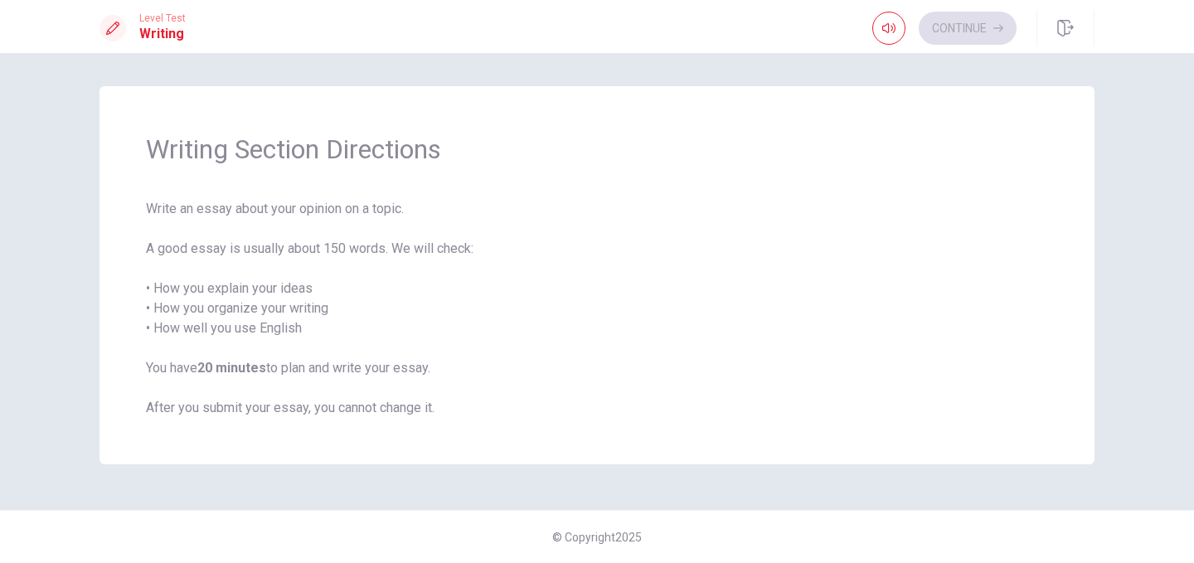
scroll to position [0, 0]
click at [957, 31] on button "Continue" at bounding box center [967, 28] width 98 height 33
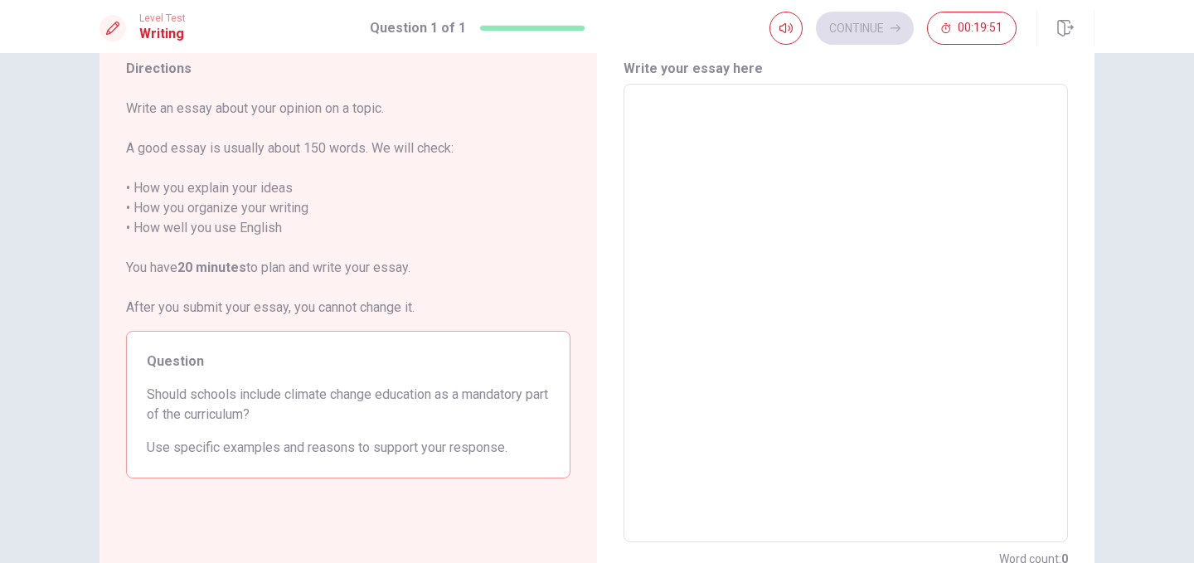
scroll to position [62, 0]
click at [733, 288] on textarea at bounding box center [845, 311] width 421 height 431
drag, startPoint x: 285, startPoint y: 391, endPoint x: 373, endPoint y: 396, distance: 88.0
click at [371, 395] on span "Should schools include climate change education as a mandatory part of the curr…" at bounding box center [348, 403] width 403 height 40
drag, startPoint x: 373, startPoint y: 396, endPoint x: 612, endPoint y: 132, distance: 356.3
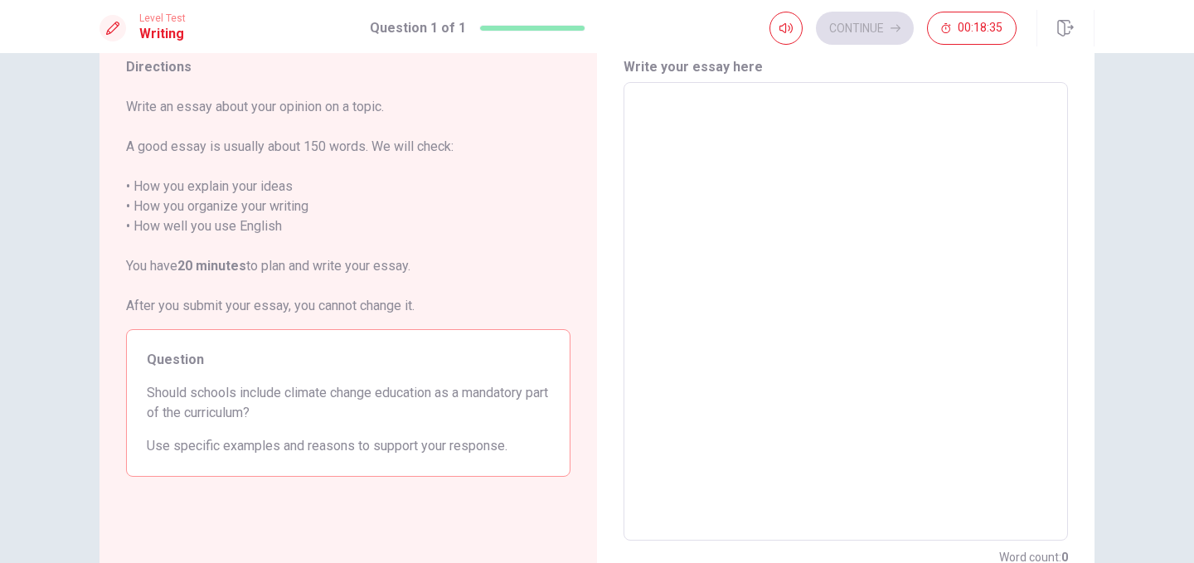
click at [292, 395] on span "Should schools include climate change education as a mandatory part of the curr…" at bounding box center [348, 403] width 403 height 40
click at [700, 124] on textarea at bounding box center [845, 311] width 421 height 431
type textarea "Ｃ"
type textarea "x"
type textarea "ㄏ"
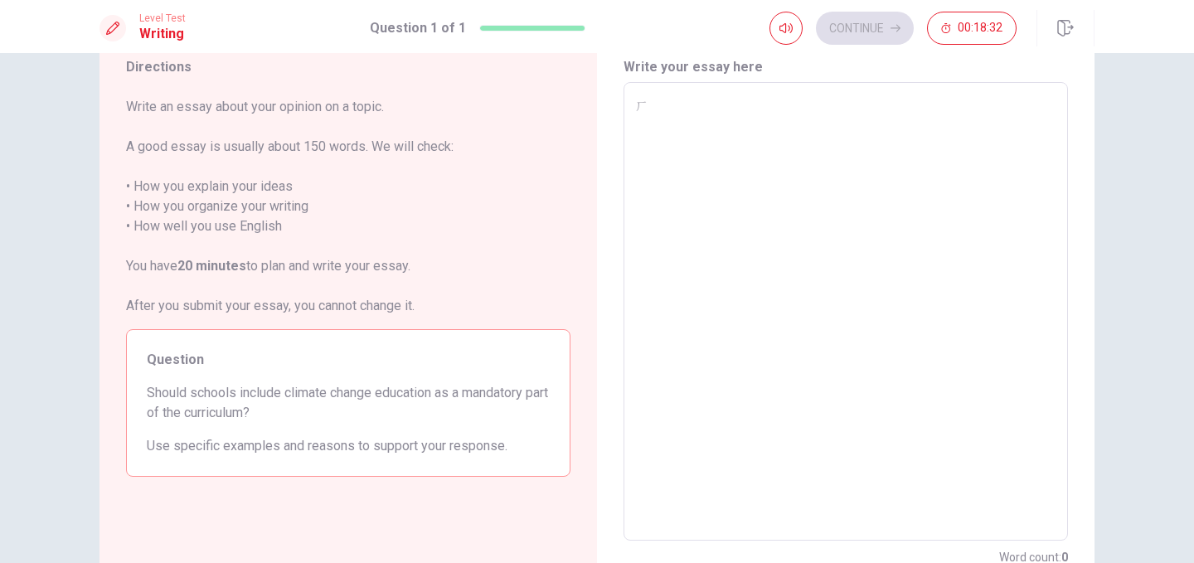
type textarea "x"
type textarea "d"
type textarea "x"
type textarea "X"
type textarea "x"
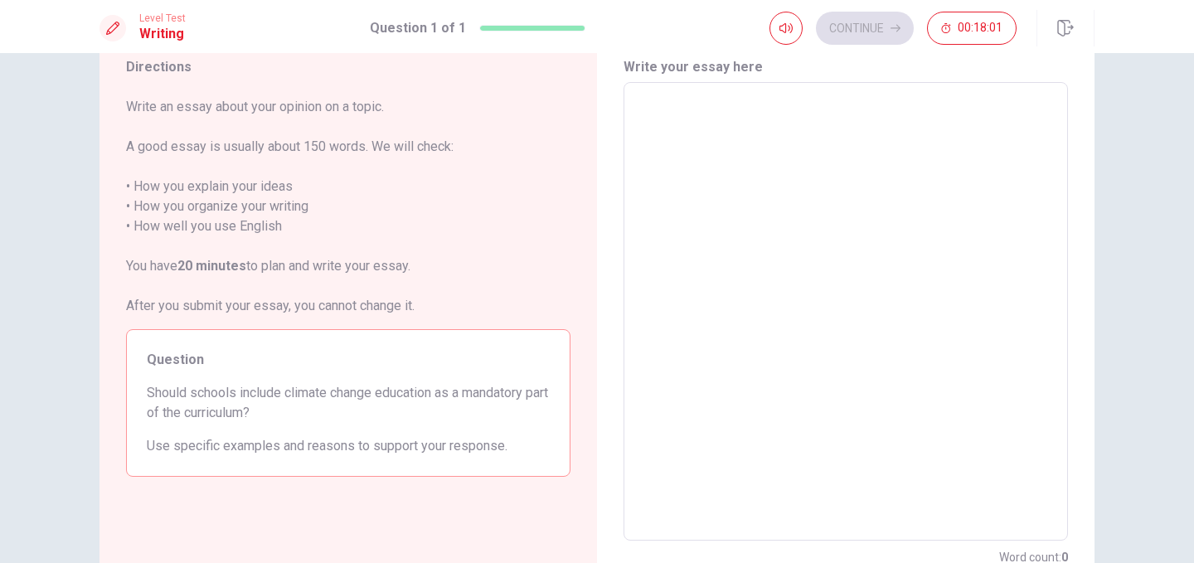
type textarea "I"
type textarea "x"
type textarea "I"
type textarea "x"
type textarea "I B"
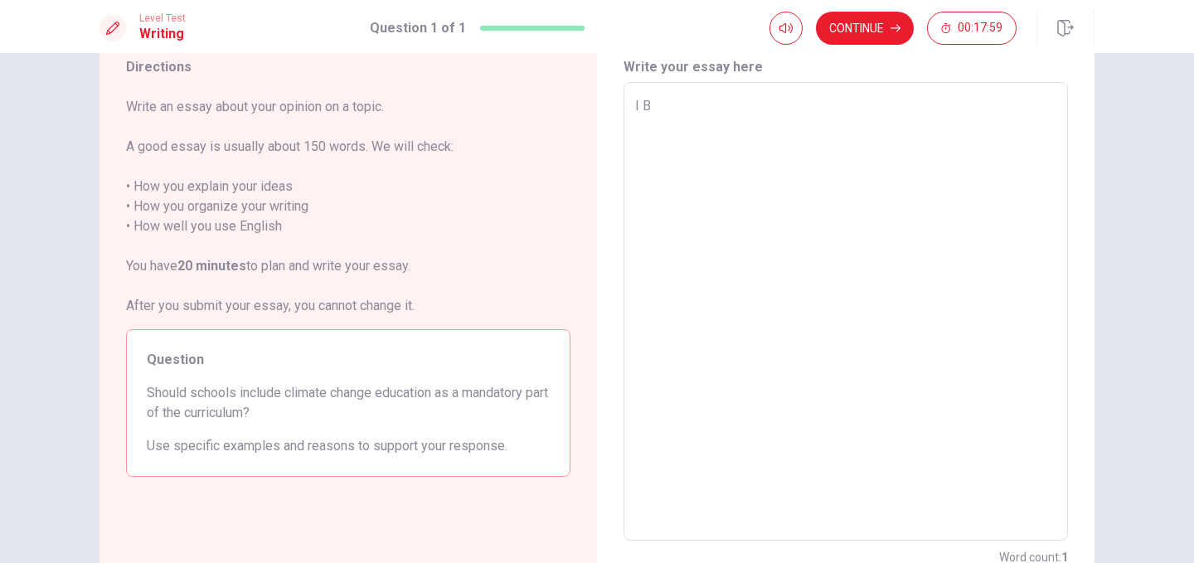
type textarea "x"
type textarea "I Be"
type textarea "x"
type textarea "I B"
type textarea "x"
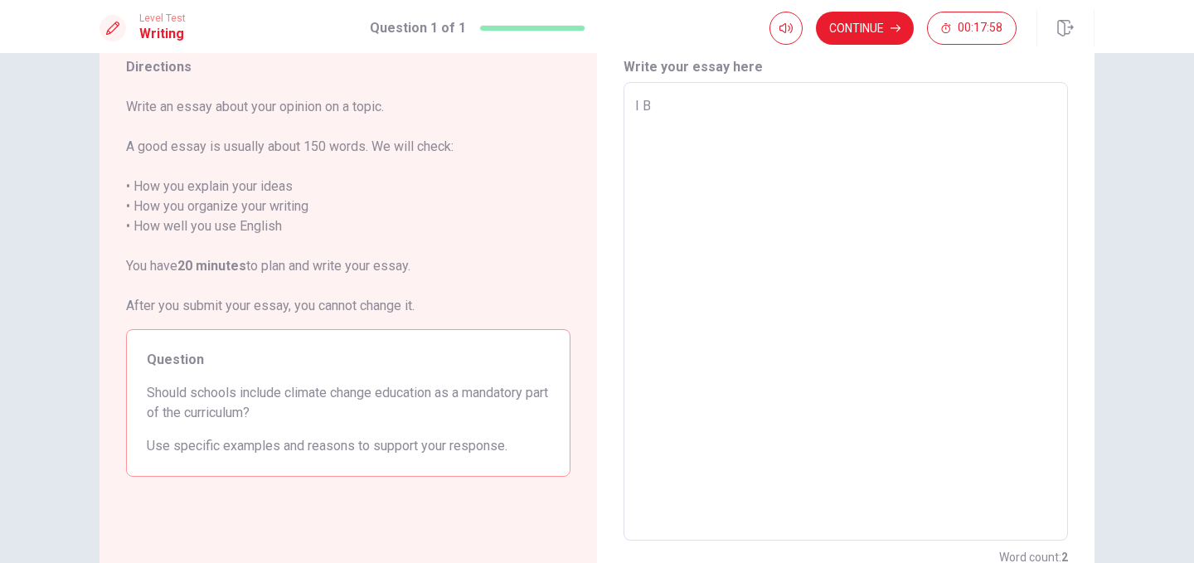
type textarea "I"
type textarea "x"
type textarea "I b"
type textarea "x"
type textarea "I be"
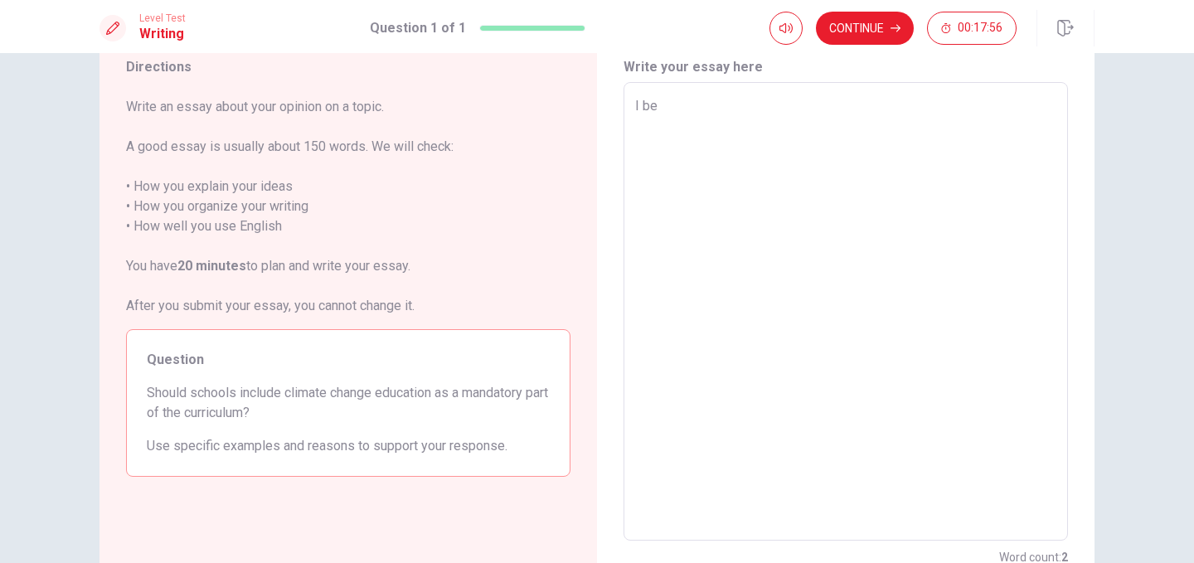
type textarea "x"
type textarea "I bel"
type textarea "x"
type textarea "I belo"
type textarea "x"
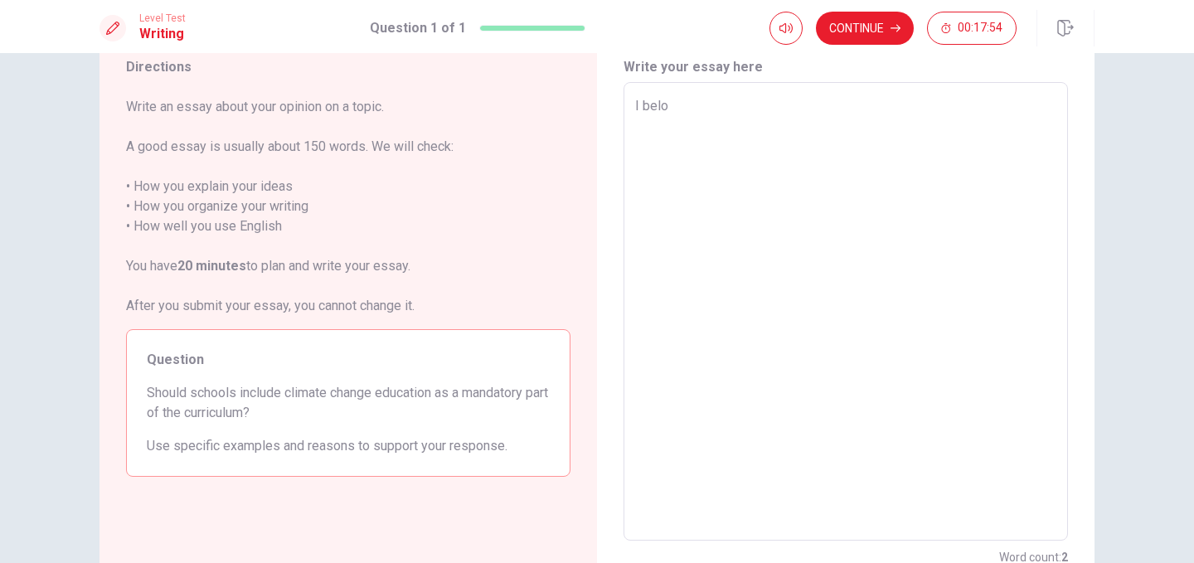
type textarea "I beloe"
type textarea "x"
type textarea "I beloev"
type textarea "x"
type textarea "I beloeve"
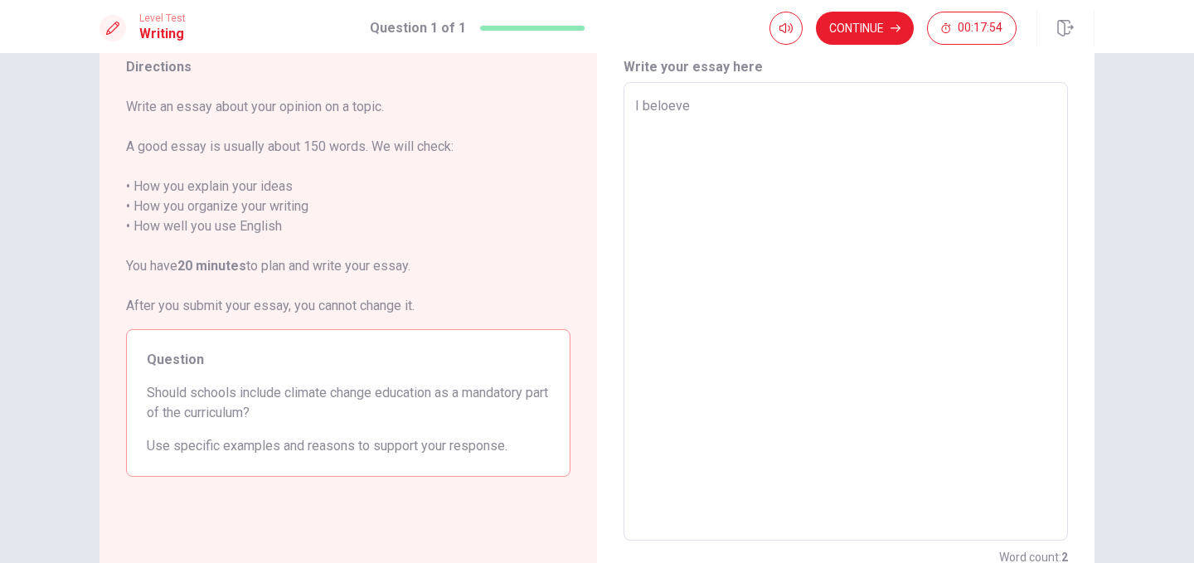
type textarea "x"
type textarea "I beloev"
type textarea "x"
type textarea "I beloe"
type textarea "x"
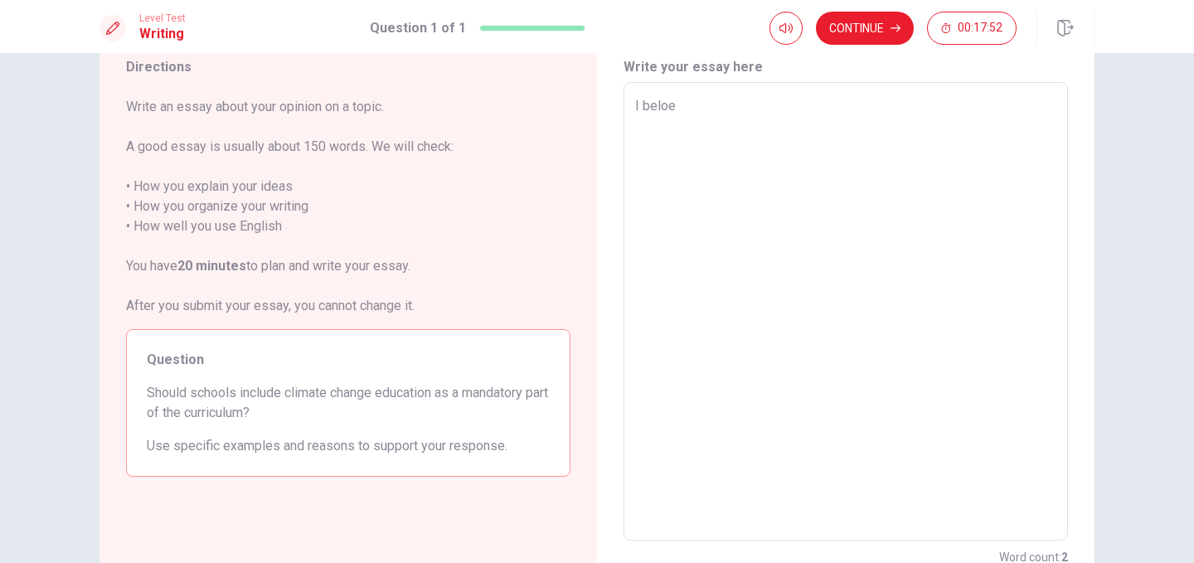
type textarea "I belo"
type textarea "x"
type textarea "I bel"
type textarea "x"
type textarea "I beli"
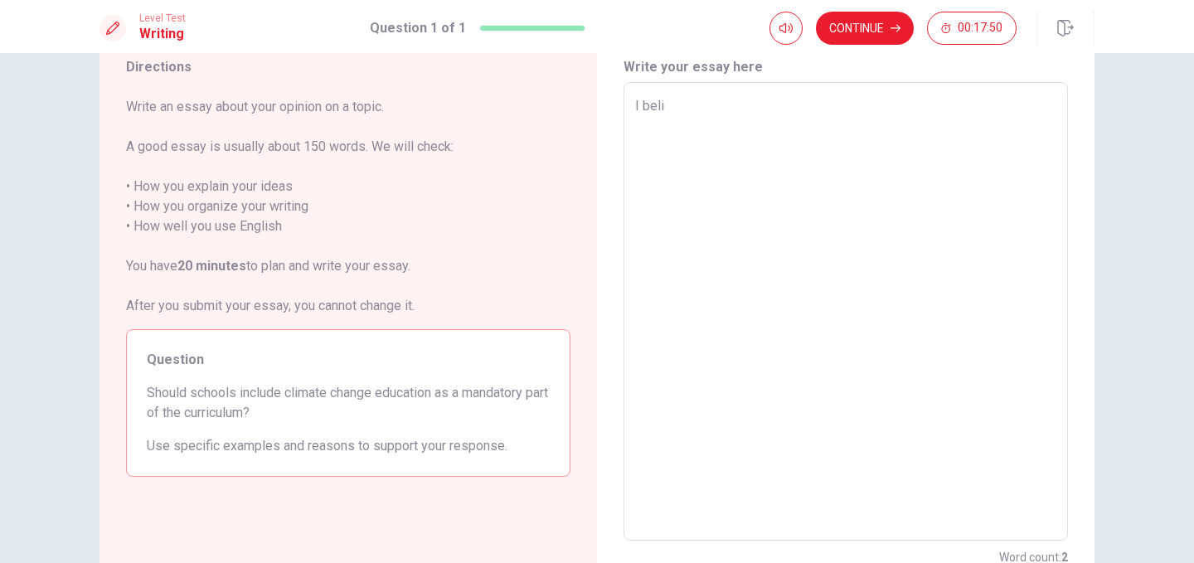
type textarea "x"
type textarea "I belie"
type textarea "x"
type textarea "I believ"
type textarea "x"
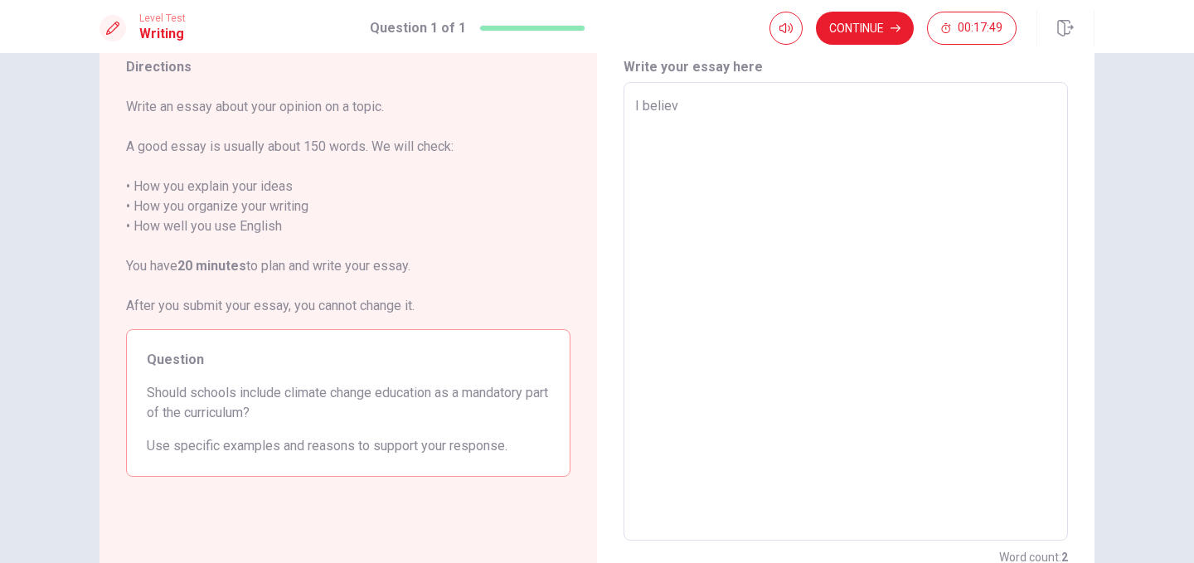
type textarea "I believe"
type textarea "x"
type textarea "I believe"
type textarea "x"
type textarea "I believe s"
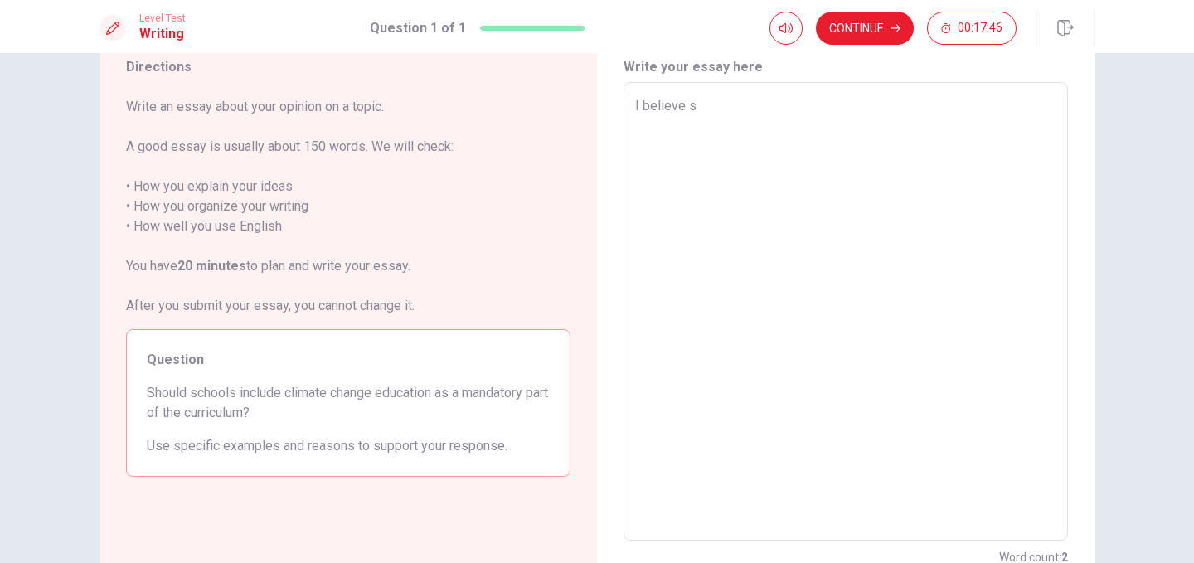
type textarea "x"
type textarea "I believe sc"
type textarea "x"
type textarea "I believe sch"
type textarea "x"
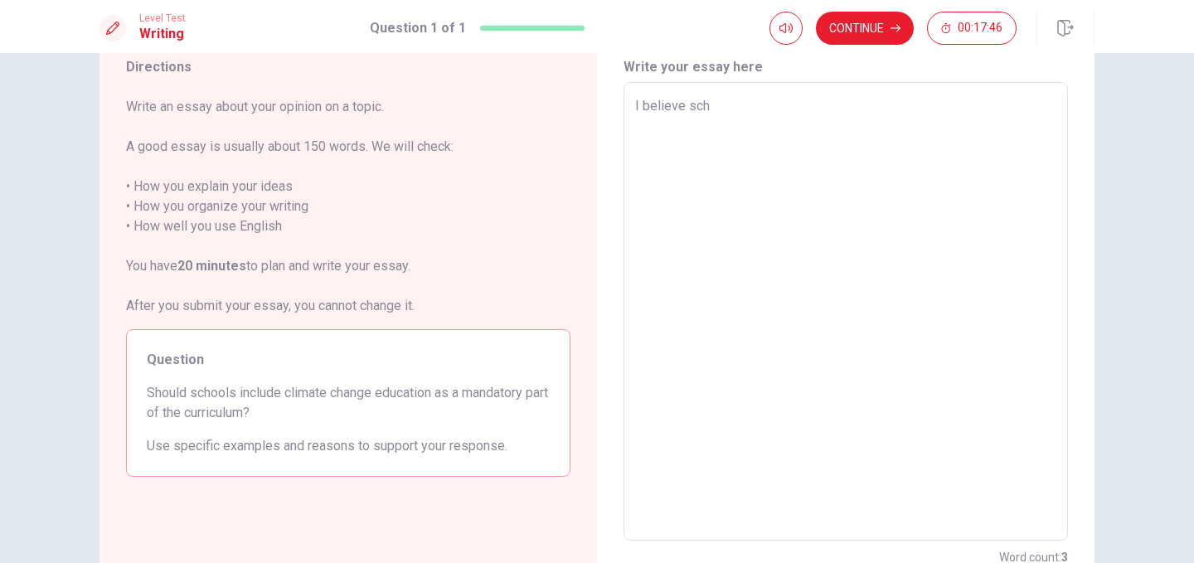
type textarea "I believe scho"
type textarea "x"
type textarea "I believe schoo"
type textarea "x"
type textarea "I believe school"
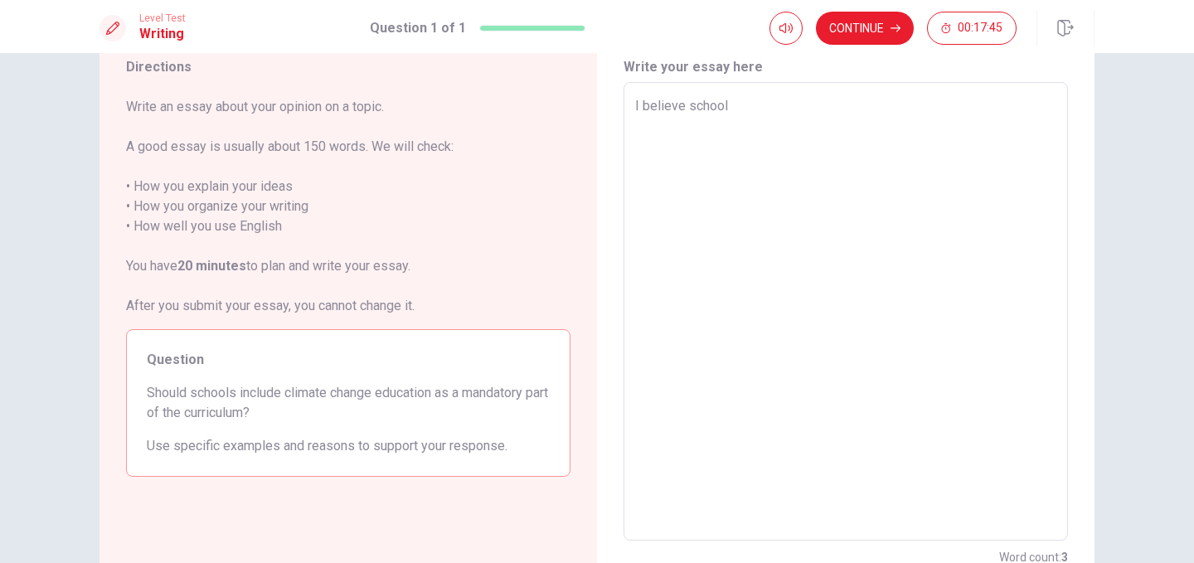
type textarea "x"
type textarea "I believe schools"
type textarea "x"
type textarea "I believe schools"
type textarea "x"
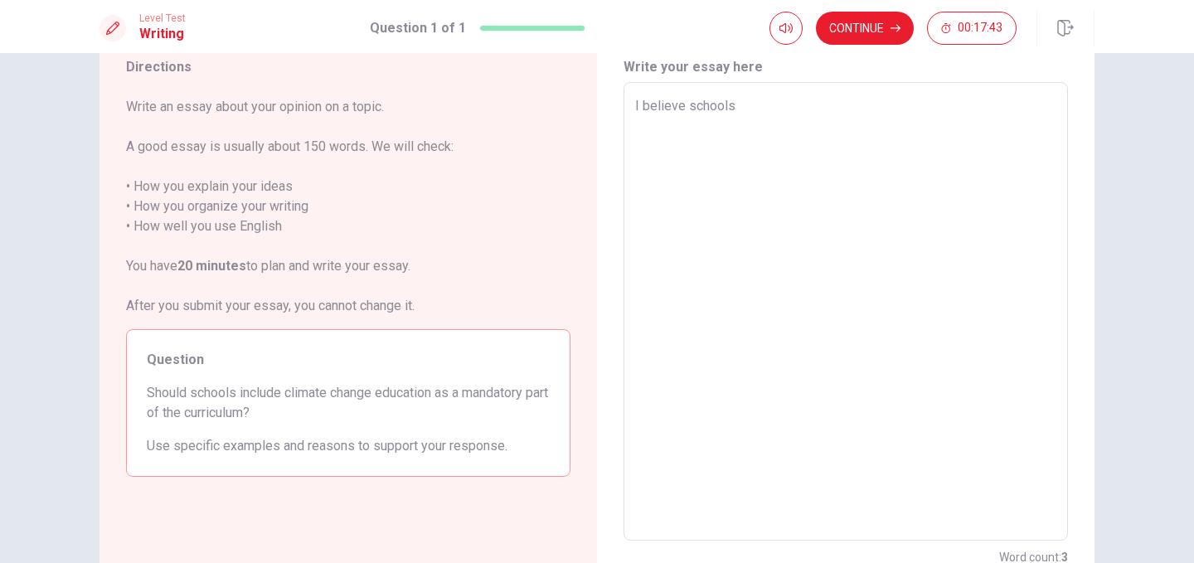
type textarea "I believe schools s"
type textarea "x"
type textarea "I believe schools sh"
type textarea "x"
type textarea "I believe schools sho"
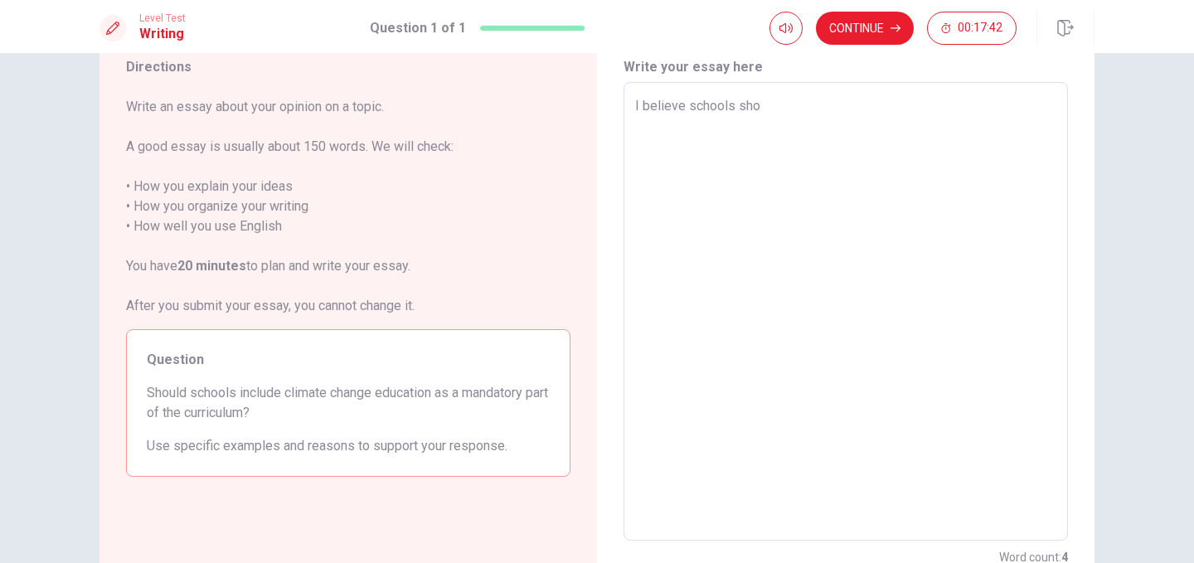
type textarea "x"
type textarea "I believe schools shou"
type textarea "x"
type textarea "I believe schools shoul"
type textarea "x"
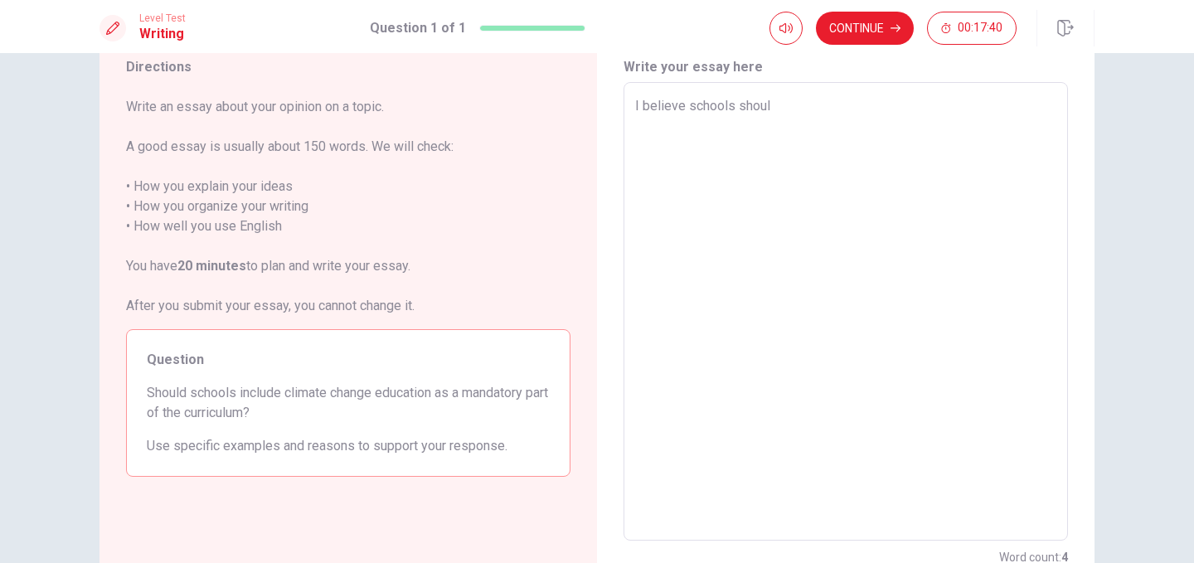
type textarea "I believe schools should"
type textarea "x"
type textarea "I believe schools should"
type textarea "x"
type textarea "I believe schools should i"
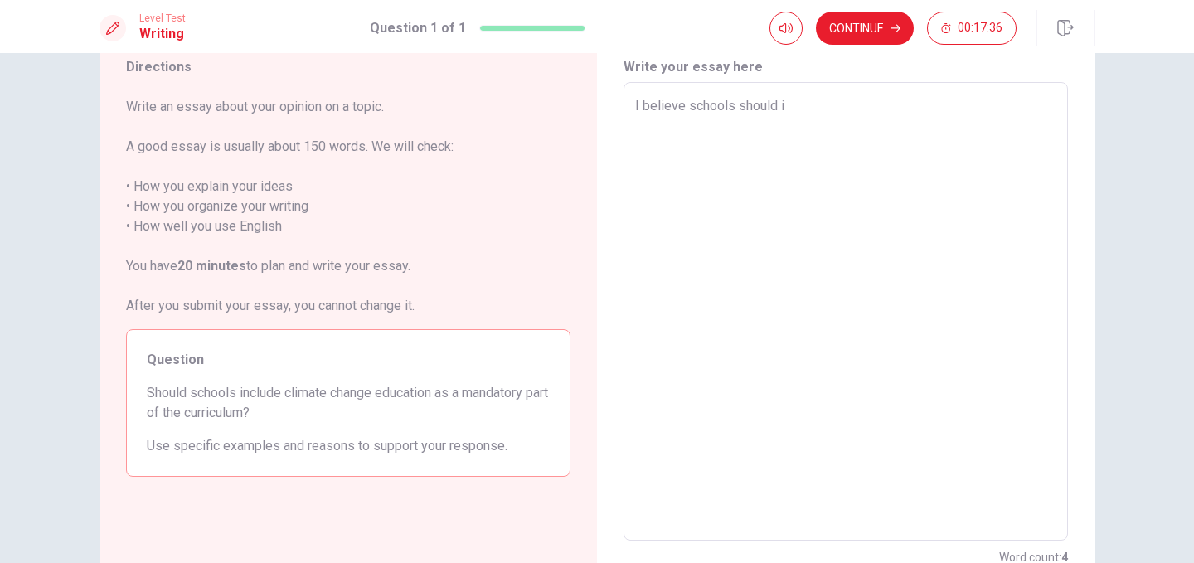
type textarea "x"
type textarea "I believe schools should in"
type textarea "x"
type textarea "I believe schools should inc"
type textarea "x"
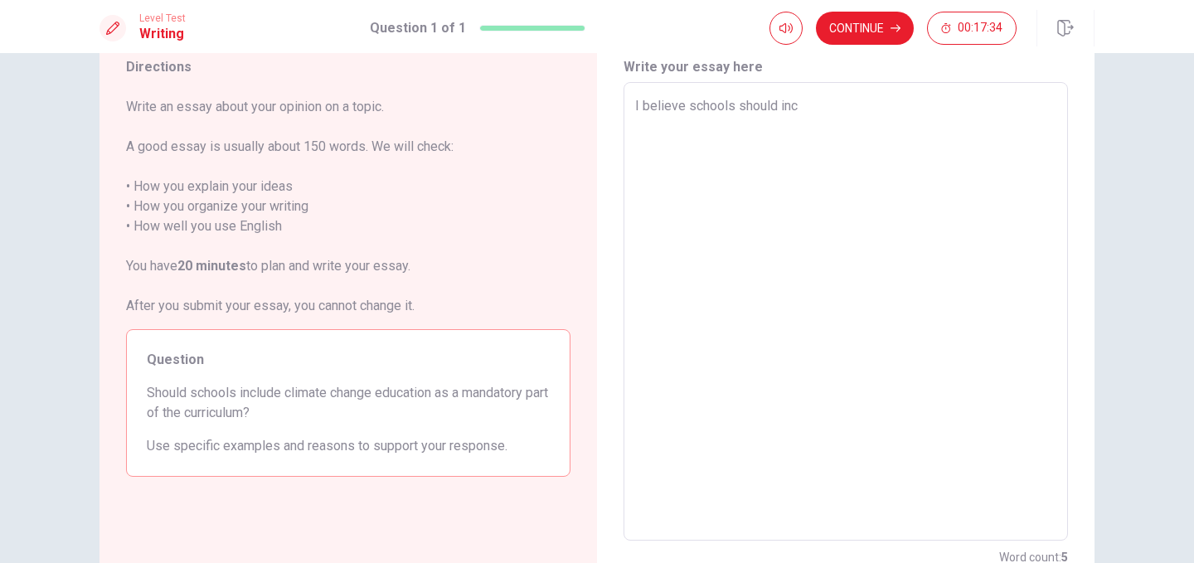
type textarea "I believe schools should incl"
type textarea "x"
type textarea "I believe schools should incli"
type textarea "x"
type textarea "I believe schools should inclis"
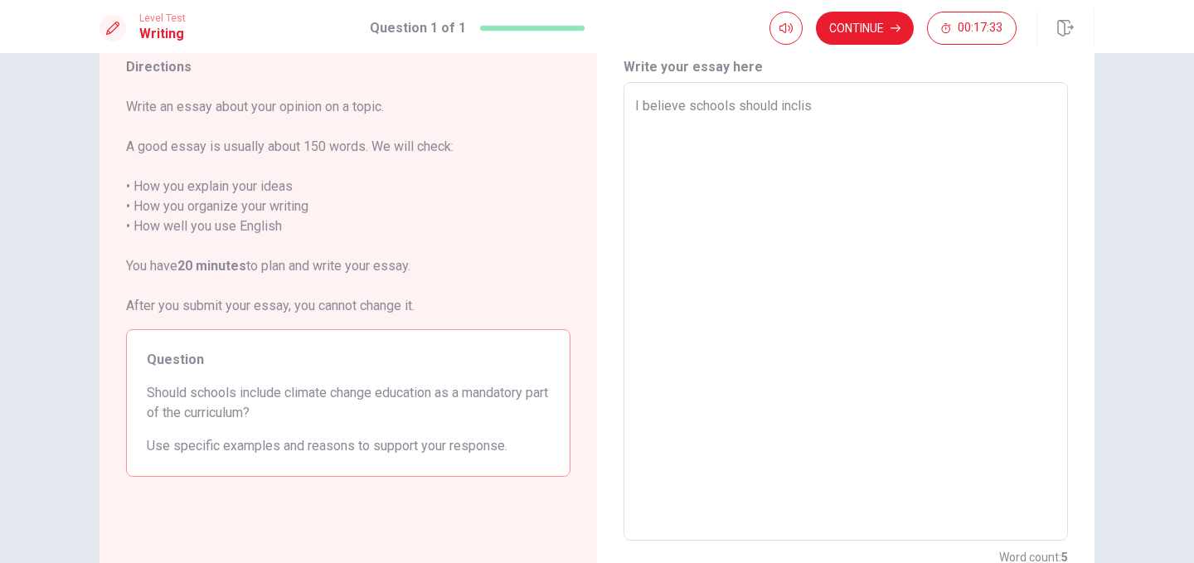
type textarea "x"
type textarea "I believe schools should incli"
type textarea "x"
type textarea "I believe schools should incl"
type textarea "x"
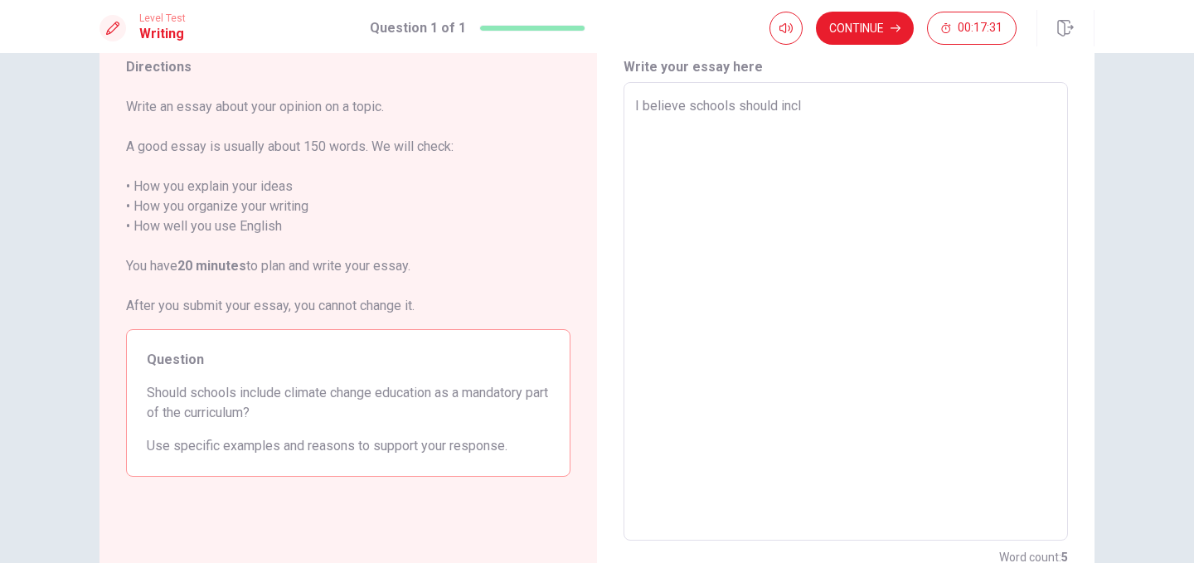
type textarea "I believe schools should inclu"
type textarea "x"
type textarea "I believe schools should inclus"
type textarea "x"
type textarea "I believe schools should inclu"
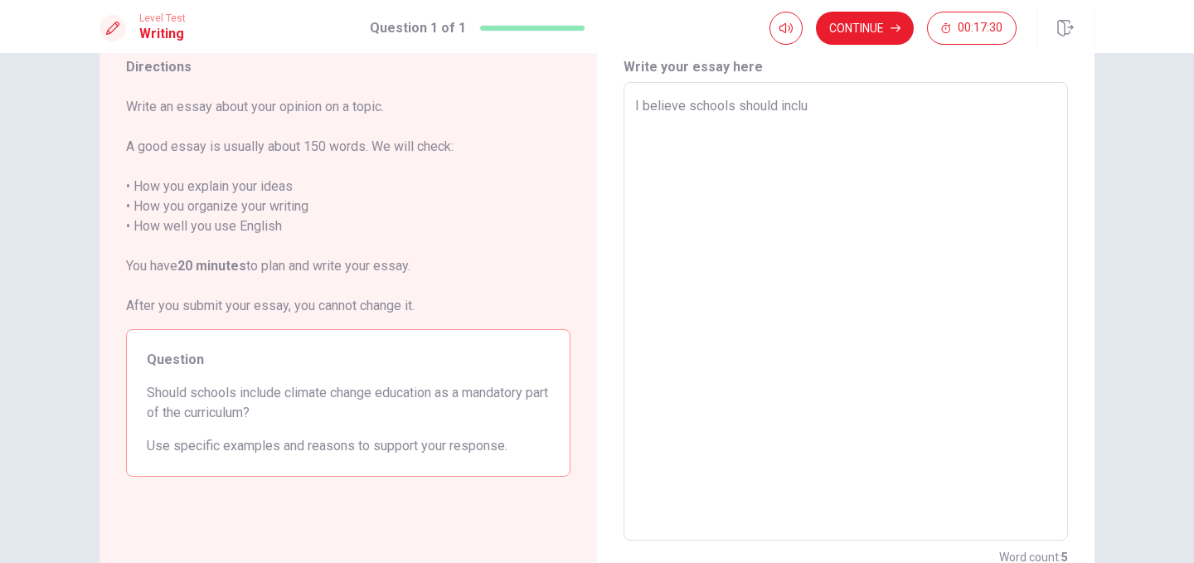
type textarea "x"
type textarea "I believe schools should includ"
type textarea "x"
type textarea "I believe schools should include"
type textarea "x"
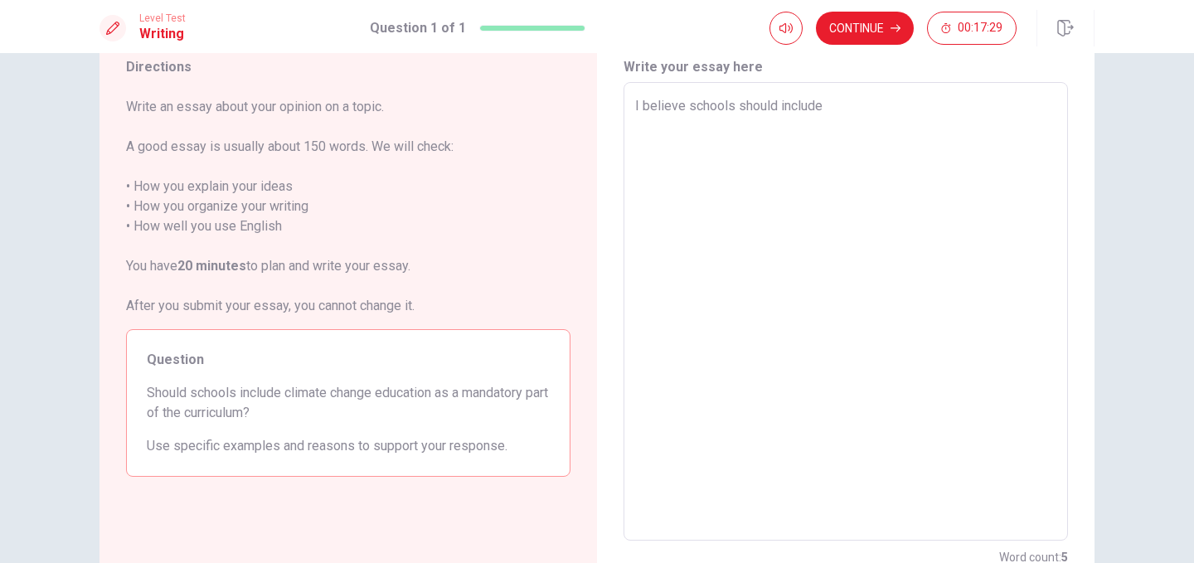
type textarea "I believe schools should includes"
type textarea "x"
type textarea "I believe schools should include"
type textarea "x"
type textarea "I believe schools should include"
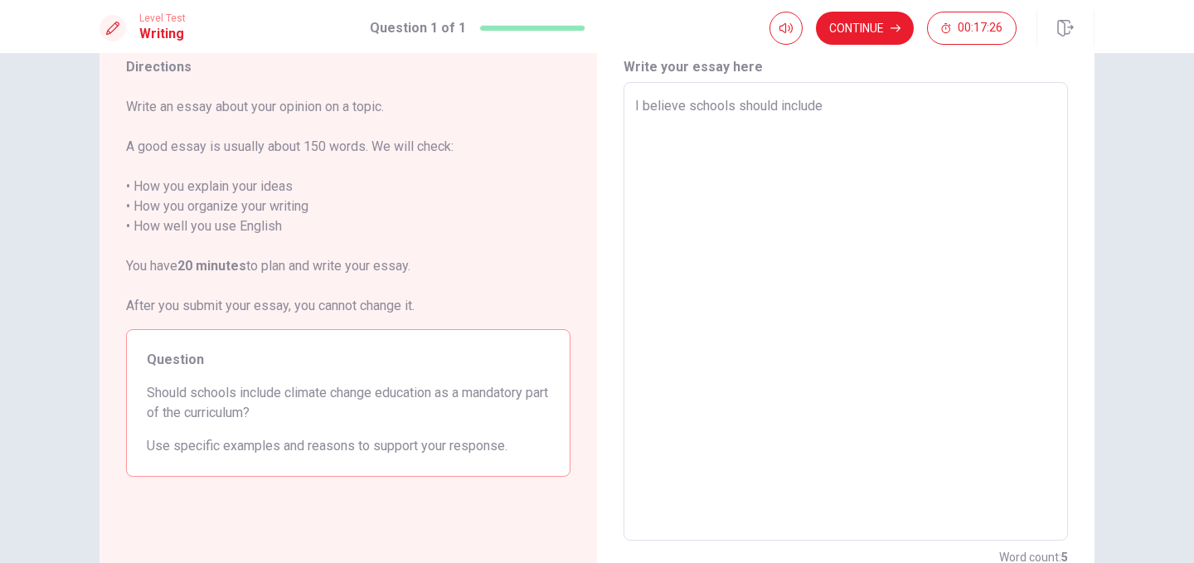
type textarea "x"
type textarea "I believe schools should include c"
type textarea "x"
type textarea "I believe schools should include cl"
type textarea "x"
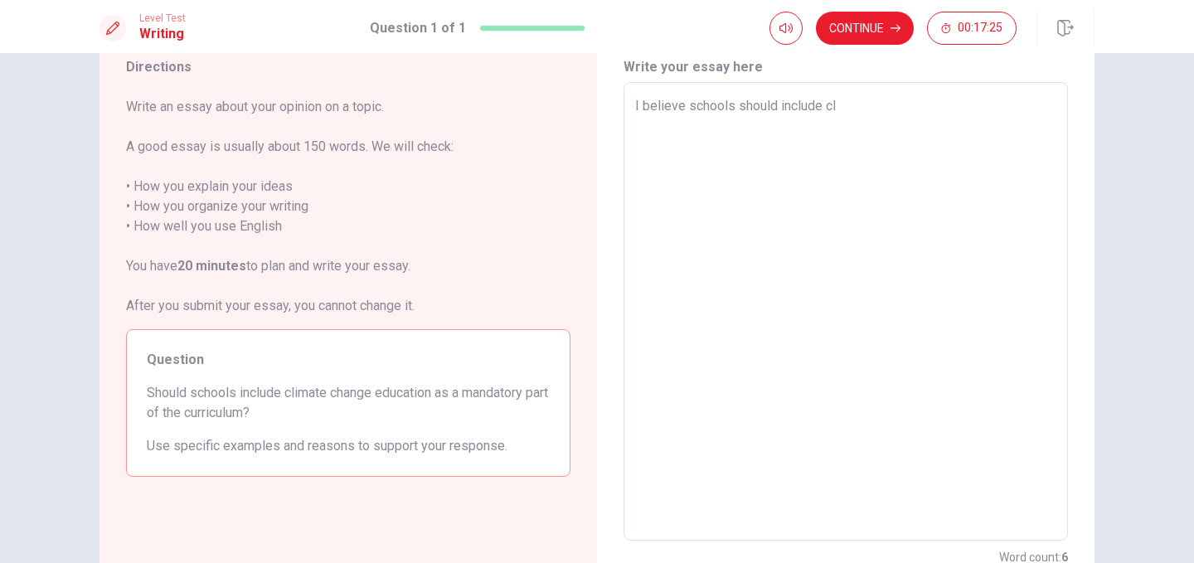
type textarea "I believe schools should include cli"
type textarea "x"
type textarea "I believe schools should include clim"
type textarea "x"
type textarea "I believe schools should include clima"
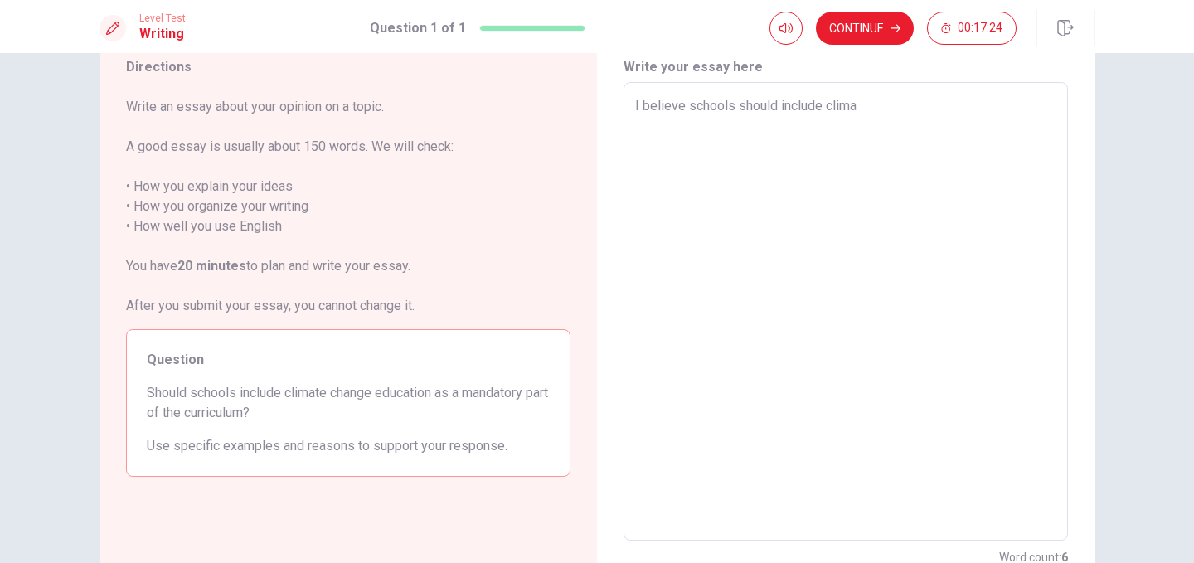
type textarea "x"
type textarea "I believe schools should include climat"
type textarea "x"
type textarea "I believe schools should include climate"
type textarea "x"
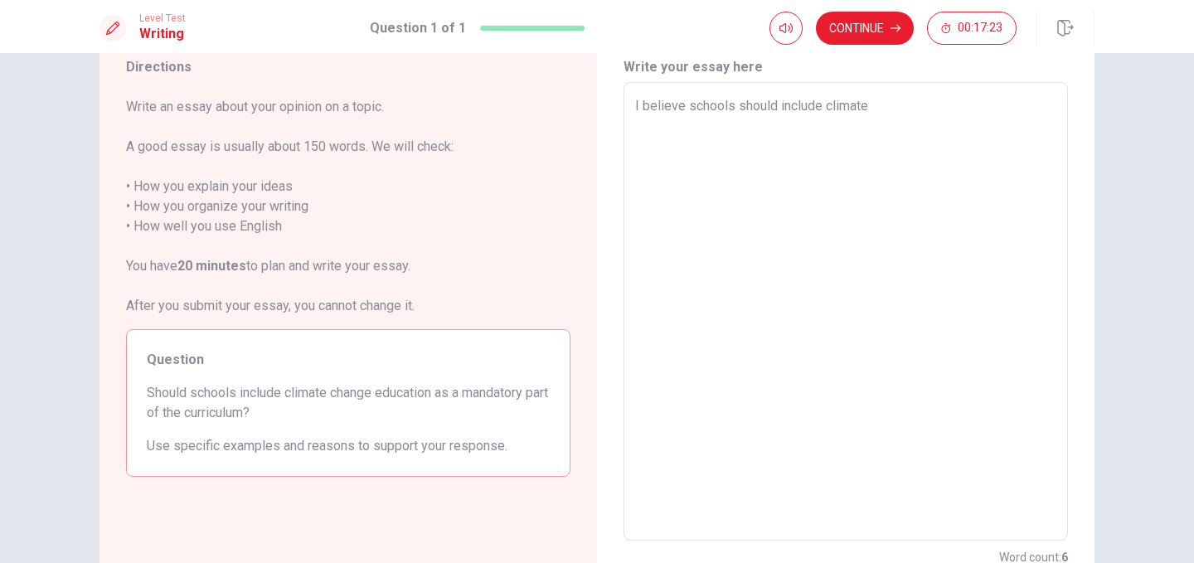
type textarea "I believe schools should include climates"
type textarea "x"
type textarea "I believe schools should include climate"
type textarea "x"
type textarea "I believe schools should include climate"
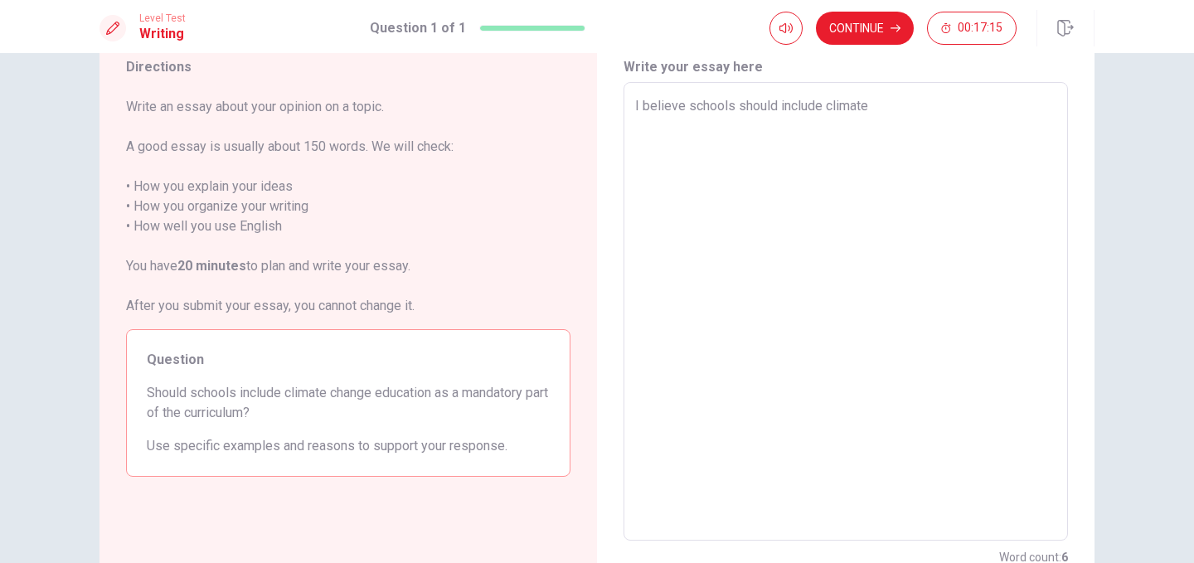
type textarea "x"
type textarea "I believe schools should include climate c"
type textarea "x"
type textarea "I believe schools should include climate ch"
type textarea "x"
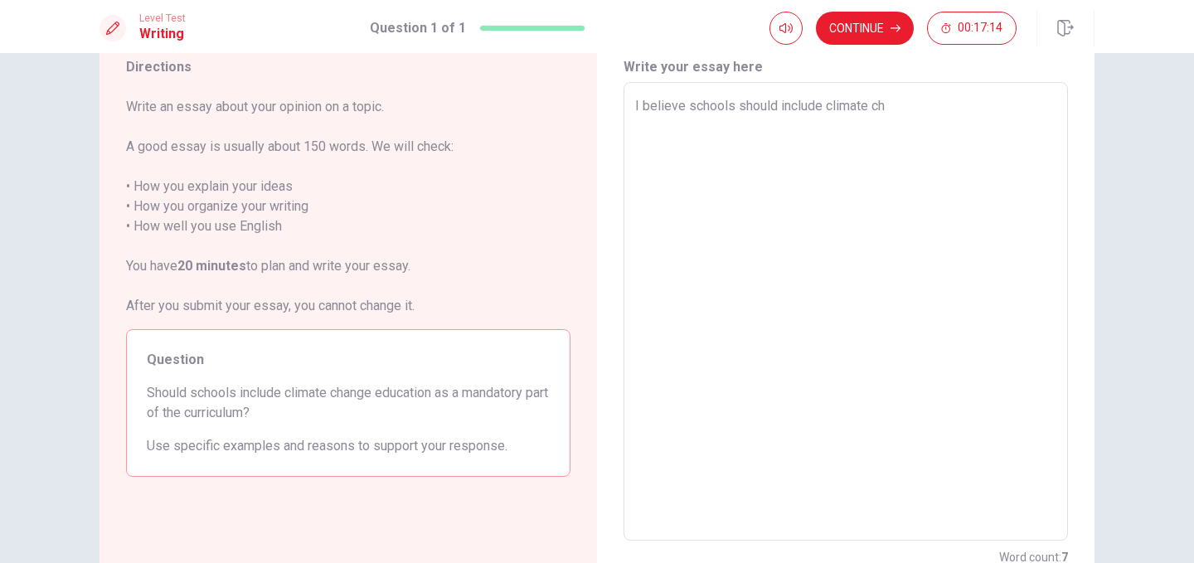
type textarea "I believe schools should include climate cha"
type textarea "x"
type textarea "I believe schools should include climate chan"
type textarea "x"
type textarea "I believe schools should include climate chanf"
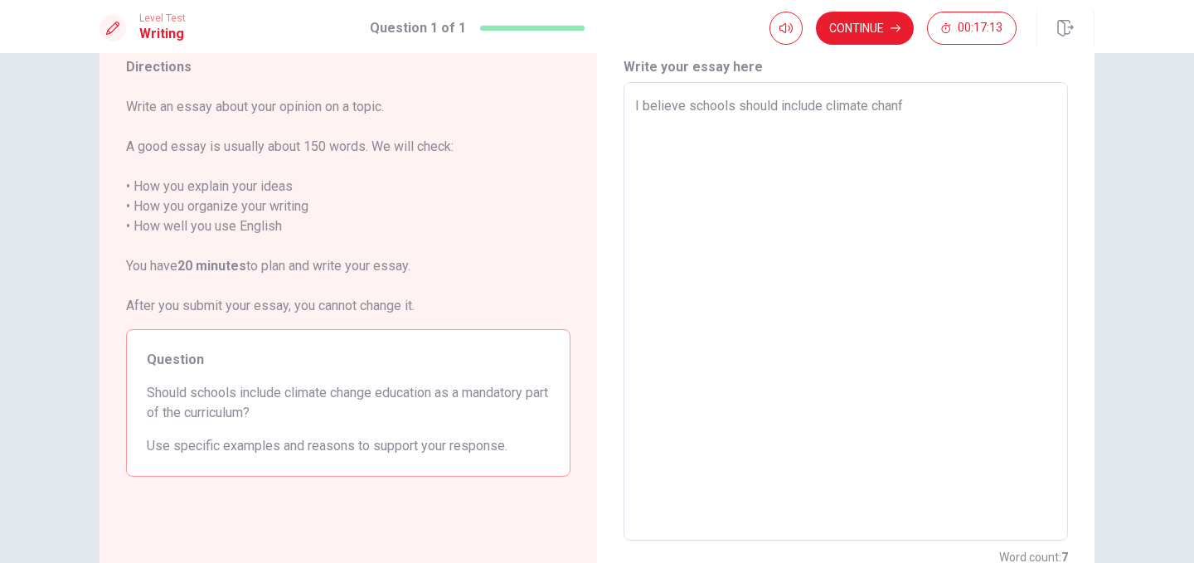
type textarea "x"
type textarea "I believe schools should include climate chan"
type textarea "x"
type textarea "I believe schools should include climate [PERSON_NAME]"
type textarea "x"
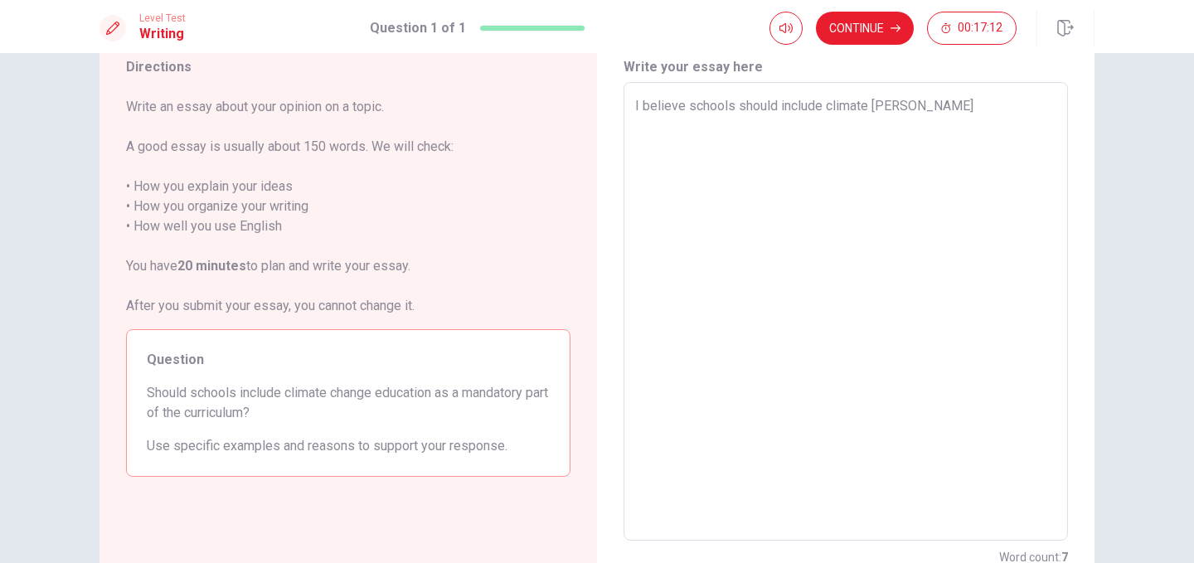
type textarea "I believe schools should include climate change"
type textarea "x"
type textarea "I believe schools should include climate changes"
type textarea "x"
type textarea "I believe schools should include climate change"
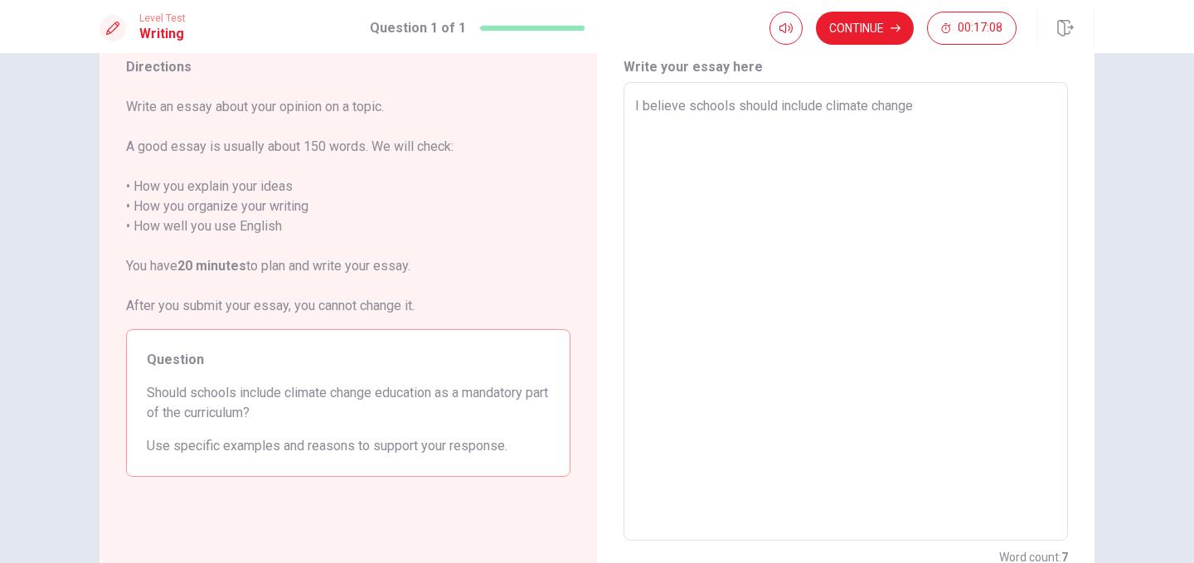
type textarea "x"
type textarea "I believe schools should include climate change"
type textarea "x"
type textarea "I believe schools should include climate change e"
type textarea "x"
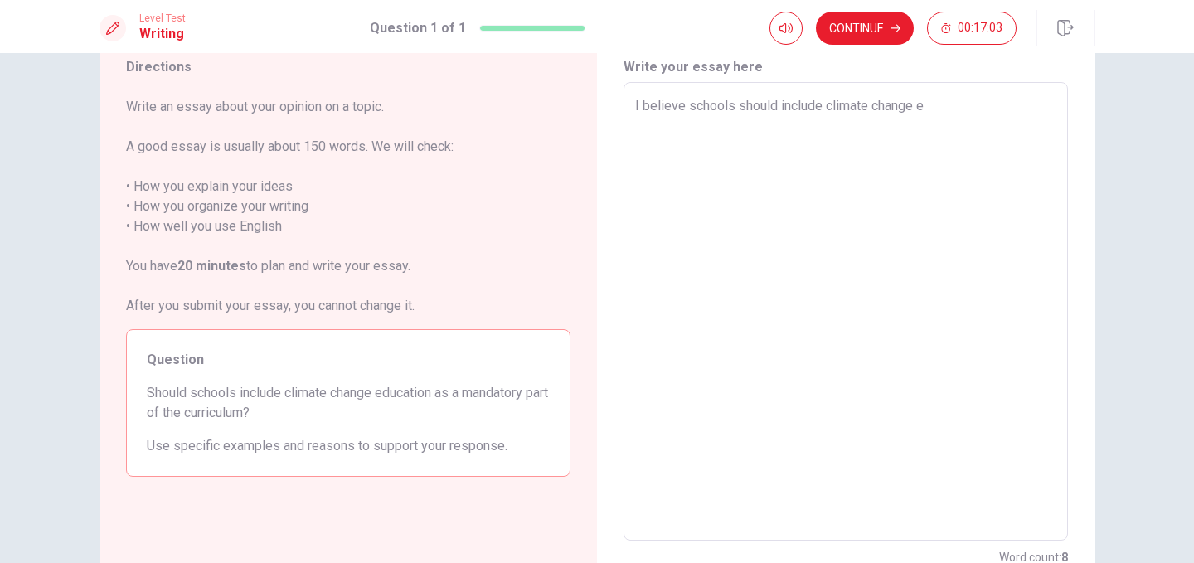
type textarea "I believe schools should include climate change ed"
type textarea "x"
type textarea "I believe schools should include climate change edu"
type textarea "x"
type textarea "I believe schools should include climate change educ"
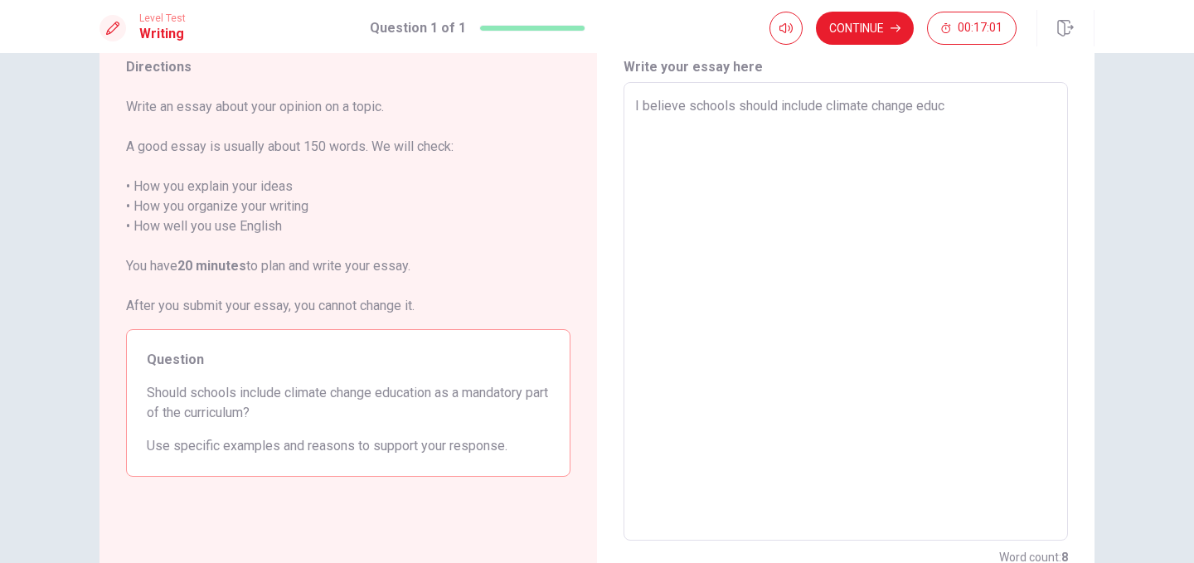
type textarea "x"
type textarea "I believe schools should include climate change educa"
type textarea "x"
type textarea "I believe schools should include climate change educat"
type textarea "x"
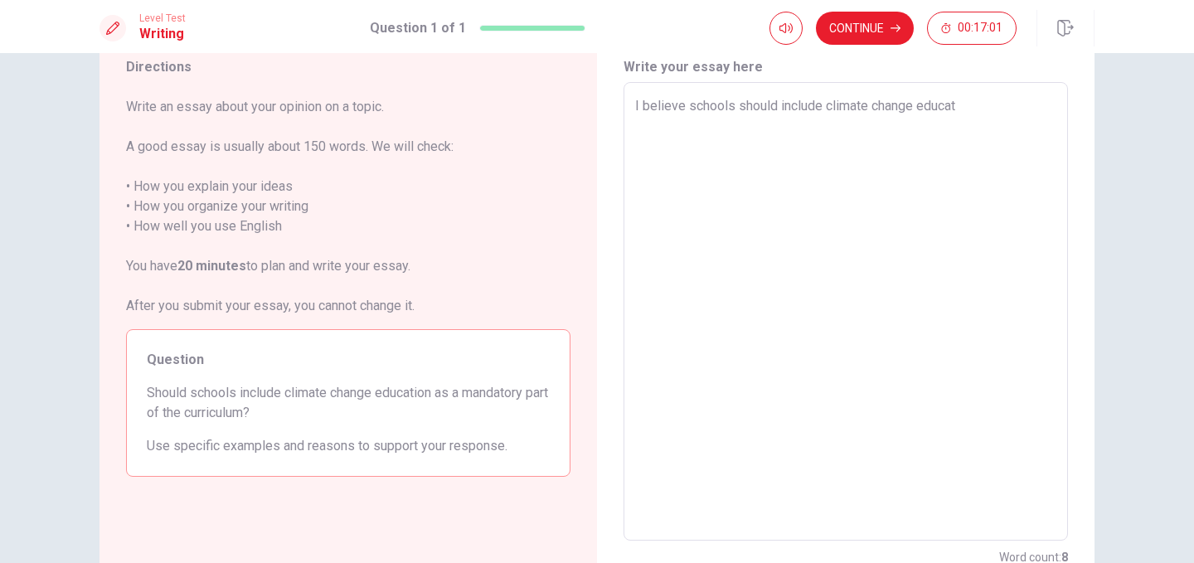
type textarea "I believe schools should include climate change educati"
type textarea "x"
type textarea "I believe schools should include climate change educatio"
type textarea "x"
type textarea "I believe schools should include climate change education"
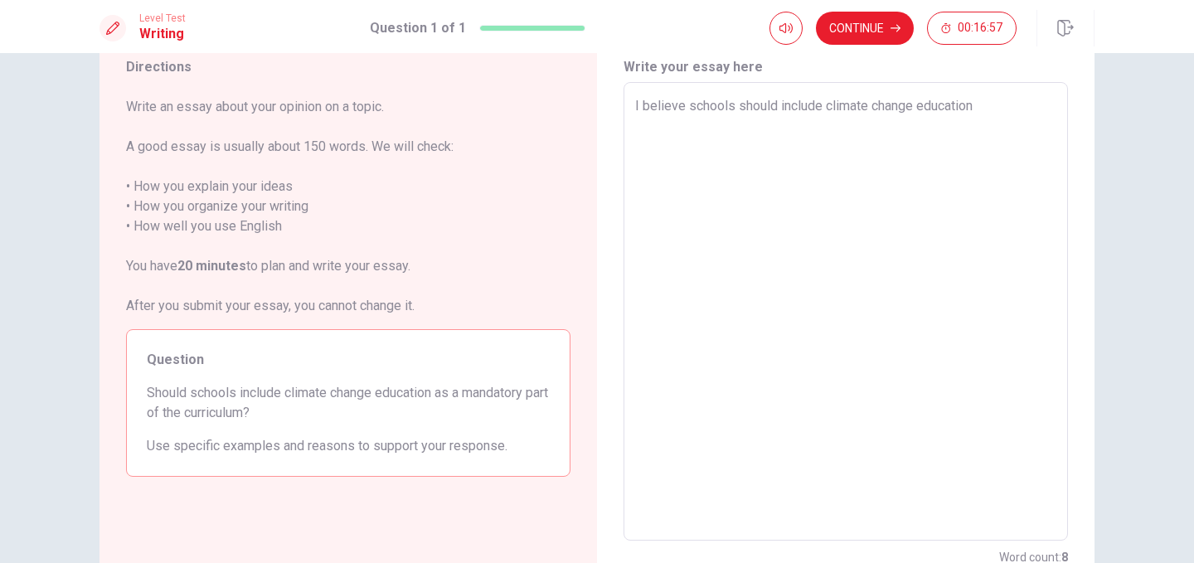
type textarea "x"
type textarea "I believe schools should include climate change education"
type textarea "x"
type textarea "I believe schools should include climate change education a"
type textarea "x"
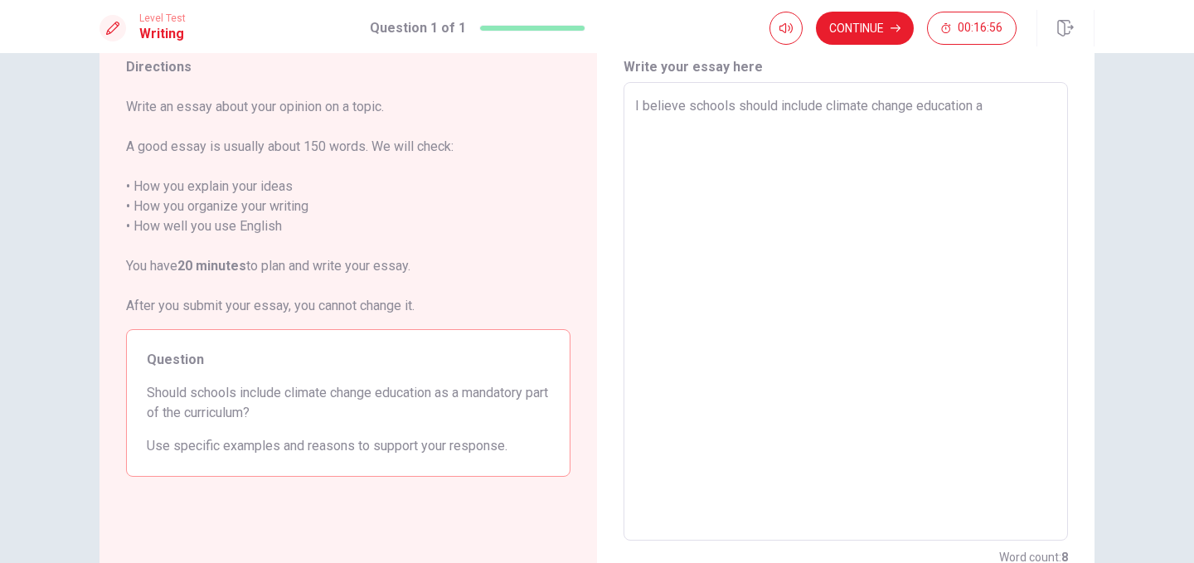
type textarea "I believe schools should include climate change education as"
type textarea "x"
type textarea "I believe schools should include climate change education as"
type textarea "x"
type textarea "I believe schools should include climate change education as a"
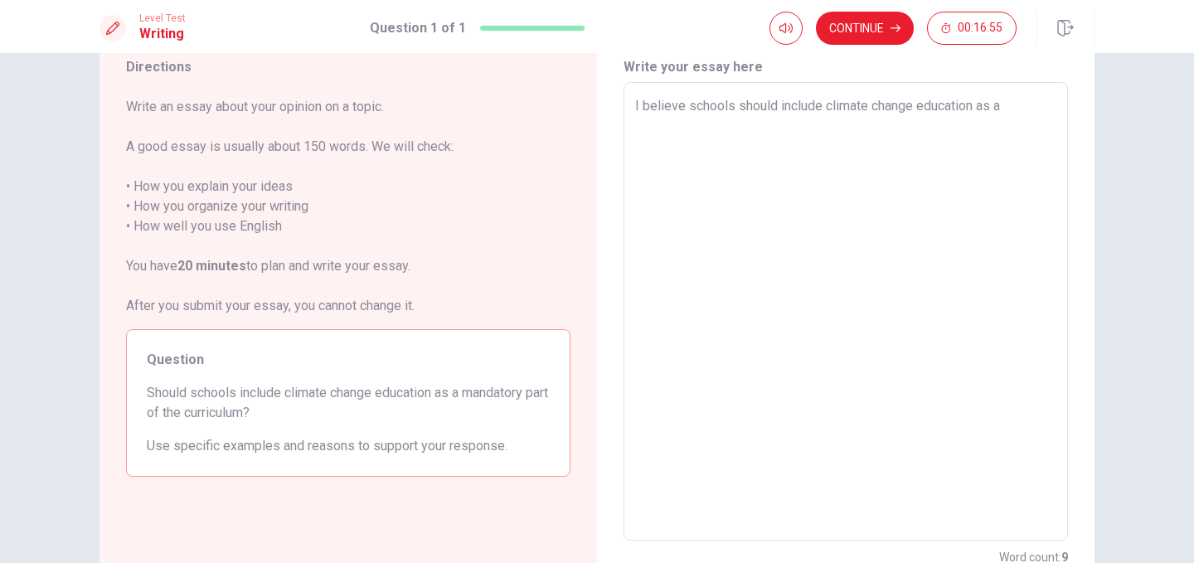
type textarea "x"
type textarea "I believe schools should include climate change education as a"
type textarea "x"
type textarea "I believe schools should include climate change education as a m"
type textarea "x"
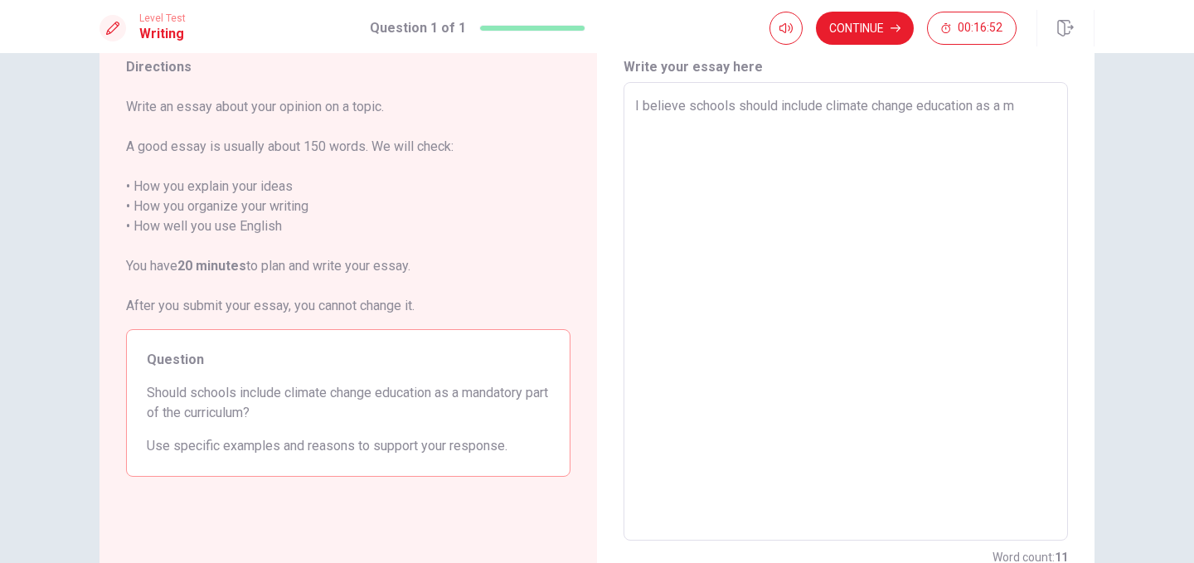
type textarea "I believe schools should include climate change education as a ma"
type textarea "x"
type textarea "I believe schools should include climate change education as a man"
type textarea "x"
type textarea "I believe schools should include climate change education as a mand"
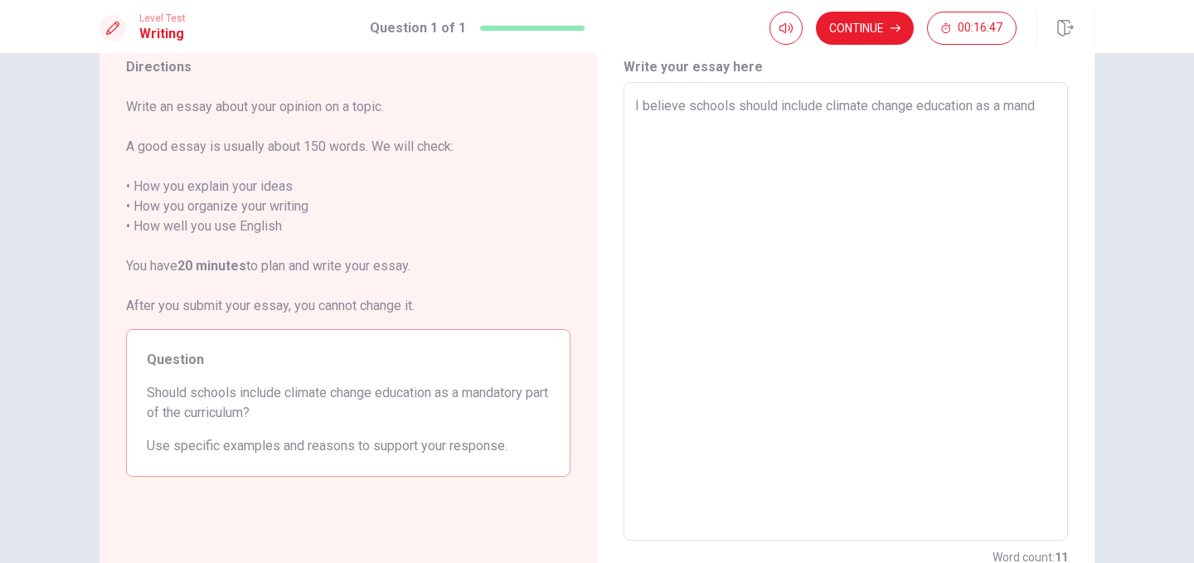
type textarea "x"
type textarea "I believe schools should include climate change education as a manda"
type textarea "x"
type textarea "I believe schools should include climate change education as a mandat"
type textarea "x"
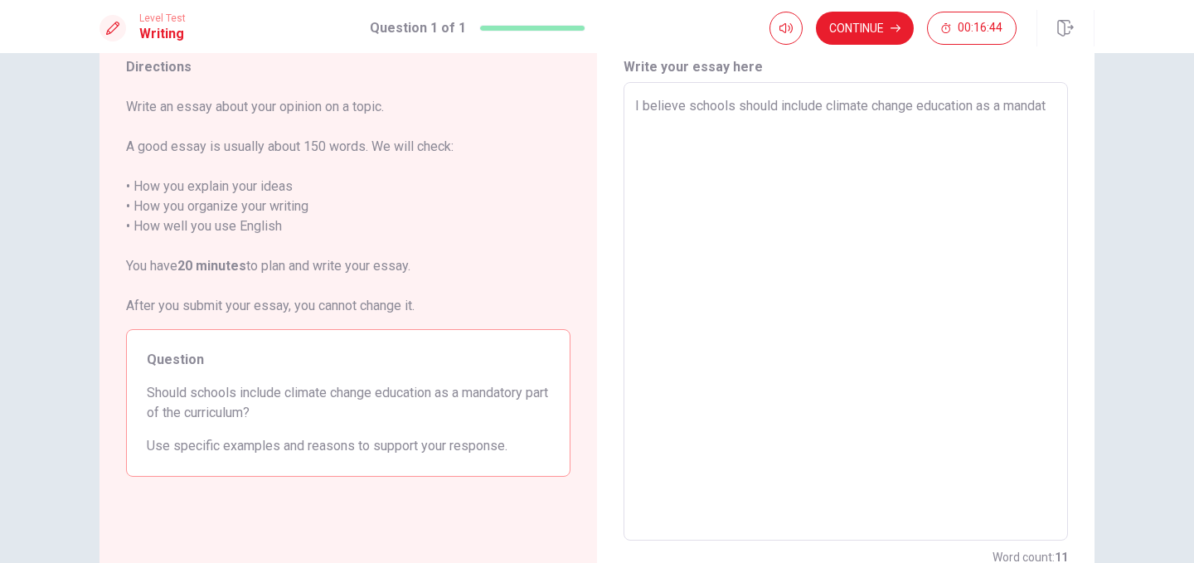
type textarea "I believe schools should include climate change education as a [PERSON_NAME]"
type textarea "x"
drag, startPoint x: 822, startPoint y: 109, endPoint x: 912, endPoint y: 112, distance: 89.6
click at [912, 112] on textarea "I believe schools should include climate change education as a mandatory subjec…" at bounding box center [845, 311] width 421 height 431
click at [845, 138] on textarea "I believe schools should include climate change education as a mandatory subjec…" at bounding box center [845, 311] width 421 height 431
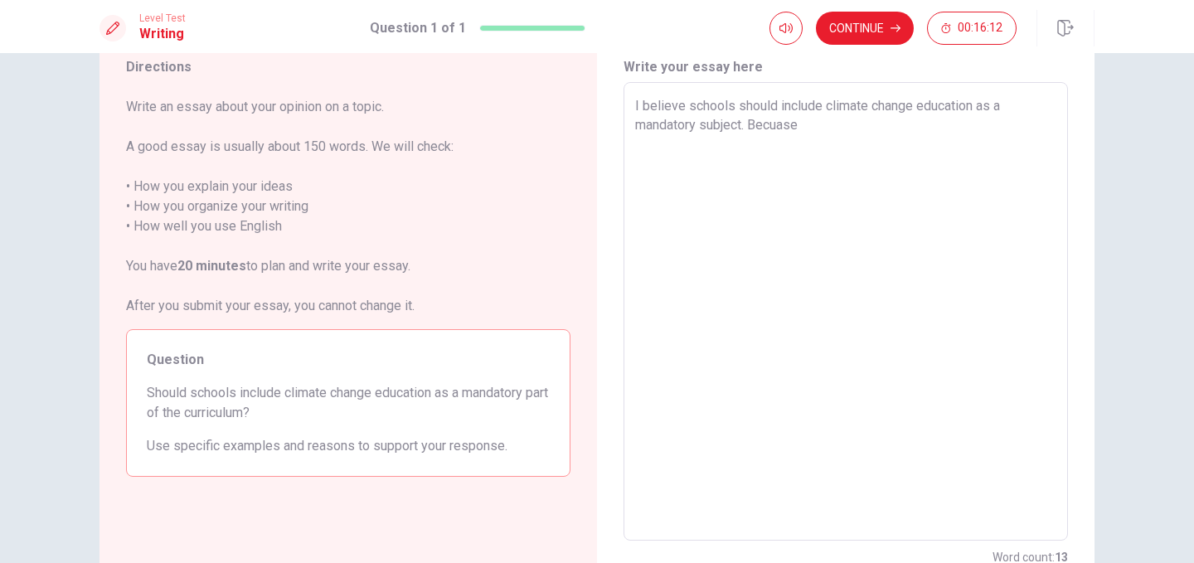
paste textarea "c"
click at [886, 131] on textarea "I believe schools should include climate change education as a mandatory subjec…" at bounding box center [845, 311] width 421 height 431
drag, startPoint x: 749, startPoint y: 124, endPoint x: 761, endPoint y: 122, distance: 11.9
click at [749, 124] on textarea "I believe schools should include climate change education as a mandatory subjec…" at bounding box center [845, 311] width 421 height 431
click at [758, 125] on textarea "I believe schools should include climate change education as a mandatory subjec…" at bounding box center [845, 311] width 421 height 431
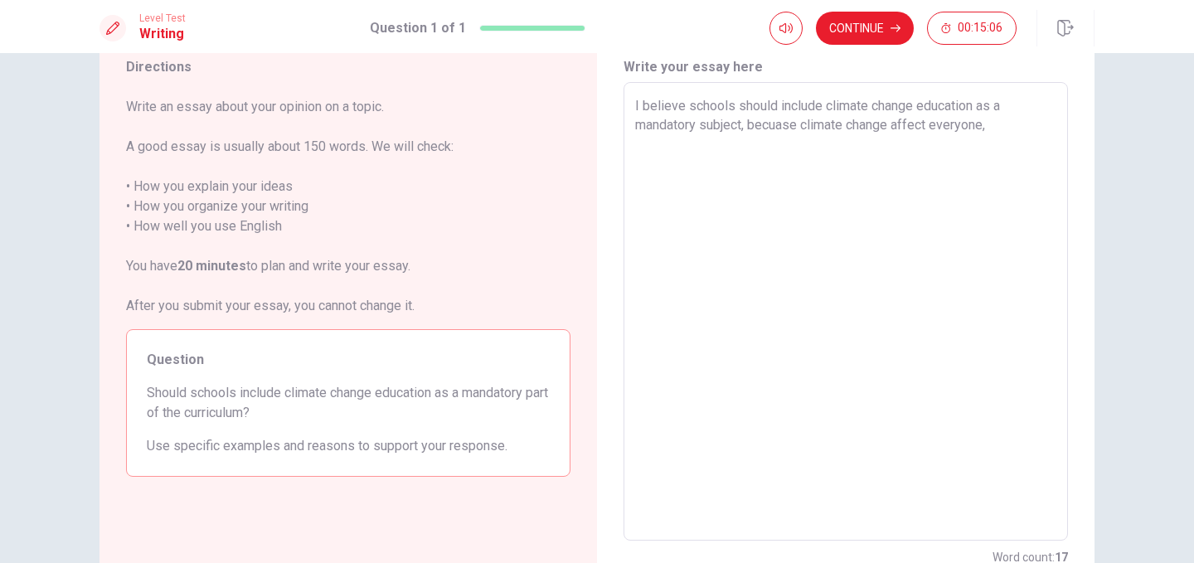
click at [1007, 133] on textarea "I believe schools should include climate change education as a mandatory subjec…" at bounding box center [845, 311] width 421 height 431
drag, startPoint x: 749, startPoint y: 126, endPoint x: 998, endPoint y: 132, distance: 248.7
click at [998, 132] on textarea "I believe schools should include climate change education as a mandatory subjec…" at bounding box center [845, 311] width 421 height 431
click at [981, 127] on textarea "I believe schools should include climate change education as a mandatory subjec…" at bounding box center [845, 311] width 421 height 431
click at [993, 128] on textarea "I believe schools should include climate change education as a mandatory subjec…" at bounding box center [845, 311] width 421 height 431
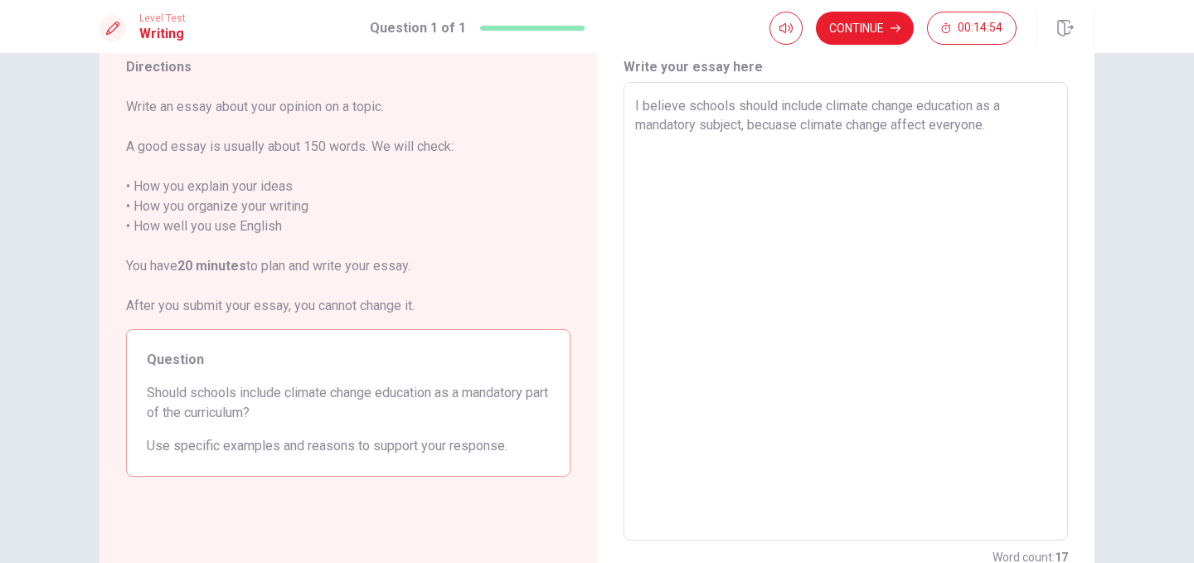
click at [746, 129] on textarea "I believe schools should include climate change education as a mandatory subjec…" at bounding box center [845, 311] width 421 height 431
click at [761, 128] on textarea "I believe schools should include climate change education as a mandatory subjec…" at bounding box center [845, 311] width 421 height 431
click at [804, 129] on textarea "I believe schools should include climate change education as a mandatory subjec…" at bounding box center [845, 311] width 421 height 431
click at [991, 125] on textarea "I believe schools should include climate change education as a mandatory subjec…" at bounding box center [845, 311] width 421 height 431
click at [685, 142] on textarea "I believe schools should include climate change education as a mandatory subjec…" at bounding box center [845, 311] width 421 height 431
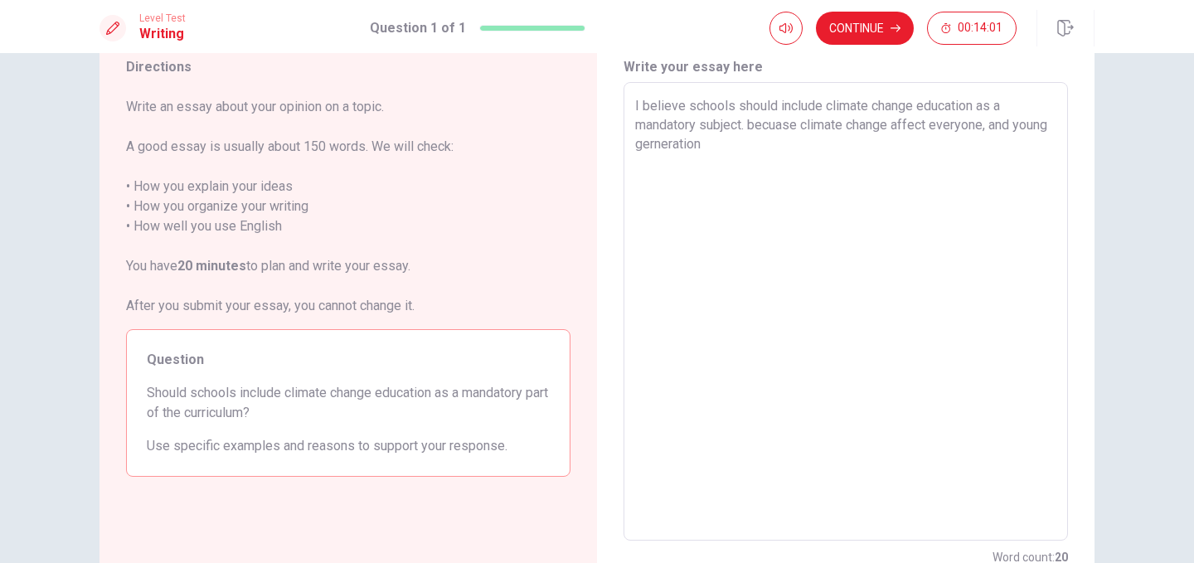
click at [690, 143] on textarea "I believe schools should include climate change education as a mandatory subjec…" at bounding box center [845, 311] width 421 height 431
click at [749, 147] on textarea "I believe schools should include climate change education as a mandatory subjec…" at bounding box center [845, 311] width 421 height 431
click at [635, 143] on textarea "I believe schools should include climate change education as a mandatory subjec…" at bounding box center [845, 311] width 421 height 431
click at [1034, 150] on textarea "I believe schools should include climate change education as a mandatory subjec…" at bounding box center [845, 311] width 421 height 431
click at [635, 107] on textarea "I believe schools should include climate change education as a mandatory subjec…" at bounding box center [845, 311] width 421 height 431
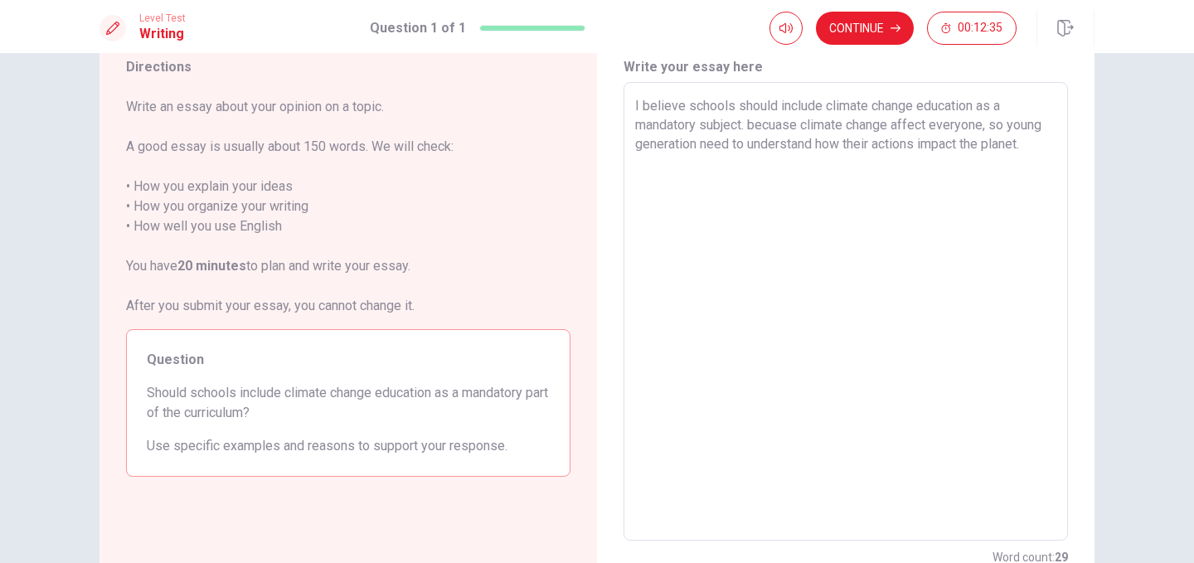
click at [635, 106] on textarea "I believe schools should include climate change education as a mandatory subjec…" at bounding box center [845, 311] width 421 height 431
click at [1033, 148] on textarea "I believe schools should include climate change education as a mandatory subjec…" at bounding box center [845, 311] width 421 height 431
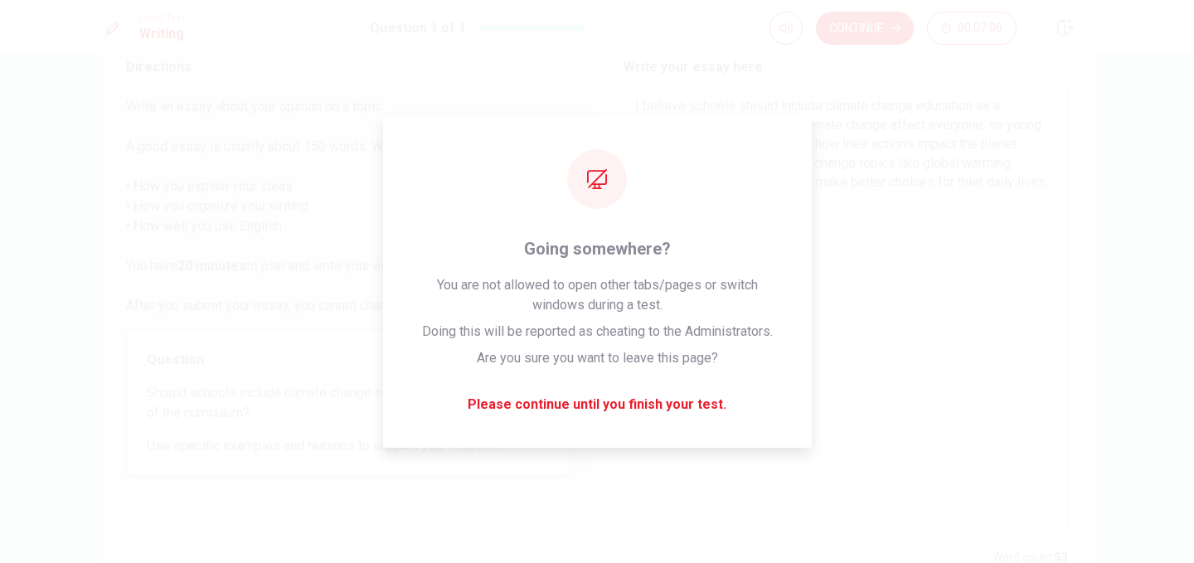
click at [718, 226] on textarea "I believe schools should include climate change education as a mandatory subjec…" at bounding box center [845, 311] width 421 height 431
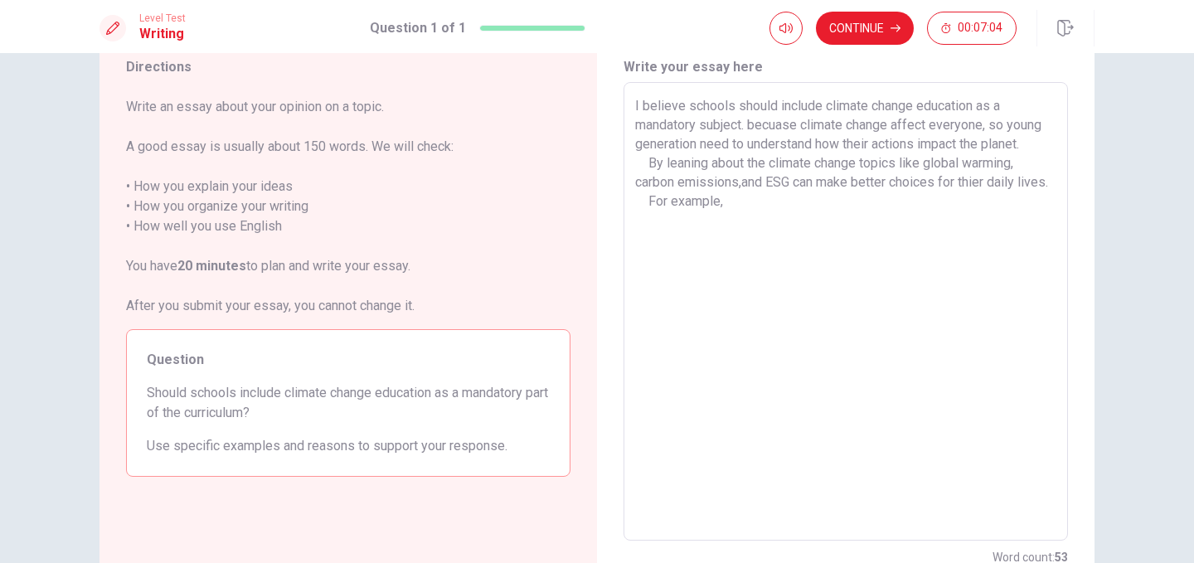
click at [728, 225] on textarea "I believe schools should include climate change education as a mandatory subjec…" at bounding box center [845, 311] width 421 height 431
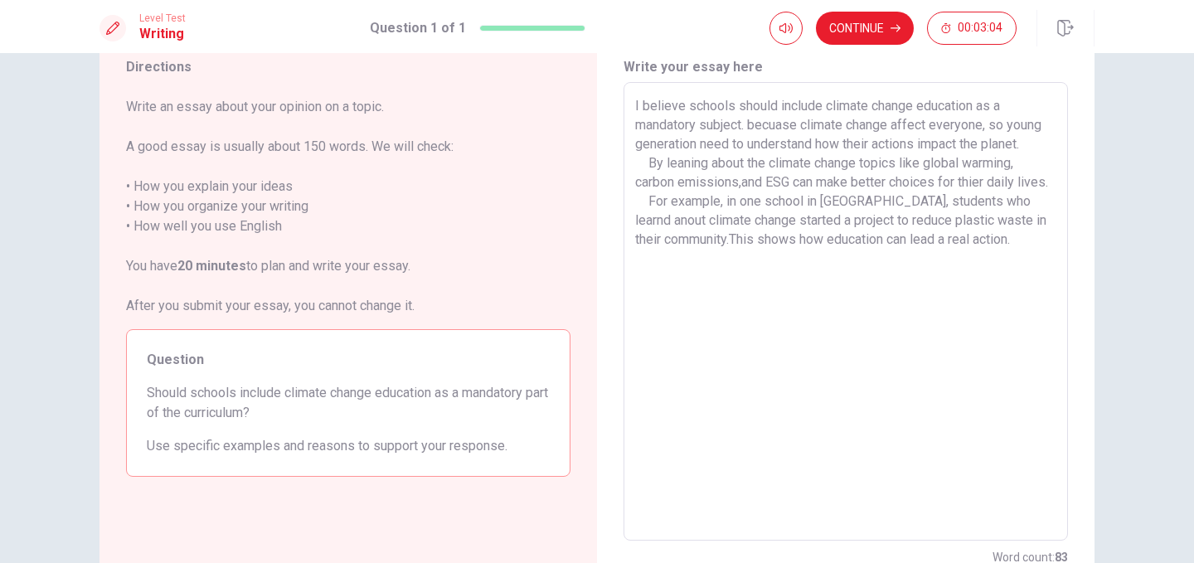
click at [705, 257] on textarea "I believe schools should include climate change education as a mandatory subjec…" at bounding box center [845, 311] width 421 height 431
click at [614, 346] on div "Write your essay here I believe schools should include climate change education…" at bounding box center [845, 312] width 497 height 576
click at [645, 307] on textarea "I believe schools should include climate change education as a mandatory subjec…" at bounding box center [845, 311] width 421 height 431
click at [983, 183] on textarea "I believe schools should include climate change education as a mandatory subjec…" at bounding box center [845, 311] width 421 height 431
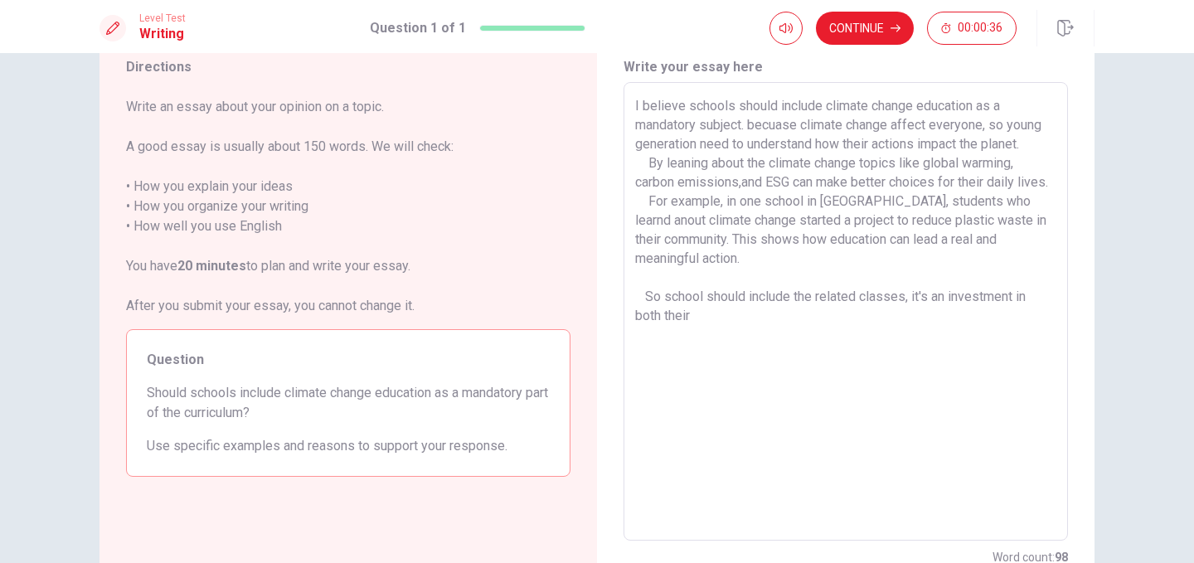
click at [736, 344] on textarea "I believe schools should include climate change education as a mandatory subjec…" at bounding box center [845, 311] width 421 height 431
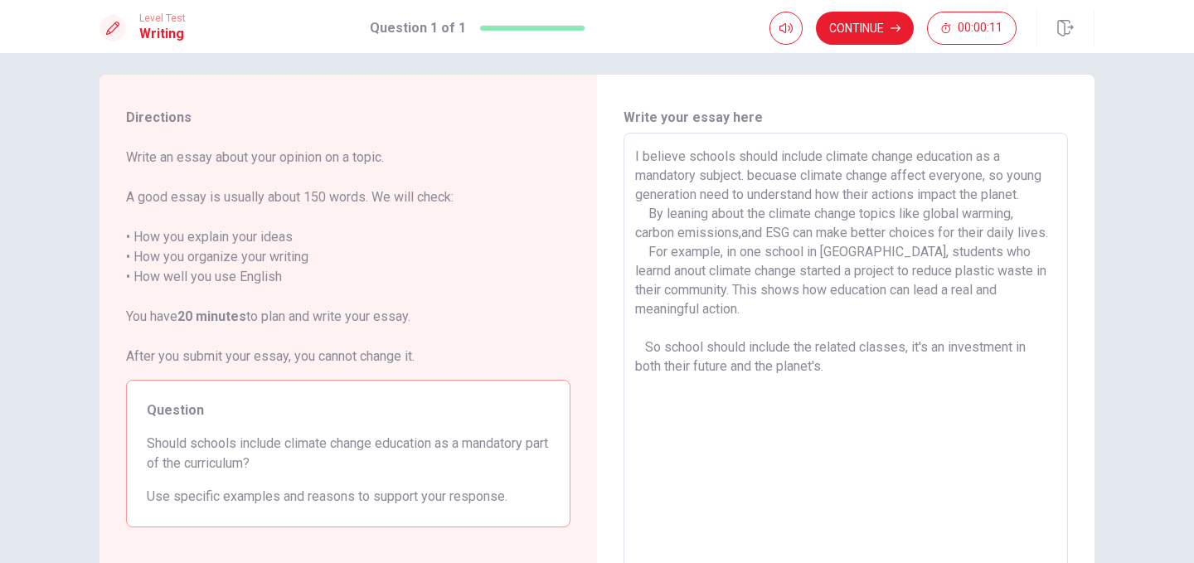
scroll to position [11, 0]
click at [1001, 291] on textarea "I believe schools should include climate change education as a mandatory subjec…" at bounding box center [845, 363] width 421 height 431
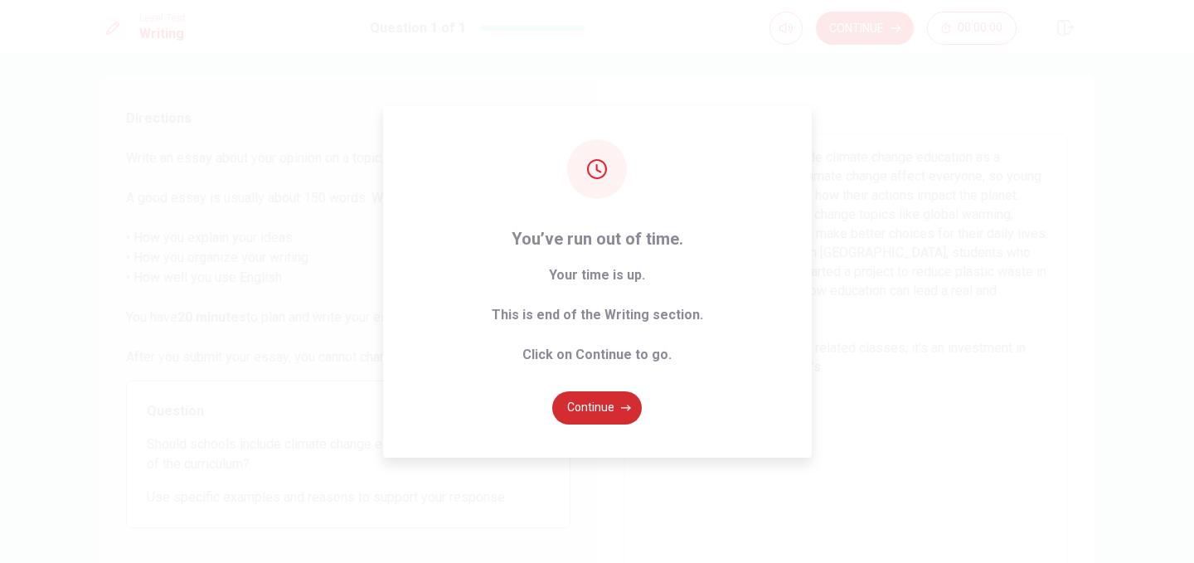
click at [615, 397] on button "Continue" at bounding box center [597, 407] width 90 height 33
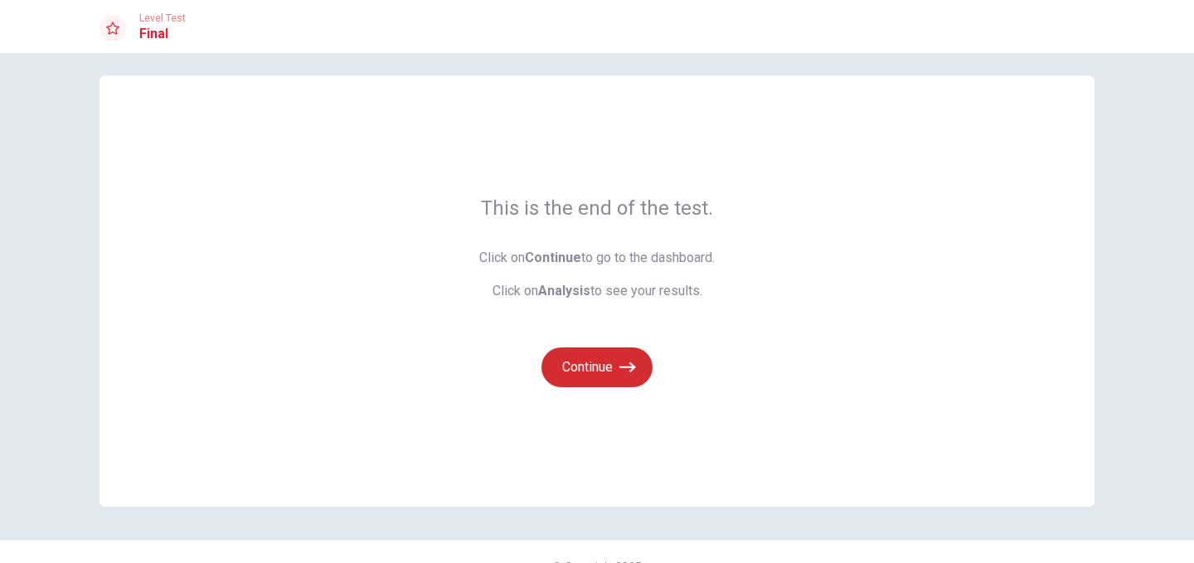
click at [597, 368] on button "Continue" at bounding box center [596, 367] width 111 height 40
